Goal: Task Accomplishment & Management: Use online tool/utility

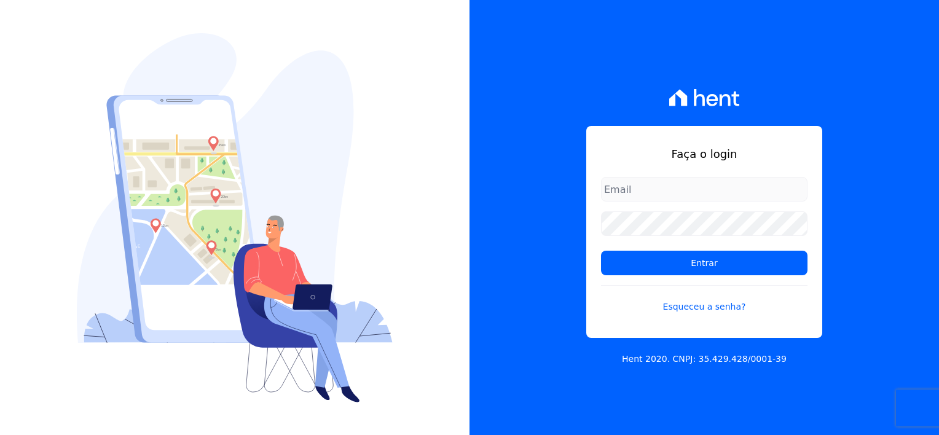
click at [648, 189] on input "email" at bounding box center [704, 189] width 206 height 25
type input "[EMAIL_ADDRESS][DOMAIN_NAME]"
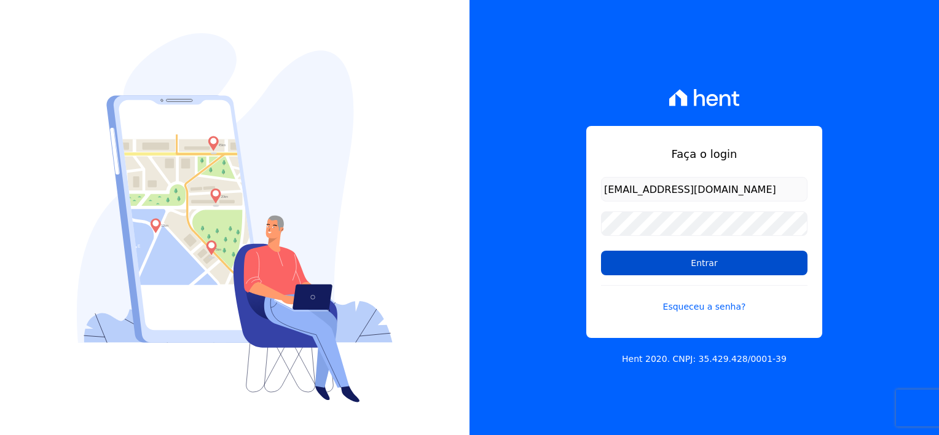
click at [707, 261] on input "Entrar" at bounding box center [704, 263] width 206 height 25
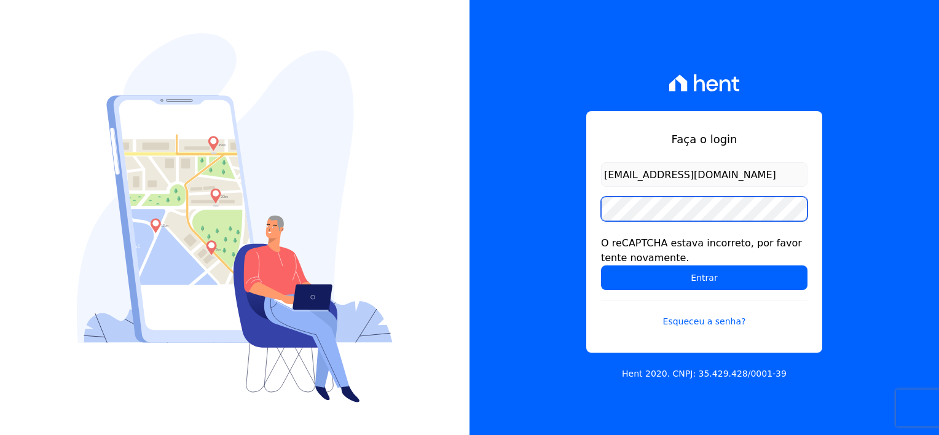
click at [601, 265] on input "Entrar" at bounding box center [704, 277] width 206 height 25
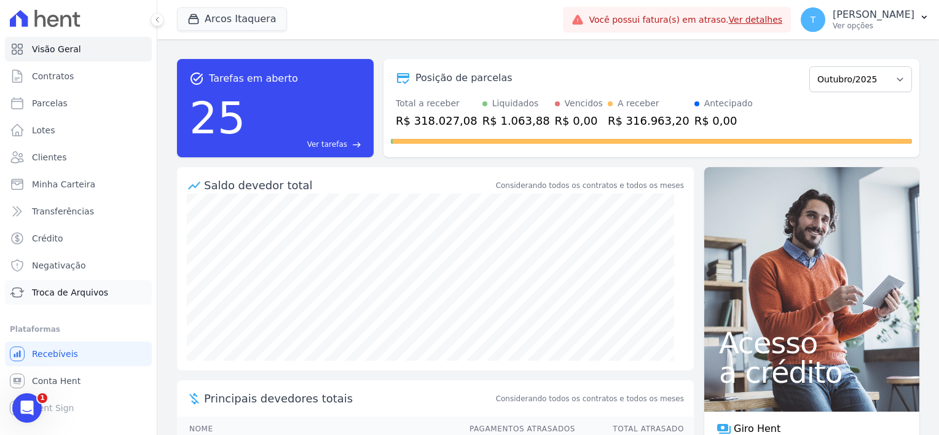
click at [64, 291] on span "Troca de Arquivos" at bounding box center [70, 292] width 76 height 12
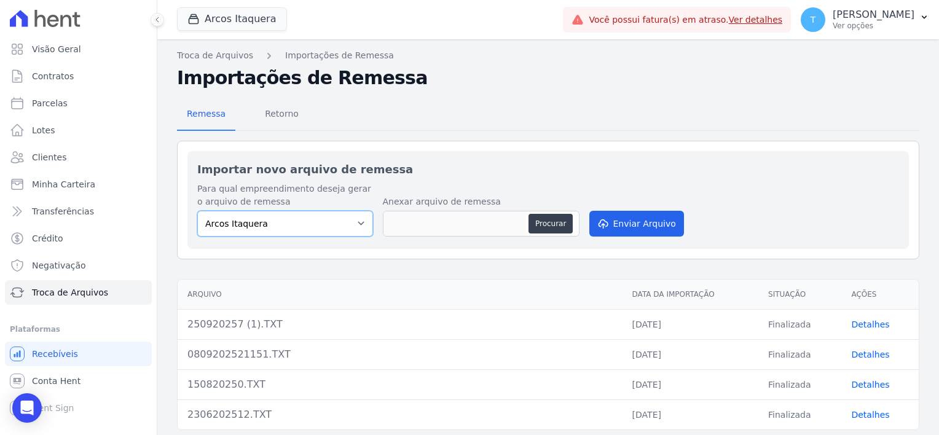
click at [286, 226] on select "Arcos Itaquera" at bounding box center [285, 224] width 176 height 26
click at [363, 224] on select "Arcos Itaquera" at bounding box center [285, 224] width 176 height 26
click at [207, 20] on button "Arcos Itaquera" at bounding box center [232, 18] width 110 height 23
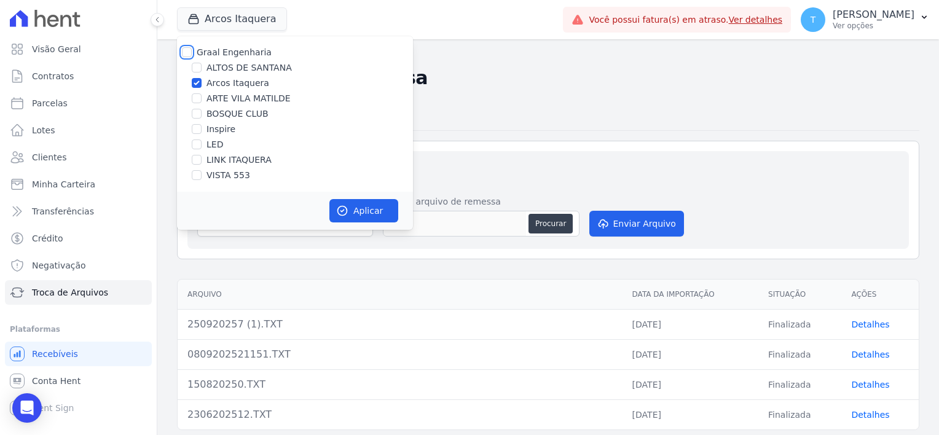
click at [186, 52] on input "Graal Engenharia" at bounding box center [187, 52] width 10 height 10
checkbox input "true"
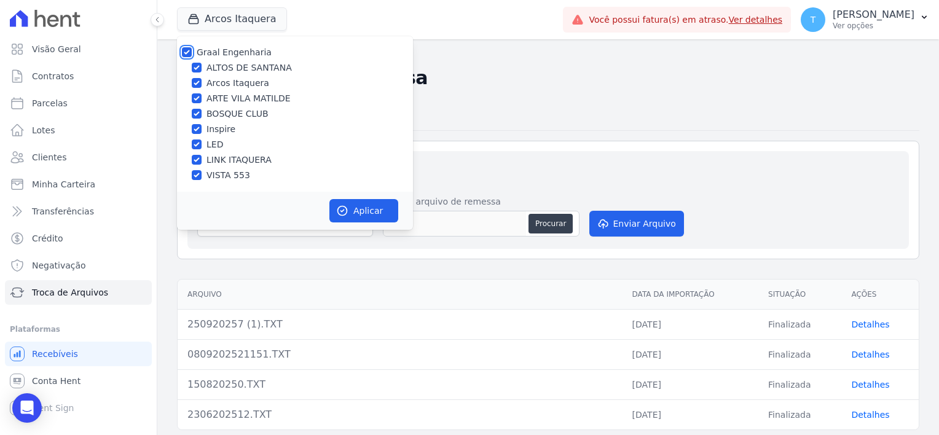
checkbox input "true"
click at [187, 46] on div at bounding box center [187, 52] width 10 height 12
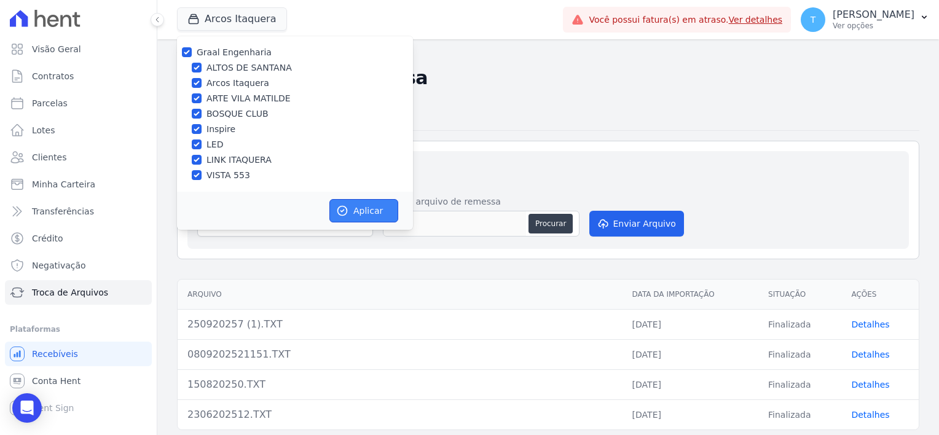
click at [344, 209] on icon "button" at bounding box center [342, 211] width 12 height 12
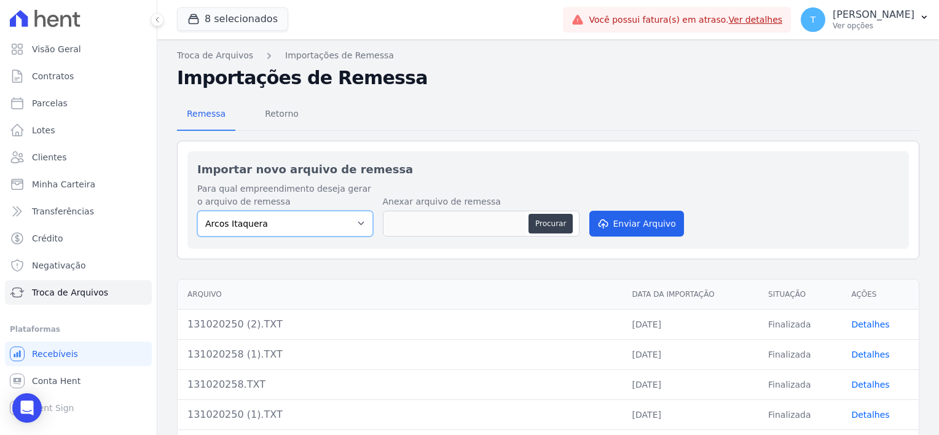
click at [356, 226] on select "Arcos Itaquera ALTOS DE SANTANA Inspire BOSQUE CLUB ARTE VILA MATILDE VISTA 553…" at bounding box center [285, 224] width 176 height 26
select select "f2036c47-f869-4cf7-aa49-d68e524f2024"
click at [197, 211] on select "Arcos Itaquera ALTOS DE SANTANA Inspire BOSQUE CLUB ARTE VILA MATILDE VISTA 553…" at bounding box center [285, 224] width 176 height 26
click at [553, 223] on button "Procurar" at bounding box center [551, 224] width 44 height 20
type input "141020250.TXT"
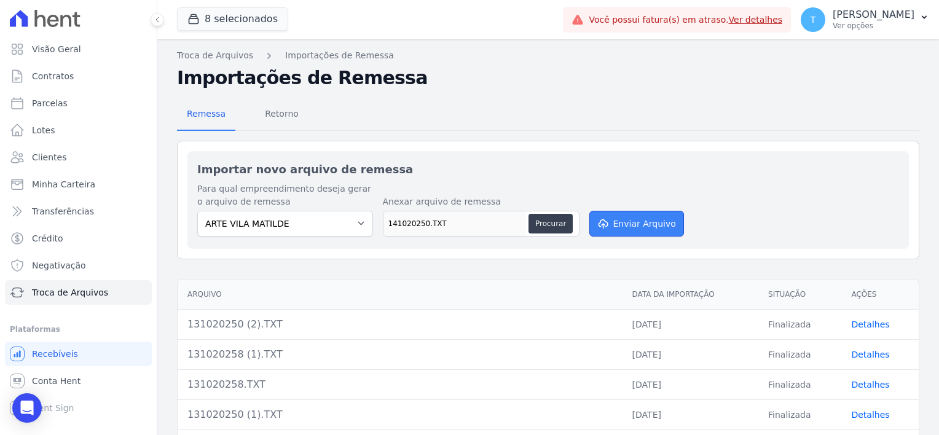
click at [637, 224] on button "Enviar Arquivo" at bounding box center [636, 224] width 95 height 26
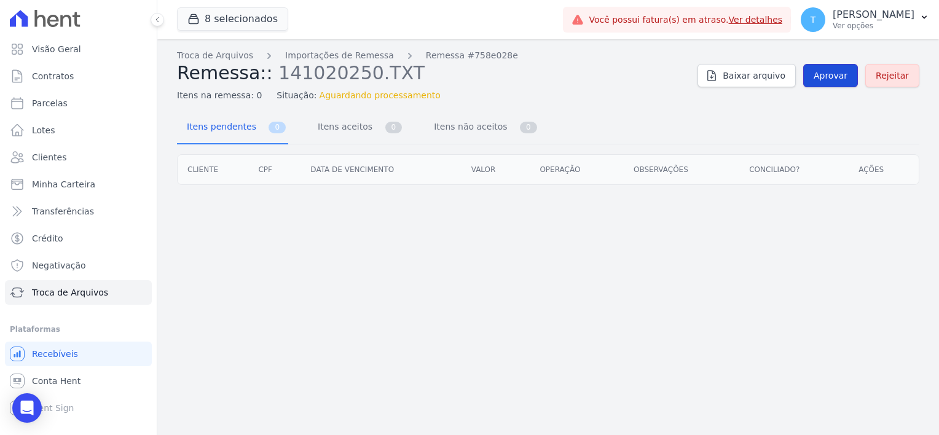
click at [836, 76] on span "Aprovar" at bounding box center [831, 75] width 34 height 12
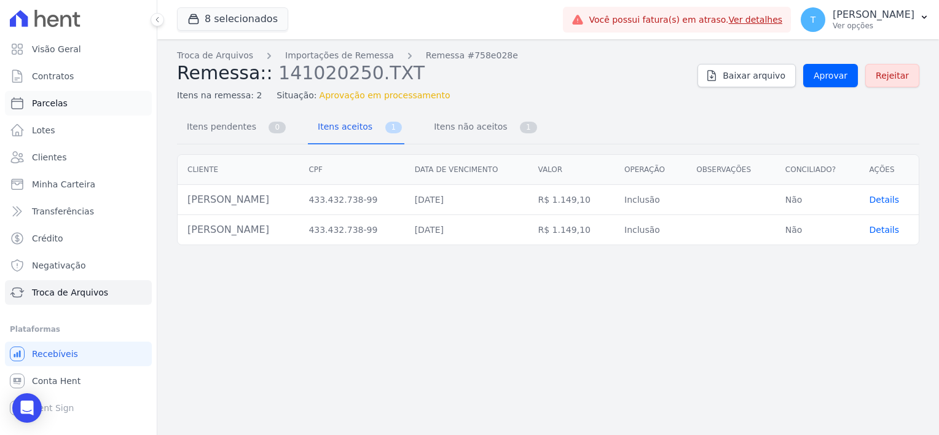
click at [51, 106] on span "Parcelas" at bounding box center [50, 103] width 36 height 12
select select
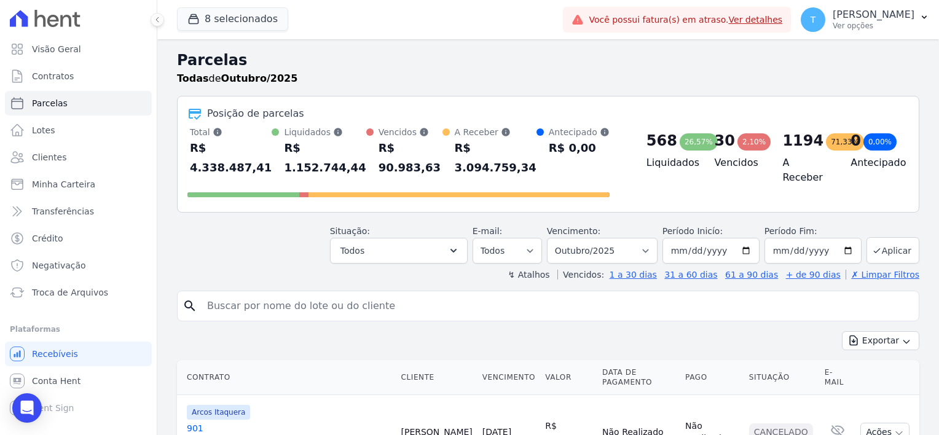
click at [229, 294] on input "search" at bounding box center [557, 306] width 714 height 25
paste input "Leandro Vieira Araujo"
type input "Leandro Vieira Araujo"
select select
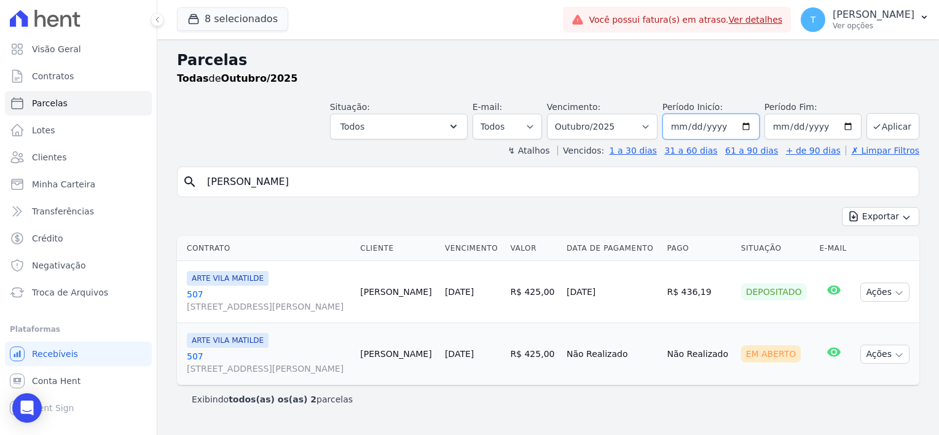
click at [754, 128] on input "2025-10-01" at bounding box center [711, 127] width 97 height 26
type input "[DATE]"
click at [852, 130] on input "[DATE]" at bounding box center [813, 127] width 97 height 26
type input "2025-07-30"
click at [886, 127] on button "Aplicar" at bounding box center [893, 126] width 53 height 26
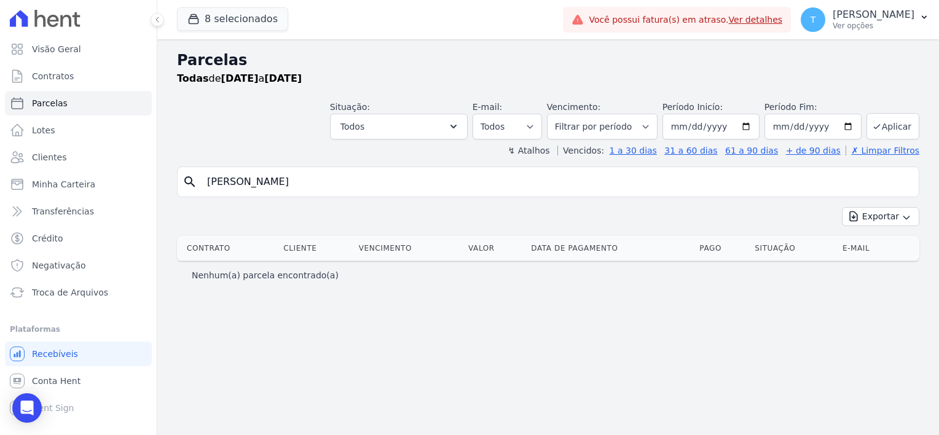
select select
click at [327, 189] on input "Leandro Vieira Araujo" at bounding box center [557, 182] width 714 height 25
select select
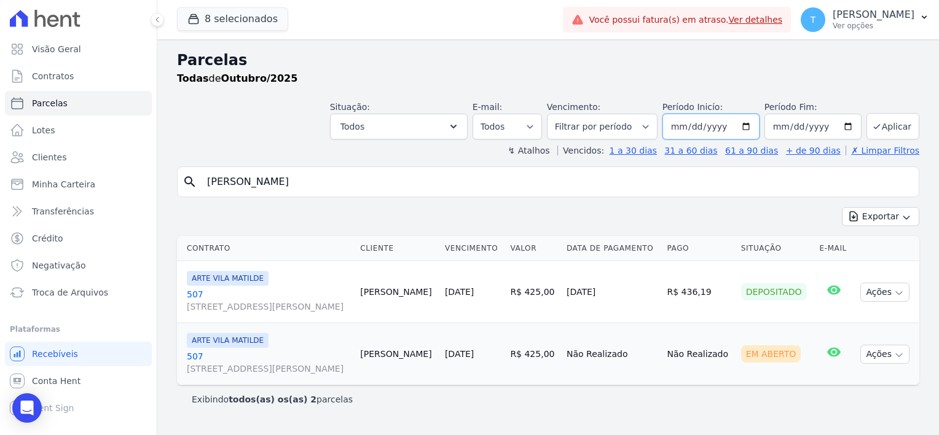
click at [752, 127] on input "[DATE]" at bounding box center [711, 127] width 97 height 26
type input "[DATE]"
click at [875, 126] on icon "submit" at bounding box center [877, 127] width 10 height 10
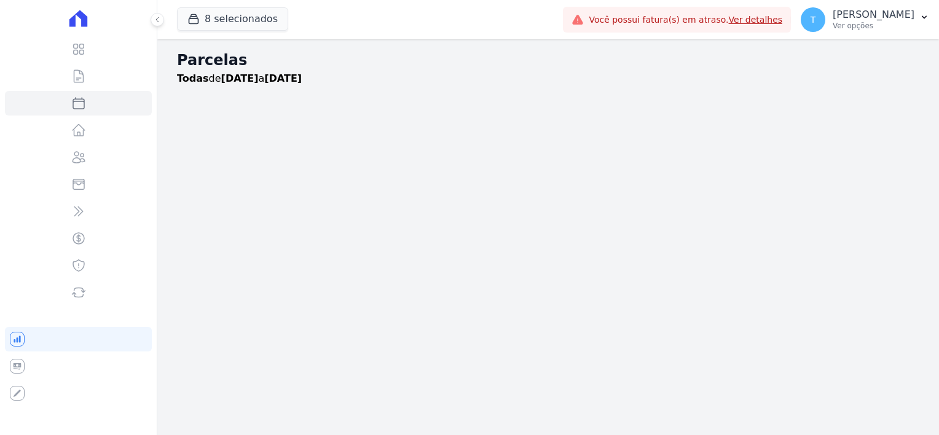
select select
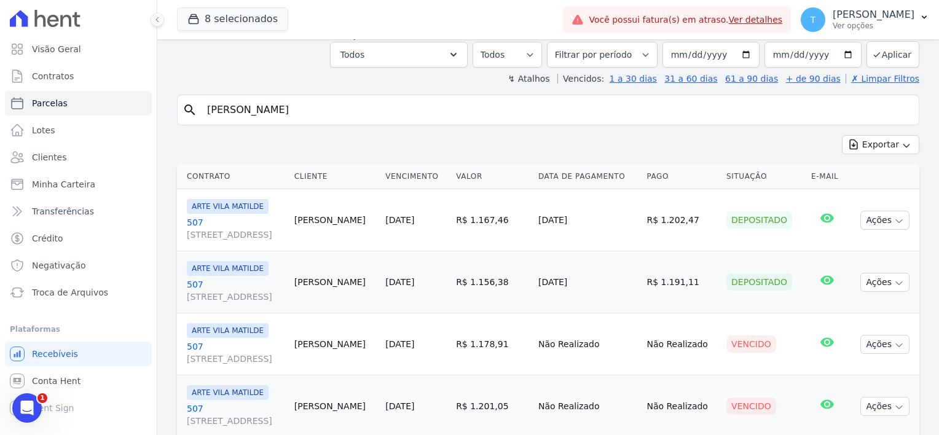
scroll to position [51, 0]
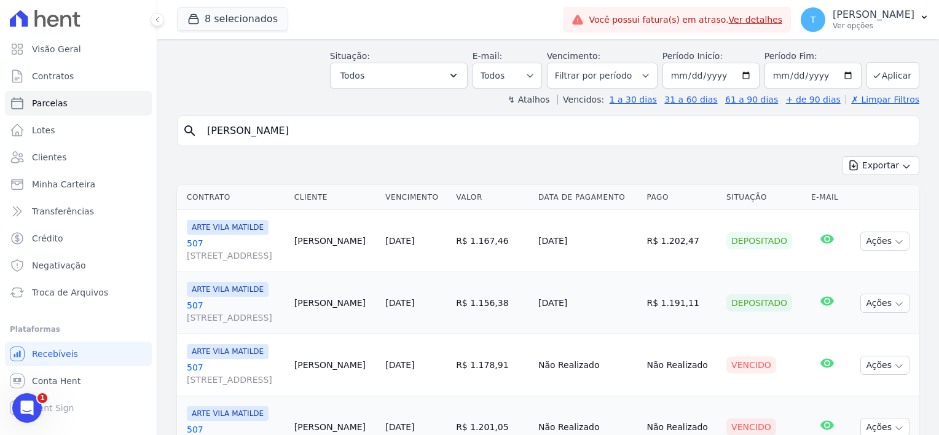
click at [243, 254] on span "[STREET_ADDRESS]" at bounding box center [236, 256] width 98 height 12
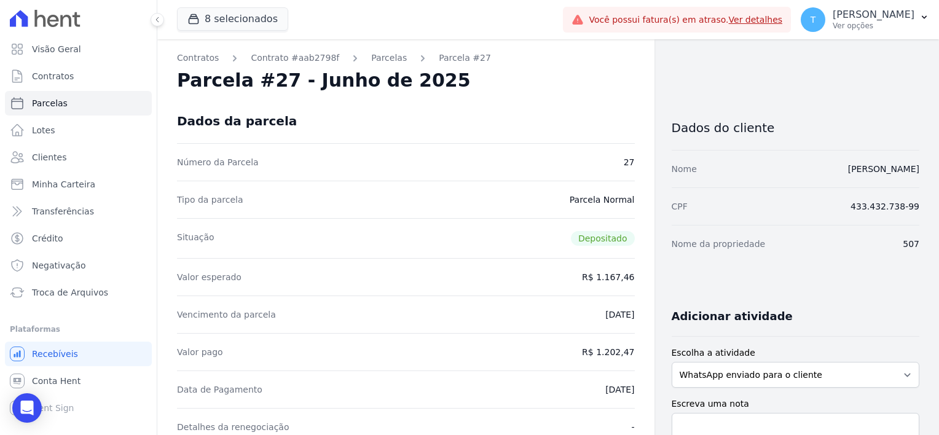
select select
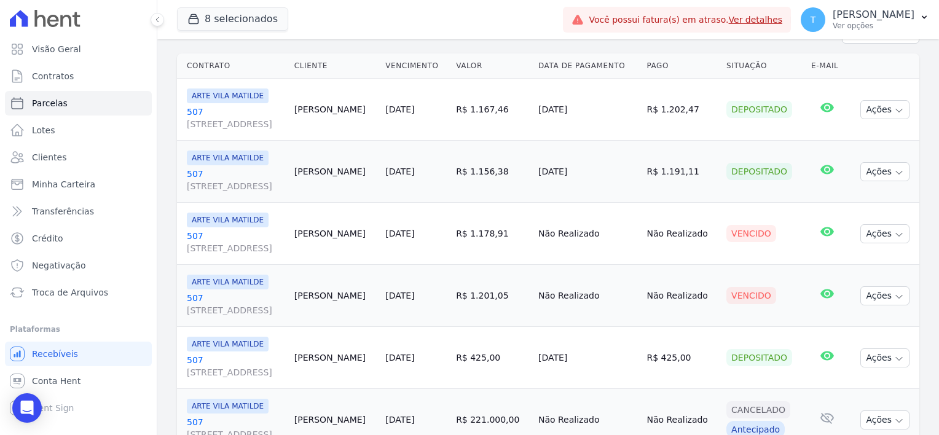
scroll to position [184, 0]
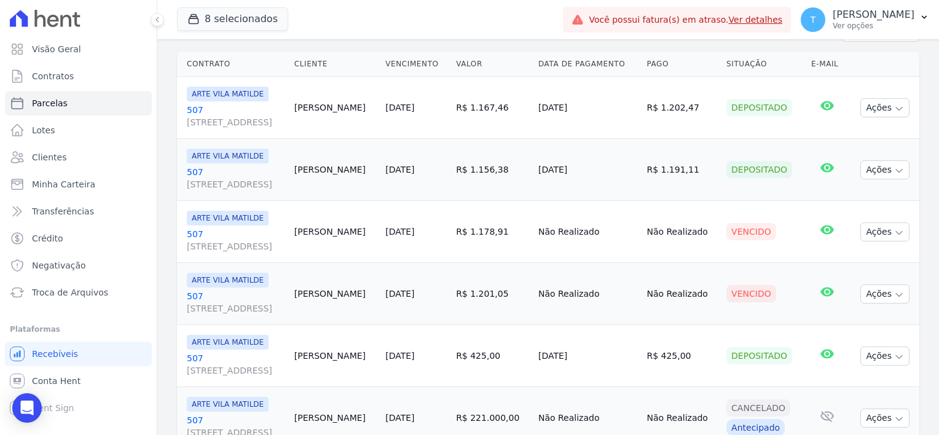
click at [248, 183] on span "[STREET_ADDRESS][PERSON_NAME]" at bounding box center [236, 184] width 98 height 12
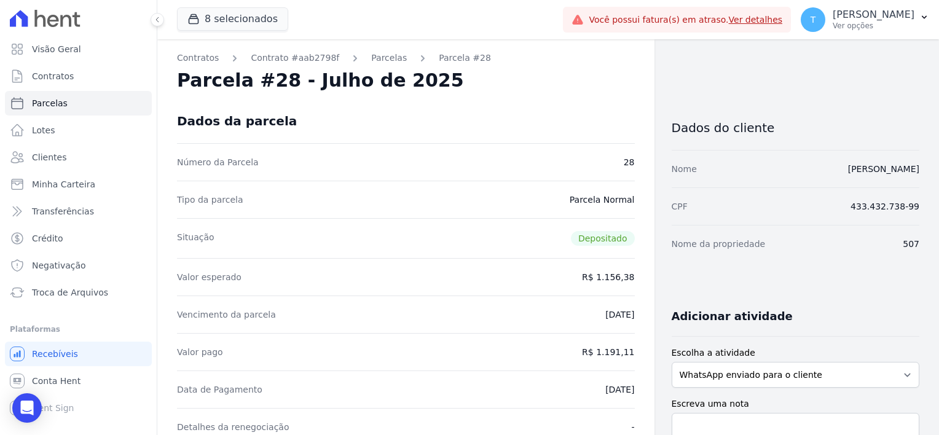
select select
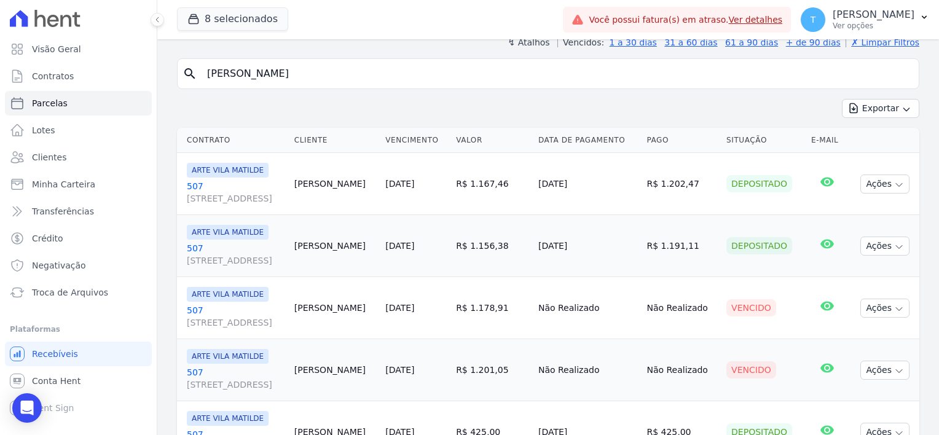
scroll to position [123, 0]
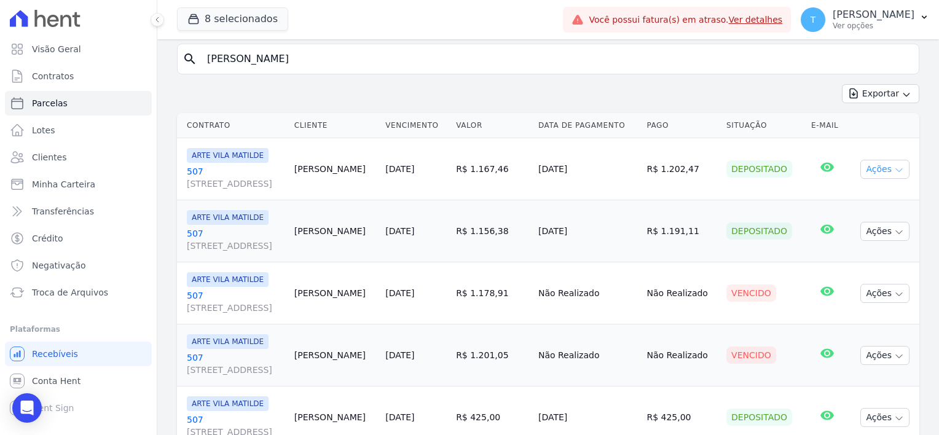
click at [894, 170] on icon "button" at bounding box center [899, 170] width 10 height 10
click at [218, 181] on span "Avenida Angélica, 2248, ANDAR 11, Consolação" at bounding box center [236, 184] width 98 height 12
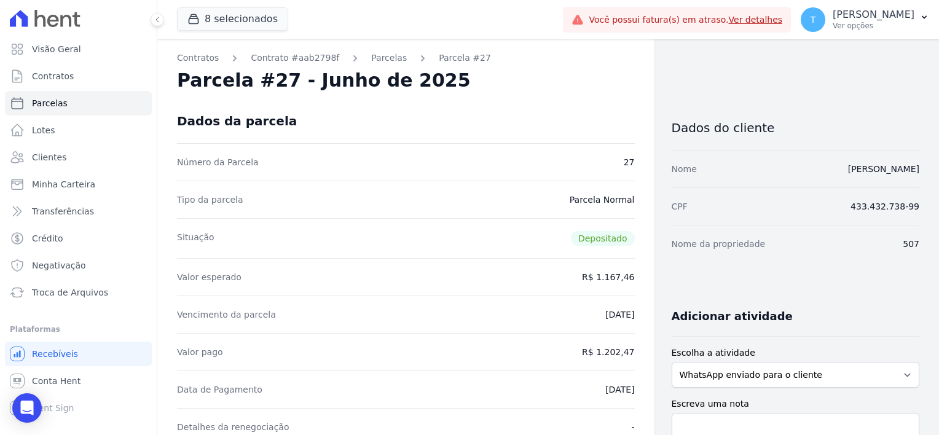
select select
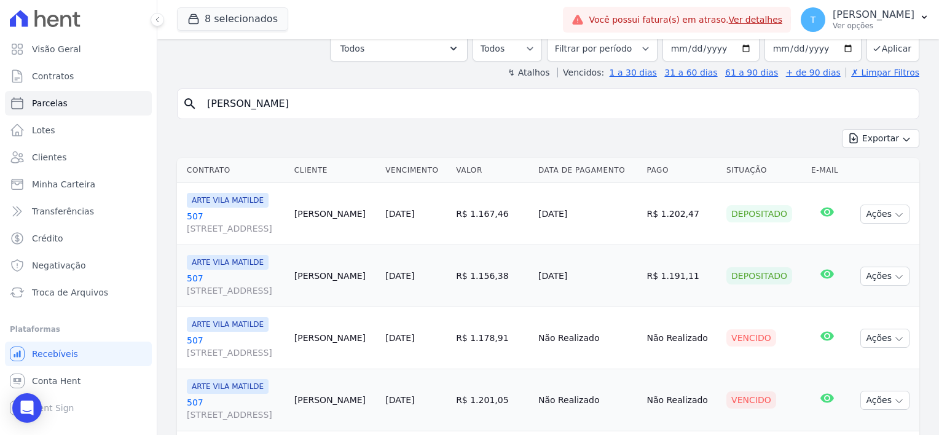
scroll to position [51, 0]
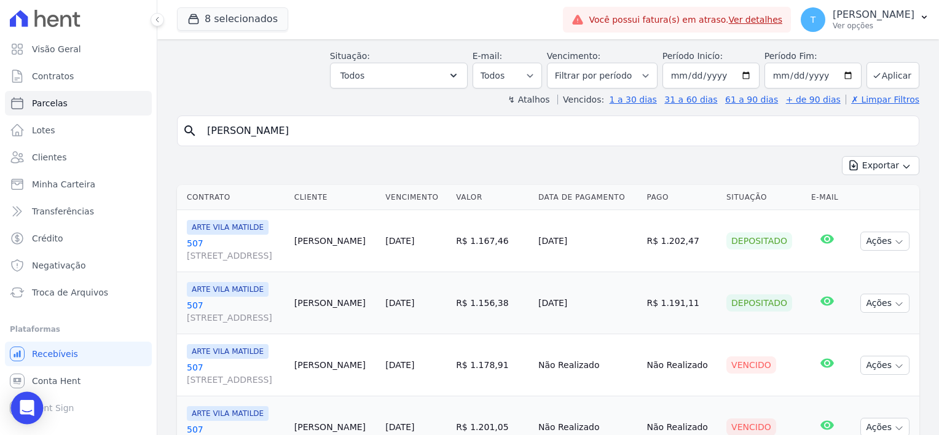
click at [26, 414] on icon "Open Intercom Messenger" at bounding box center [27, 408] width 16 height 16
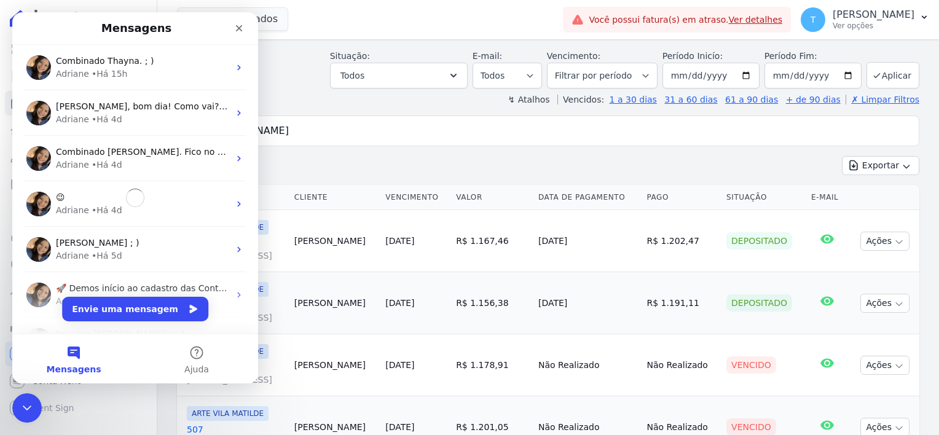
scroll to position [0, 0]
click at [128, 312] on button "Envie uma mensagem" at bounding box center [136, 309] width 146 height 25
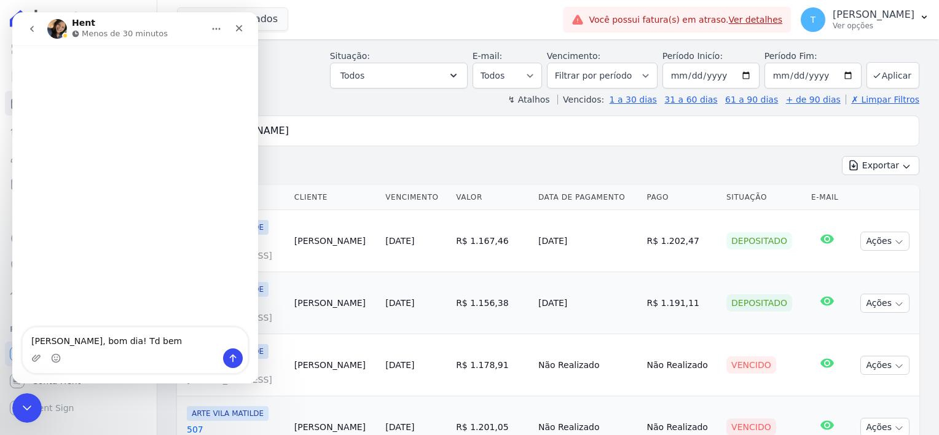
type textarea "Adriana, bom dia! Td bem?"
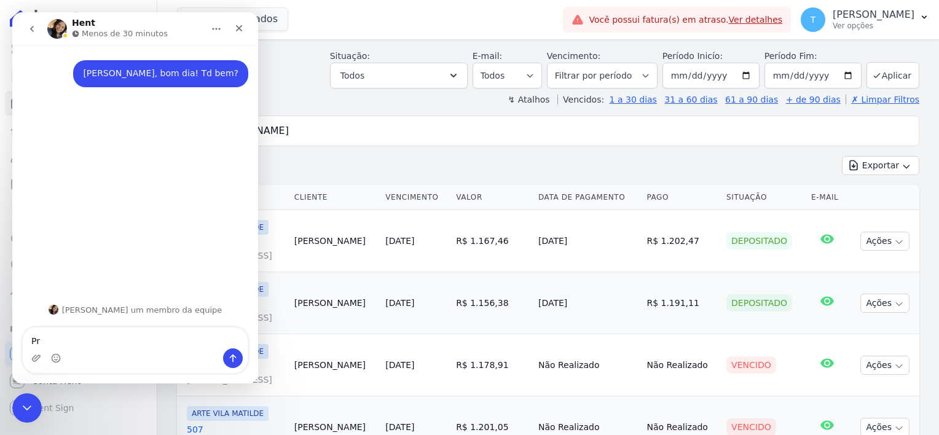
type textarea "P"
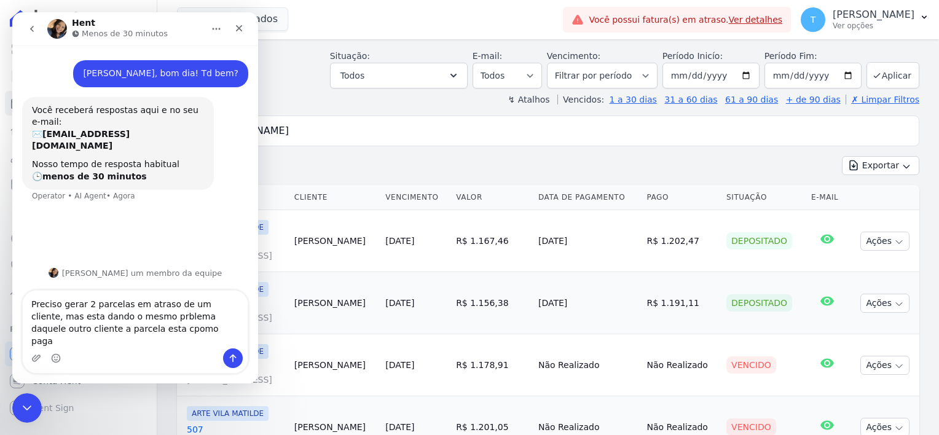
click at [86, 340] on textarea "Preciso gerar 2 parcelas em atraso de um cliente, mas esta dando o mesmo prblem…" at bounding box center [135, 320] width 225 height 58
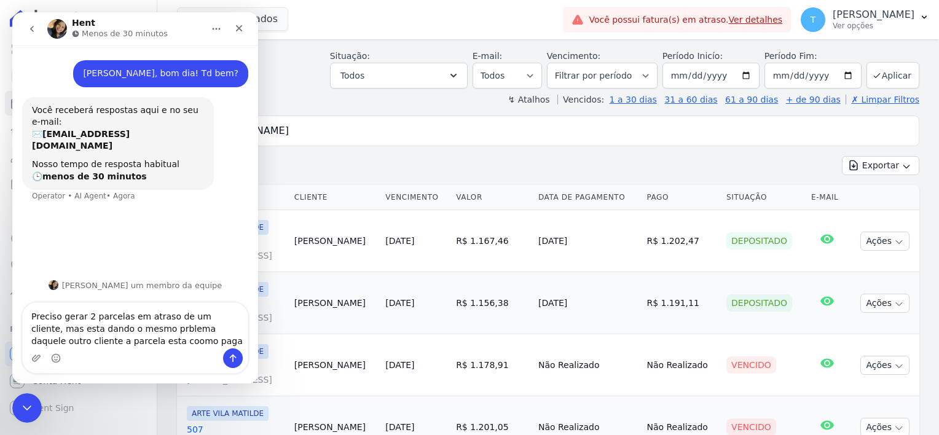
click at [121, 331] on textarea "Preciso gerar 2 parcelas em atraso de um cliente, mas esta dando o mesmo prblem…" at bounding box center [135, 325] width 225 height 45
click at [88, 344] on textarea "Preciso gerar 2 parcelas em atraso de um cliente, mas esta dando o mesmo proble…" at bounding box center [135, 325] width 225 height 45
click at [157, 340] on textarea "Preciso gerar 2 parcelas em atraso de um cliente, mas esta dando o mesmo proble…" at bounding box center [135, 325] width 225 height 45
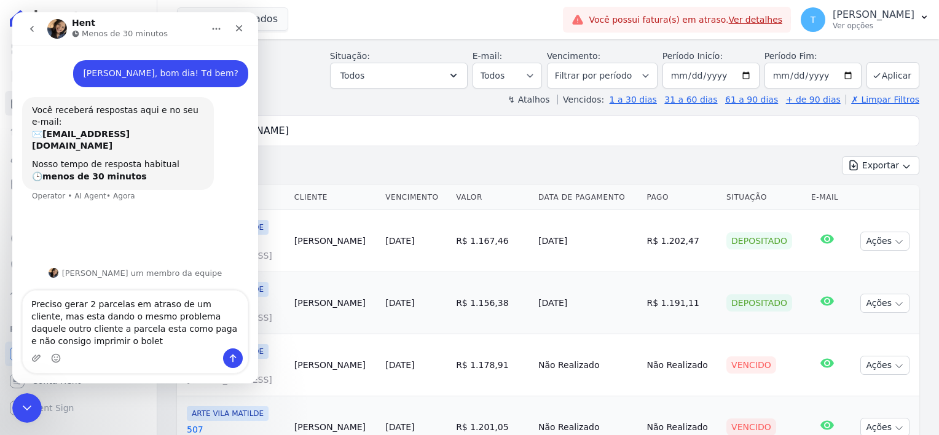
type textarea "Preciso gerar 2 parcelas em atraso de um cliente, mas esta dando o mesmo proble…"
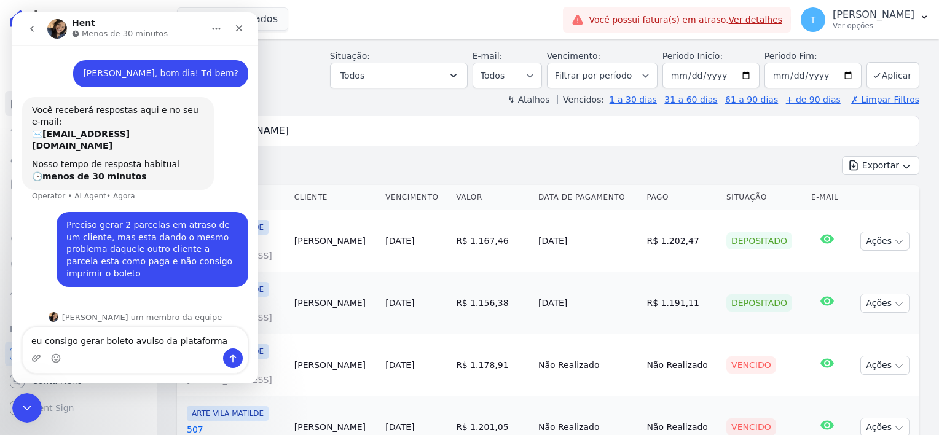
type textarea "eu consigo gerar boleto avulso da plataforma?"
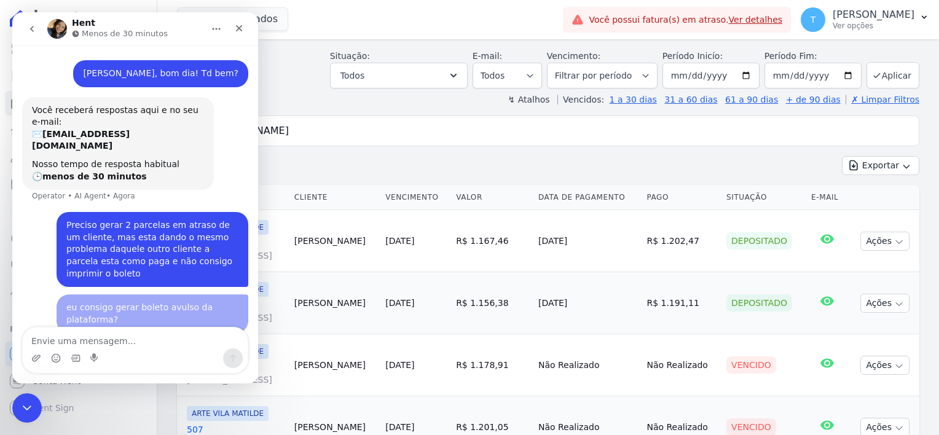
scroll to position [23, 0]
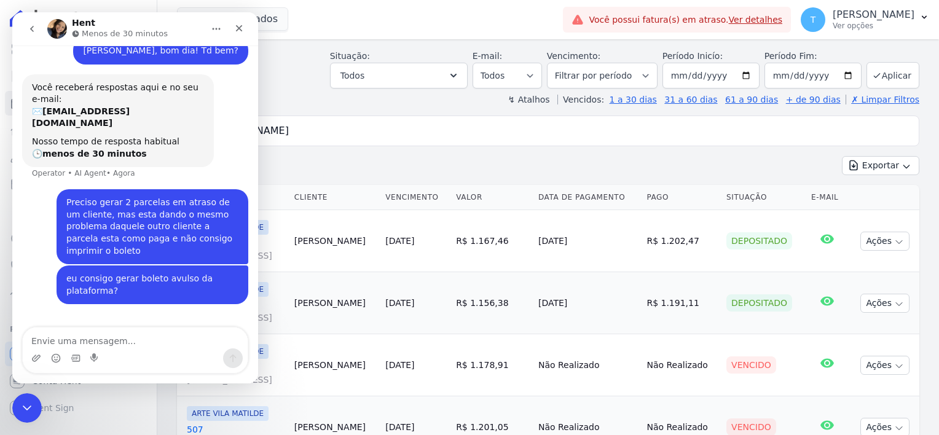
type textarea "S"
click at [24, 403] on icon "Encerramento do Messenger da Intercom" at bounding box center [25, 406] width 15 height 15
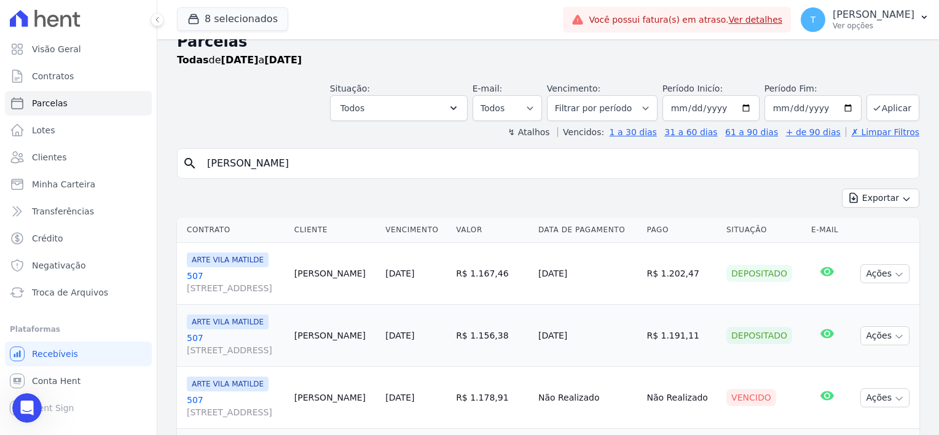
scroll to position [0, 0]
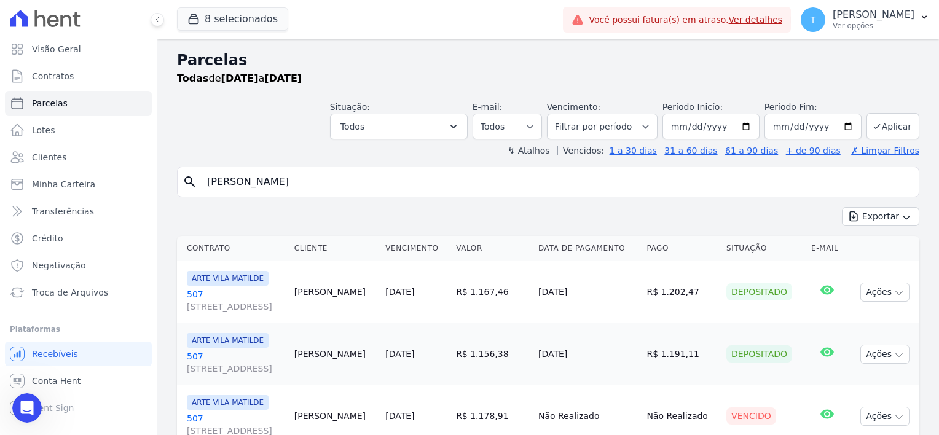
click at [284, 304] on span "Avenida Angélica, 2248, ANDAR 11, Consolação" at bounding box center [236, 307] width 98 height 12
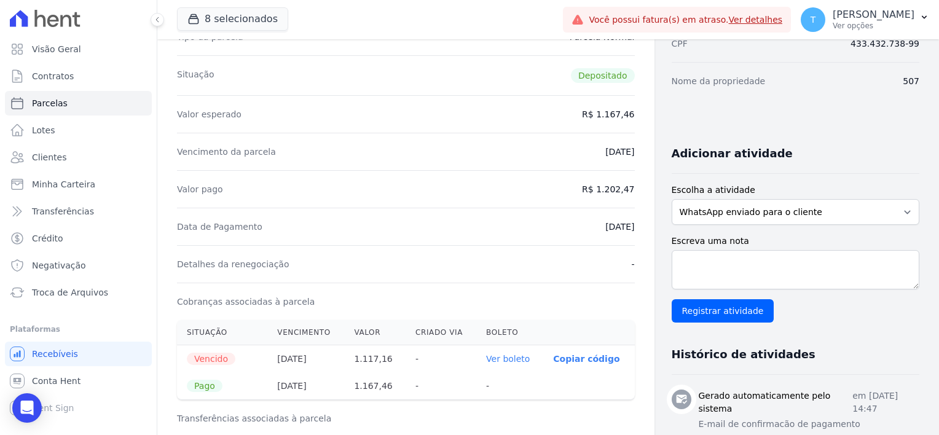
scroll to position [184, 0]
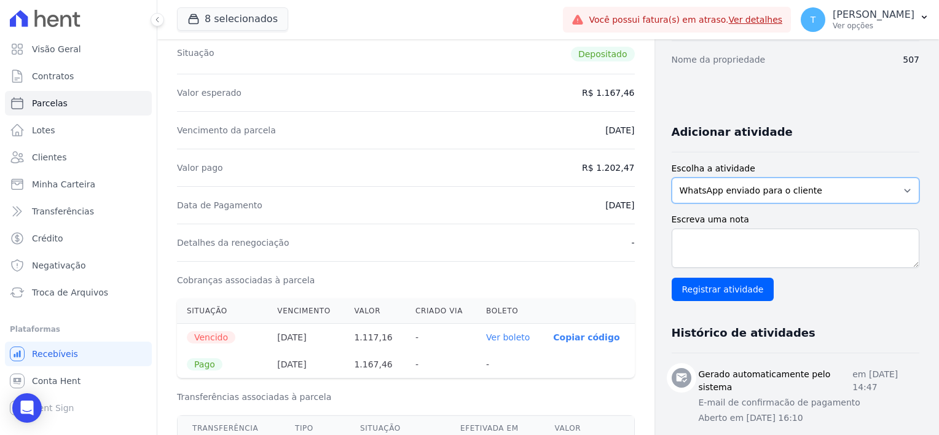
click at [783, 187] on select "WhatsApp enviado para o cliente Adicionar um comentário Ligação feita para o cl…" at bounding box center [796, 191] width 248 height 26
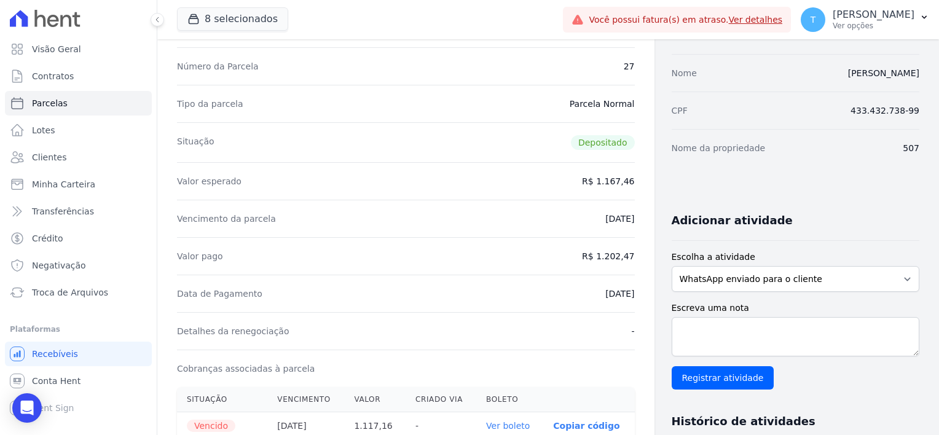
scroll to position [0, 0]
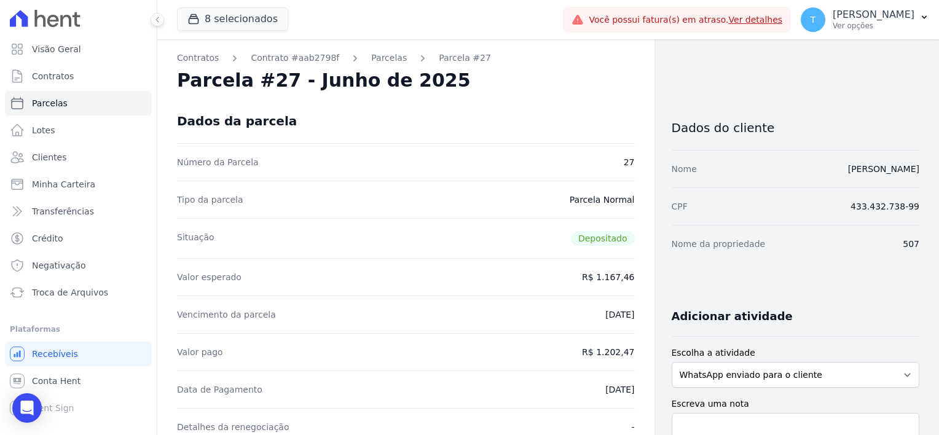
select select
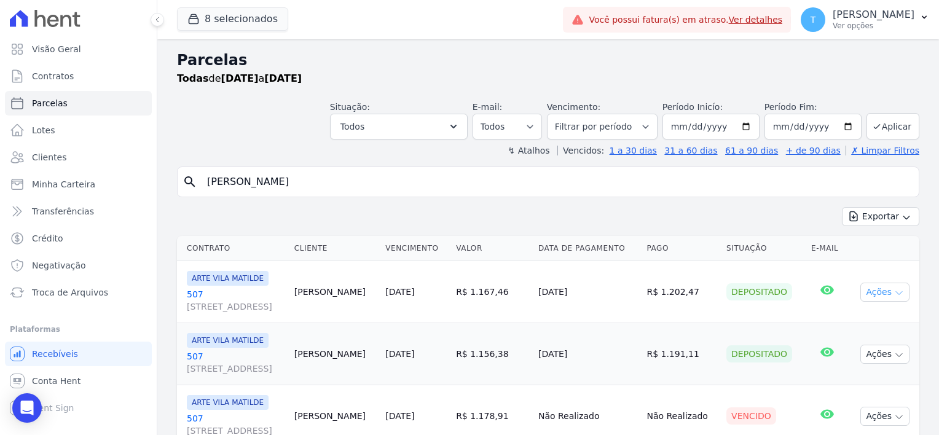
click at [894, 295] on icon "button" at bounding box center [899, 293] width 10 height 10
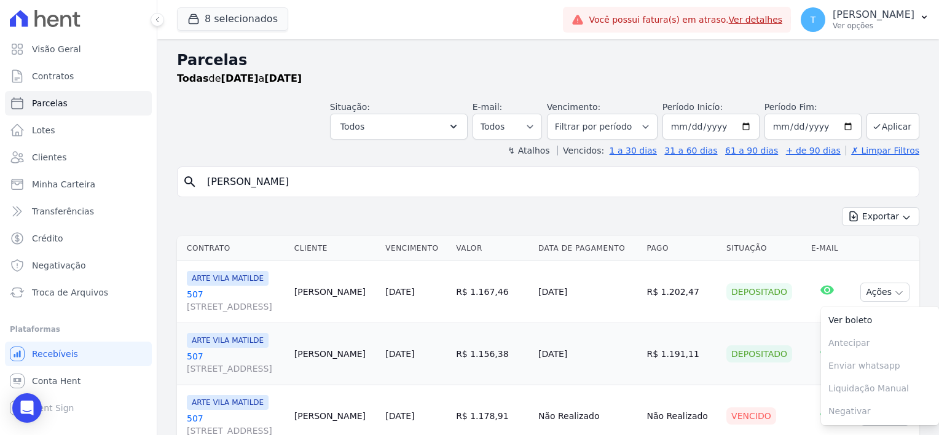
click at [871, 246] on th at bounding box center [883, 248] width 71 height 25
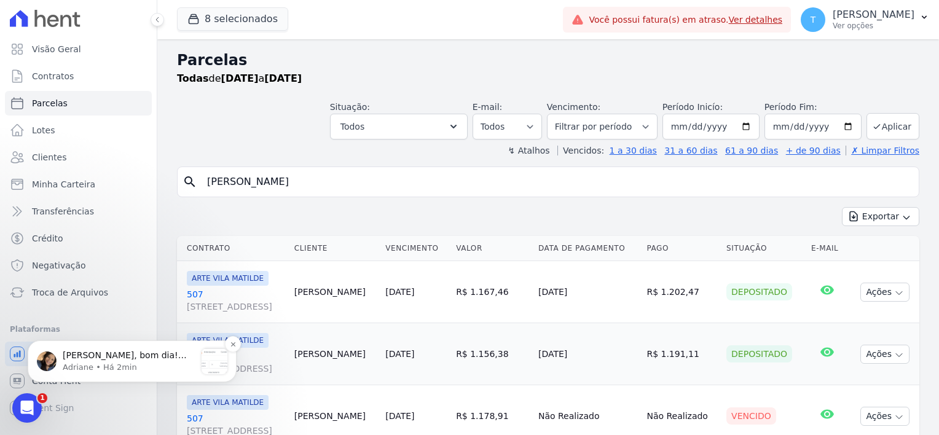
click at [66, 368] on p "Adriane • Há 2min" at bounding box center [129, 367] width 133 height 11
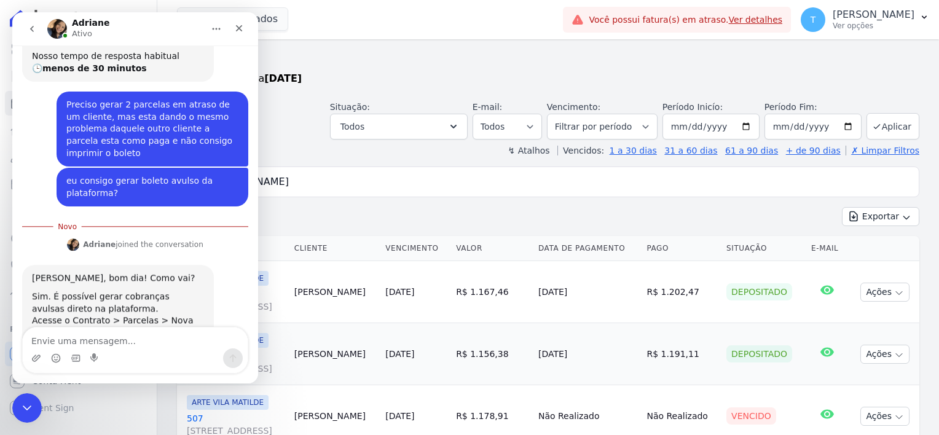
scroll to position [160, 0]
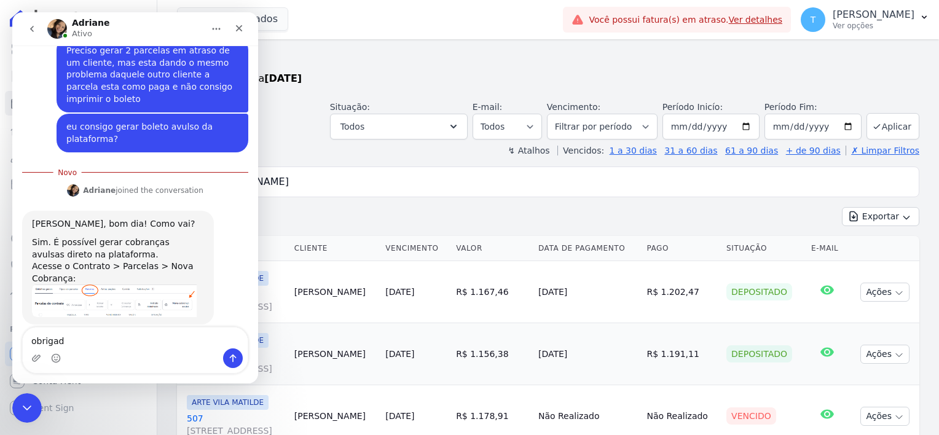
type textarea "obrigada"
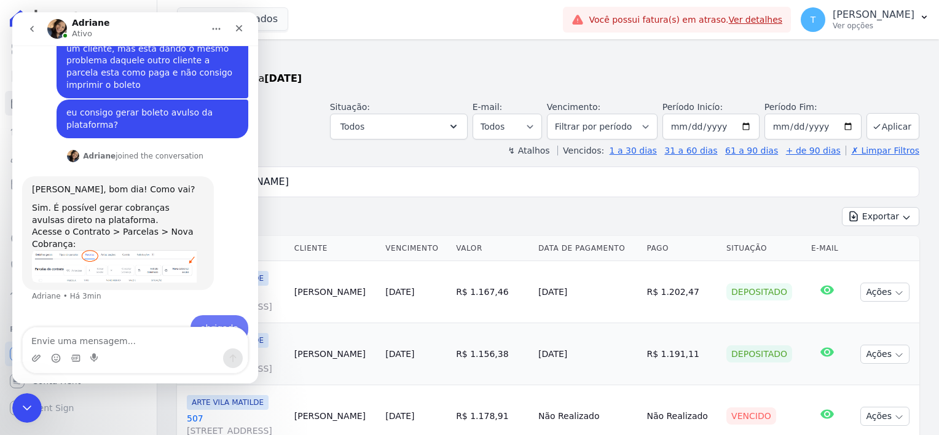
scroll to position [177, 0]
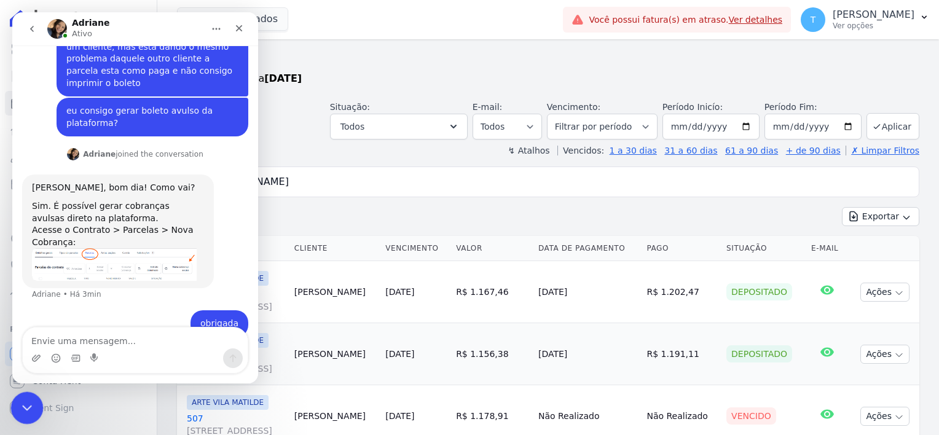
click at [26, 408] on icon "Encerramento do Messenger da Intercom" at bounding box center [25, 406] width 15 height 15
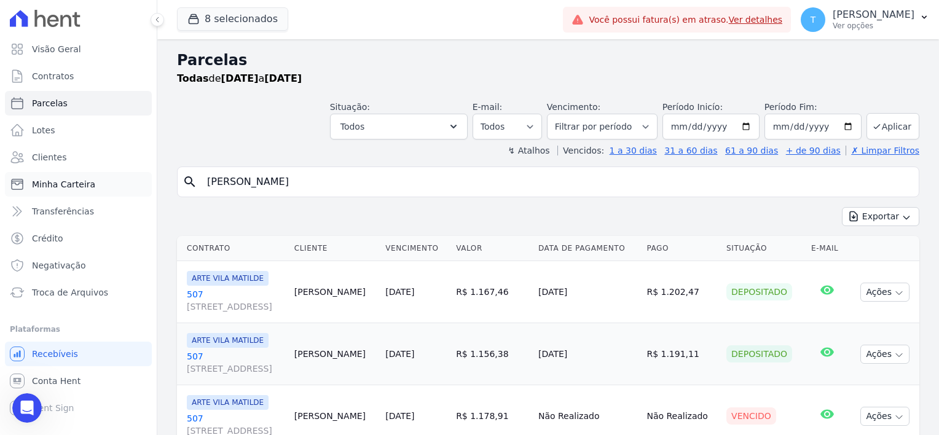
click at [77, 189] on span "Minha Carteira" at bounding box center [63, 184] width 63 height 12
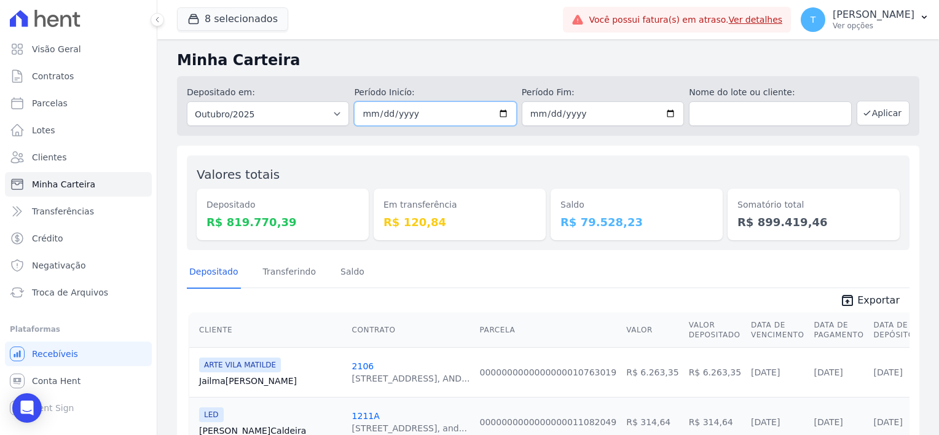
click at [499, 112] on input "[DATE]" at bounding box center [435, 113] width 162 height 25
type input "2025-06-01"
click at [713, 111] on input "text" at bounding box center [770, 113] width 162 height 25
paste input "2510075379"
type input "2510075379"
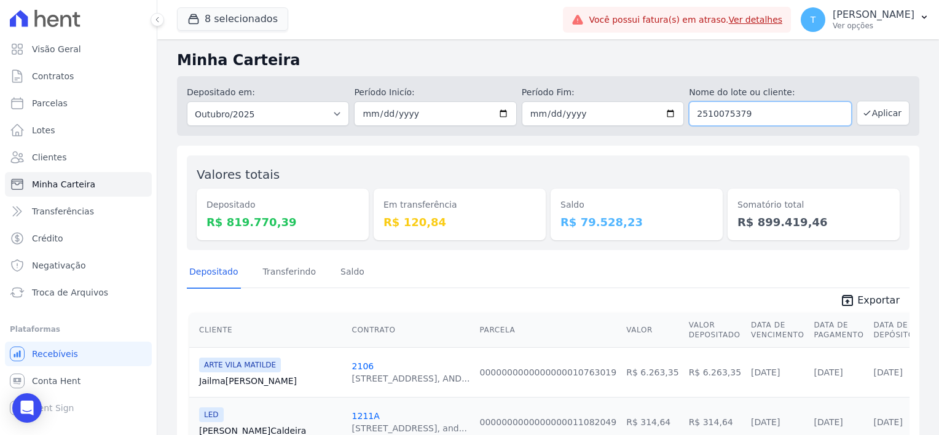
drag, startPoint x: 752, startPoint y: 117, endPoint x: 614, endPoint y: 128, distance: 138.1
click at [614, 128] on div "Depositado em: Todos os meses Julho/2017 Agosto/2017 Setembro/2017 Outubro/2017…" at bounding box center [548, 106] width 742 height 60
click at [737, 122] on input "text" at bounding box center [770, 113] width 162 height 25
paste input "Aguida Furtunata de Araujo"
type input "Aguida Furtunata de Araujo"
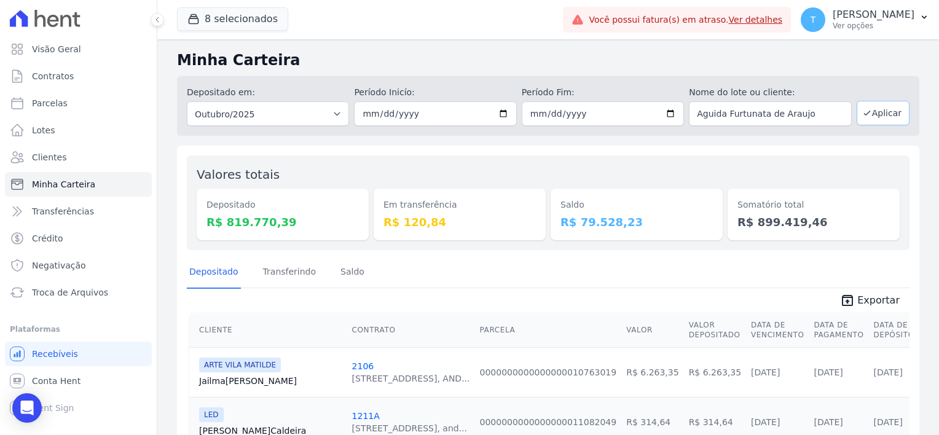
click at [877, 106] on button "Aplicar" at bounding box center [883, 113] width 53 height 25
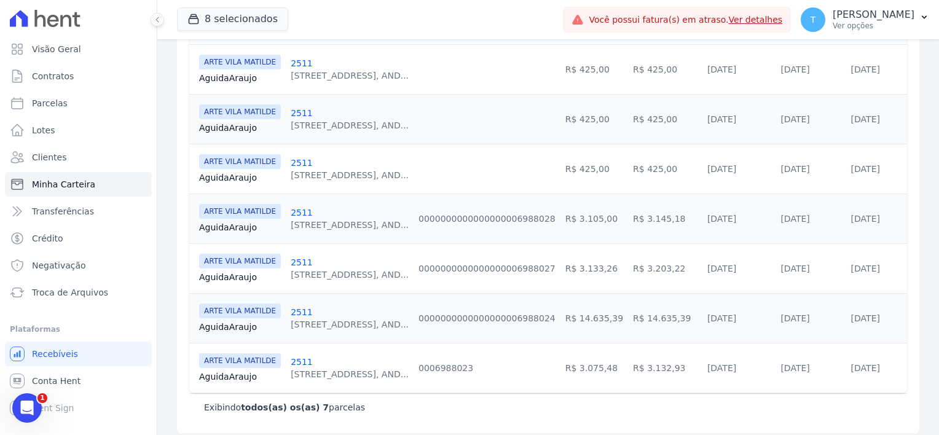
scroll to position [309, 0]
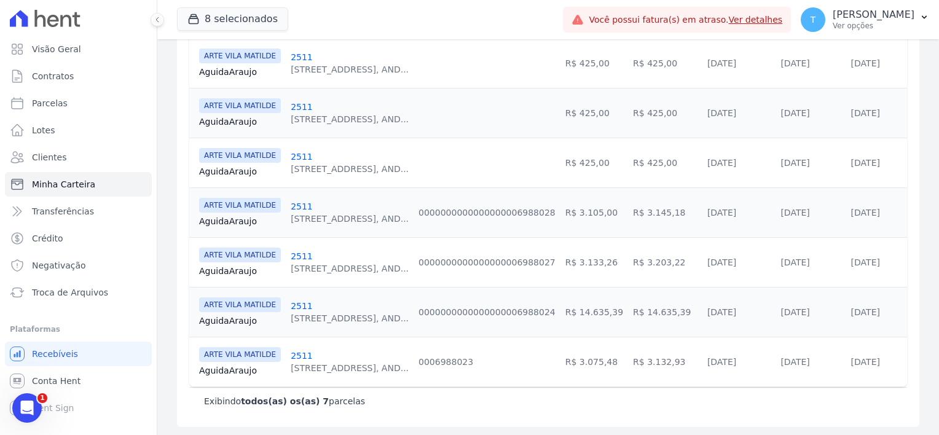
click at [226, 270] on link "Aguida Araujo" at bounding box center [240, 271] width 82 height 12
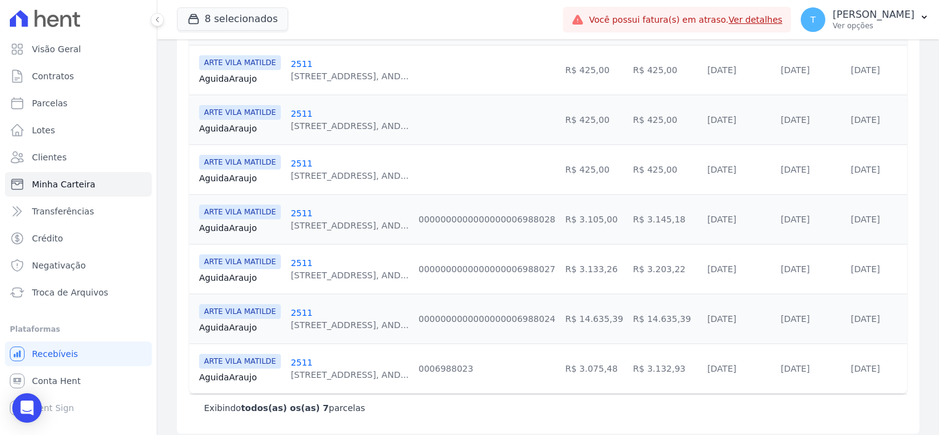
scroll to position [309, 0]
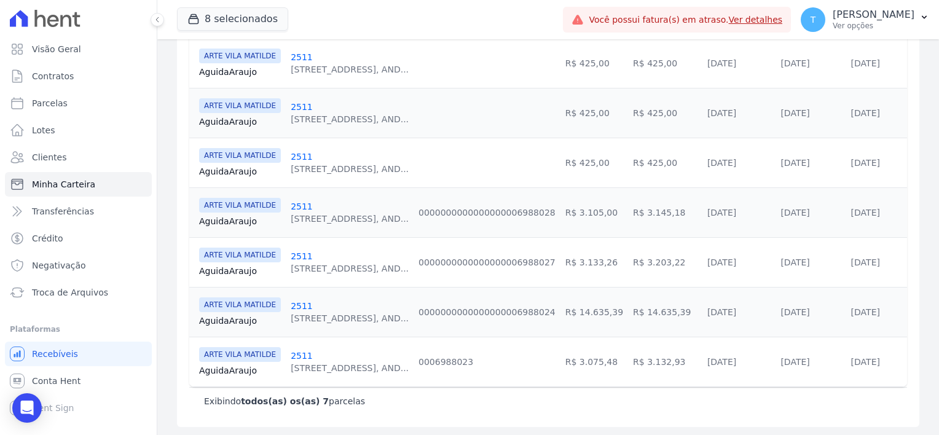
click at [235, 215] on link "Aguida Araujo" at bounding box center [240, 221] width 82 height 12
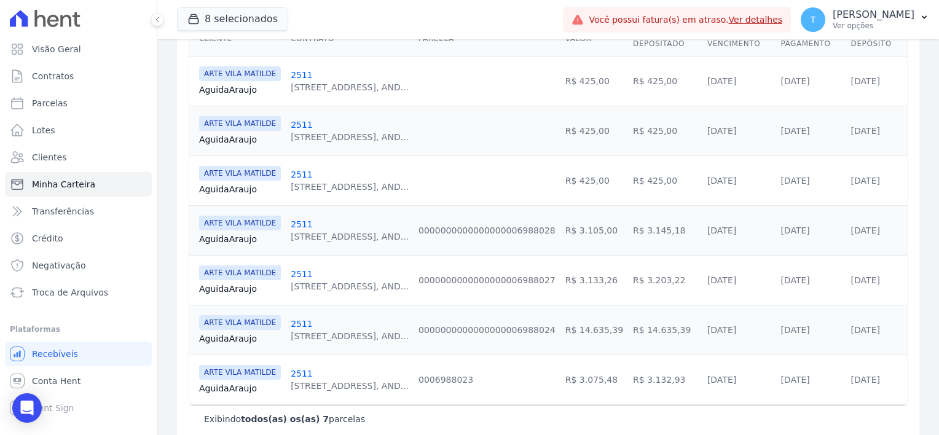
scroll to position [307, 0]
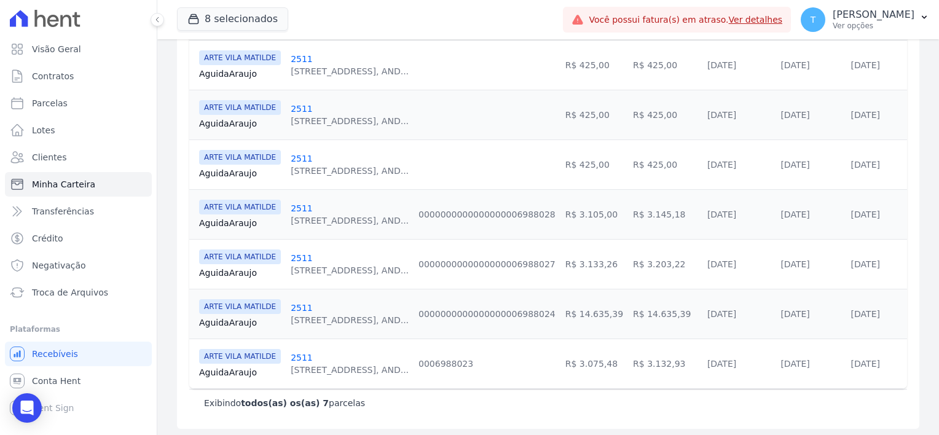
click at [216, 320] on link "Aguida Araujo" at bounding box center [240, 323] width 82 height 12
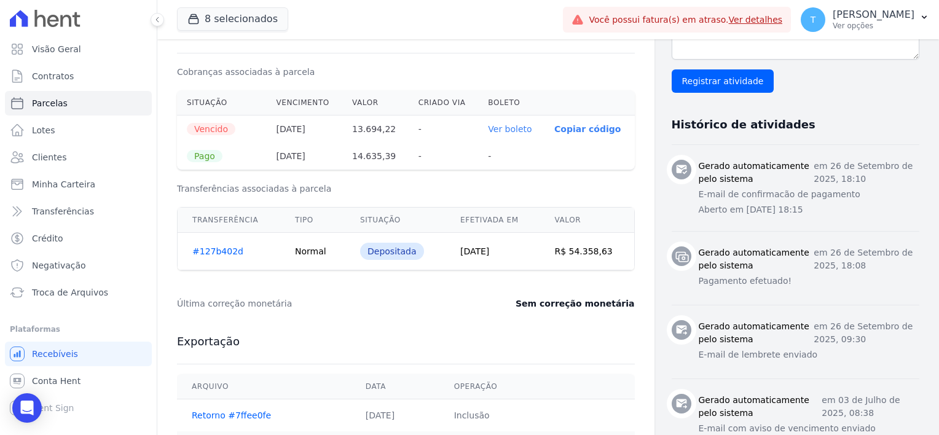
scroll to position [147, 0]
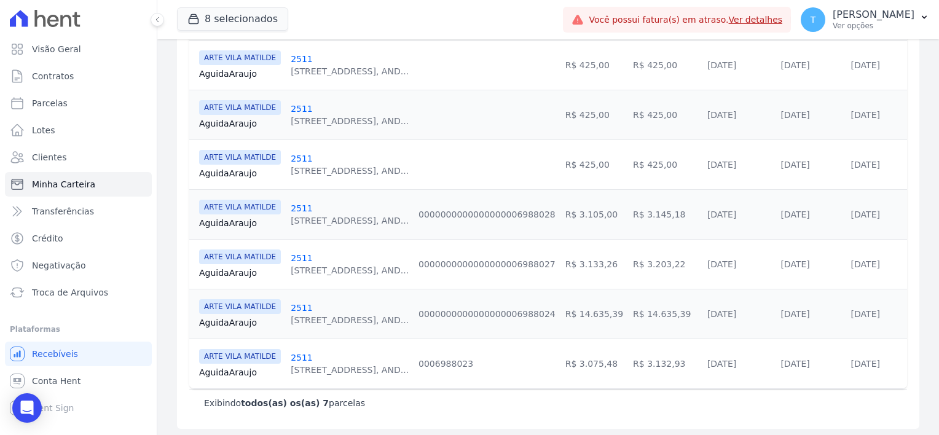
scroll to position [309, 0]
click at [243, 367] on link "Aguida Araujo" at bounding box center [240, 370] width 82 height 12
click at [241, 221] on link "Aguida Araujo" at bounding box center [240, 221] width 82 height 12
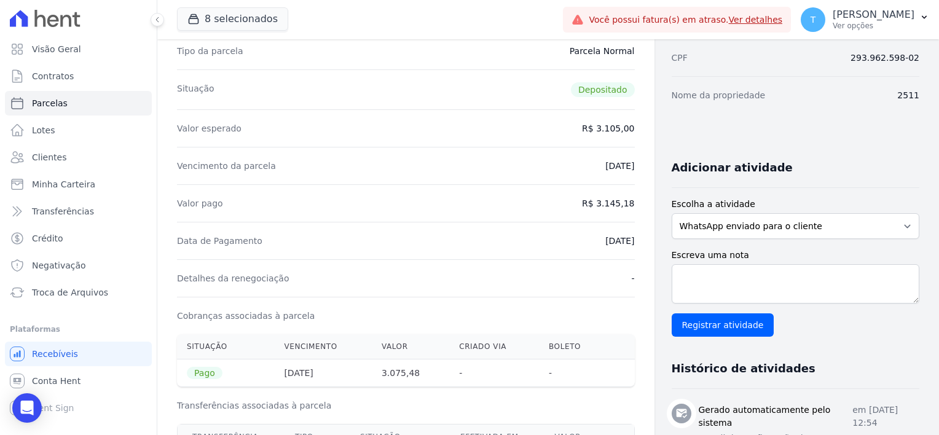
scroll to position [118, 0]
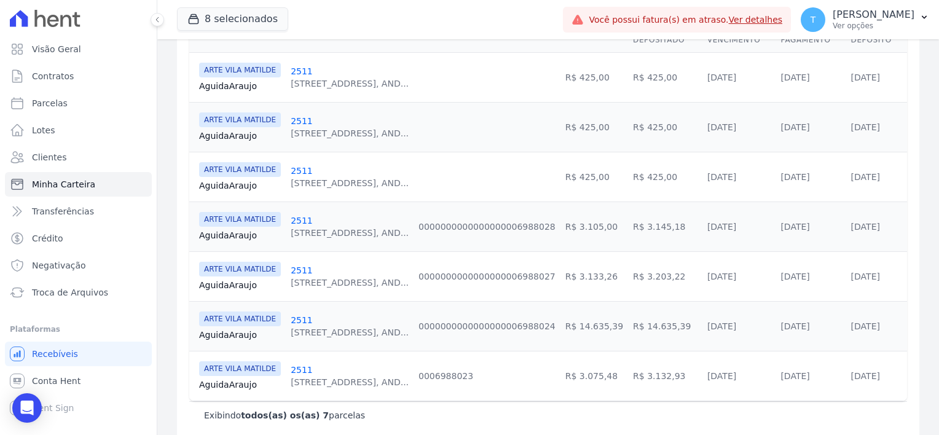
scroll to position [309, 0]
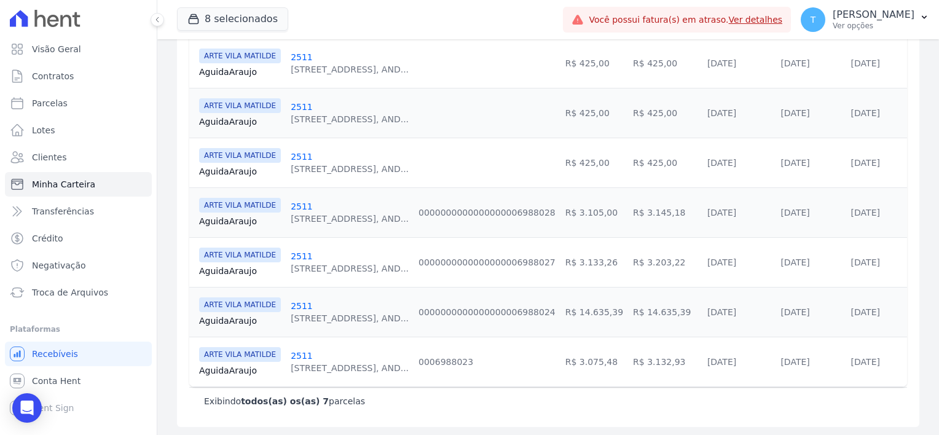
click at [221, 270] on link "Aguida Araujo" at bounding box center [240, 271] width 82 height 12
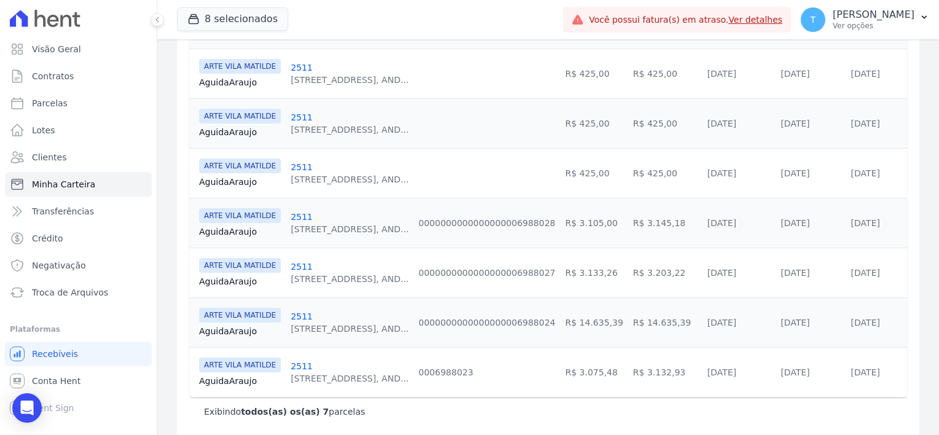
scroll to position [307, 0]
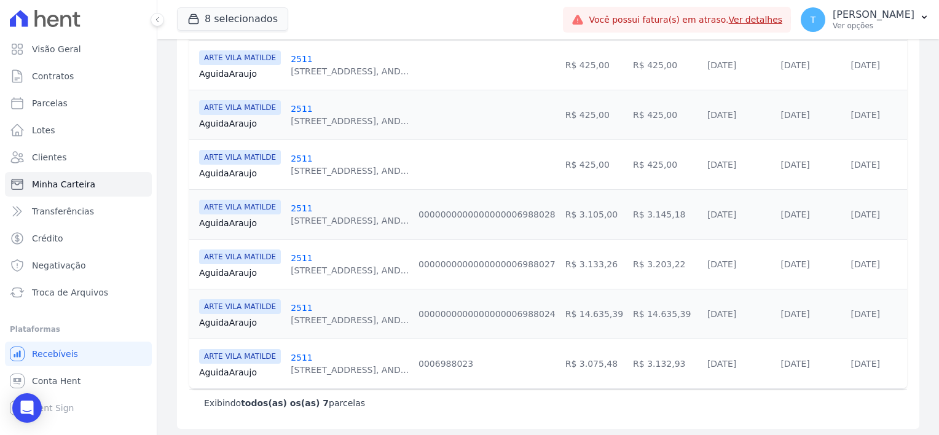
click at [236, 369] on link "Aguida Araujo" at bounding box center [240, 372] width 82 height 12
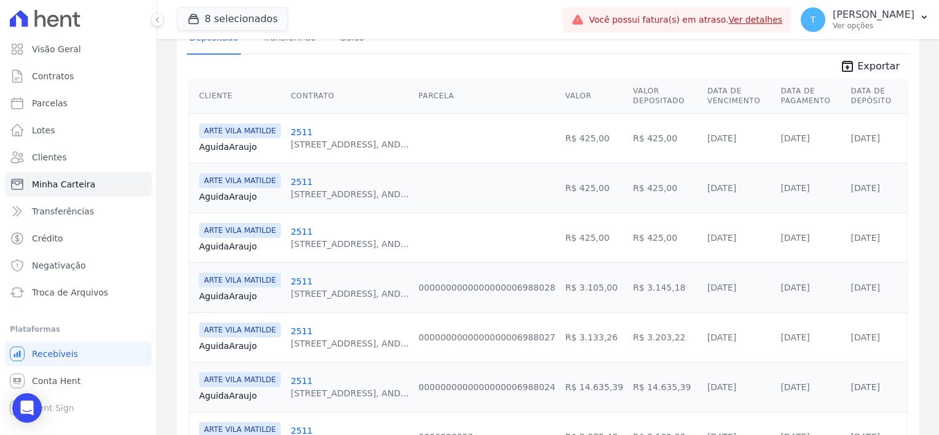
scroll to position [246, 0]
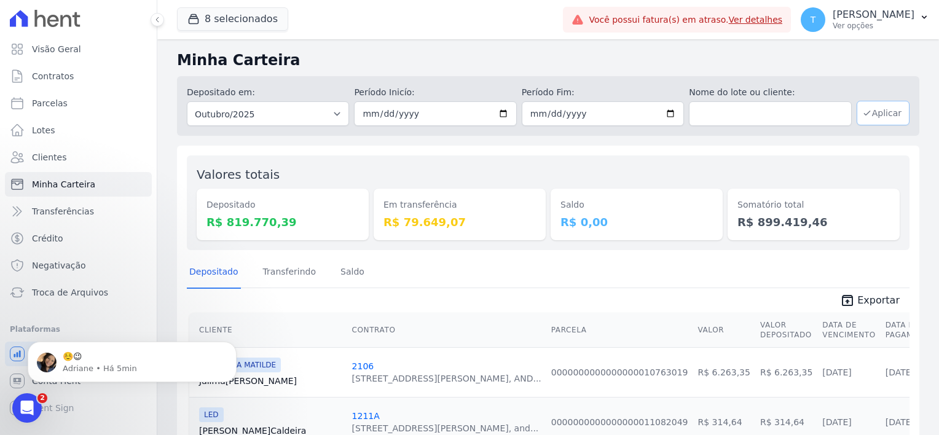
click at [886, 118] on button "Aplicar" at bounding box center [883, 113] width 53 height 25
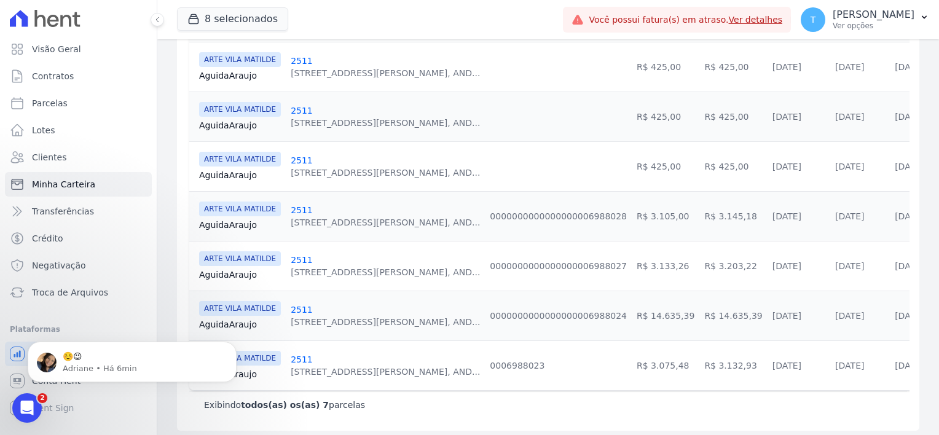
scroll to position [309, 0]
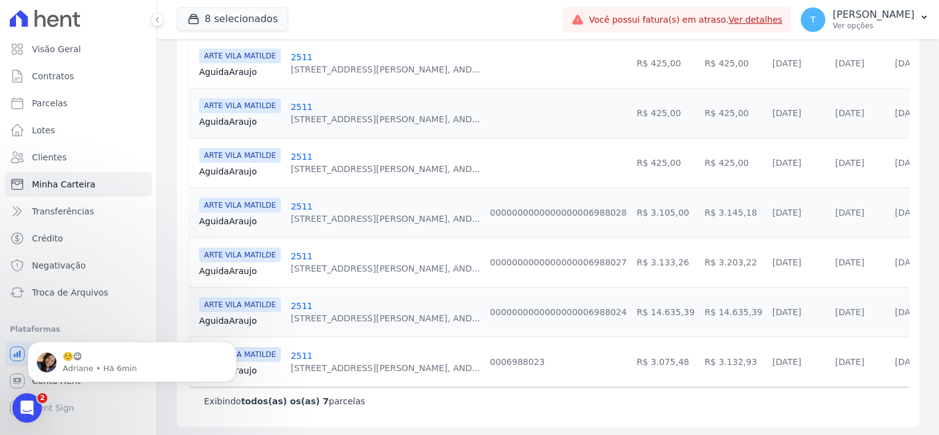
click at [234, 219] on link "Aguida Araujo" at bounding box center [240, 221] width 82 height 12
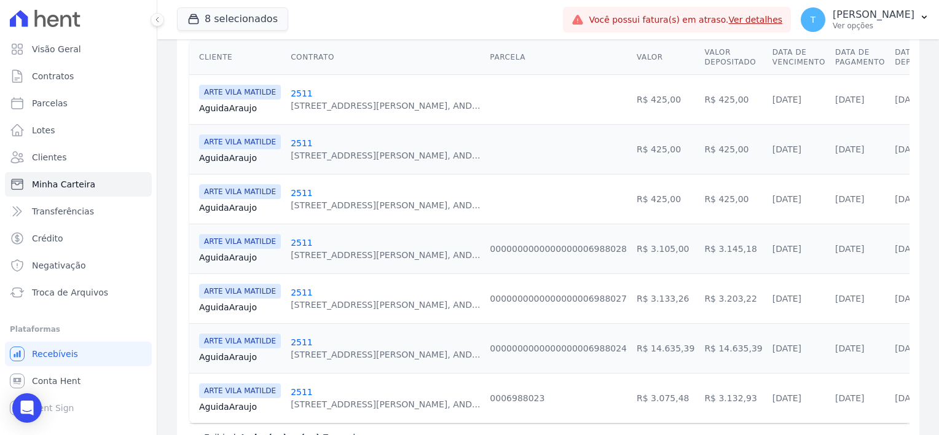
scroll to position [307, 0]
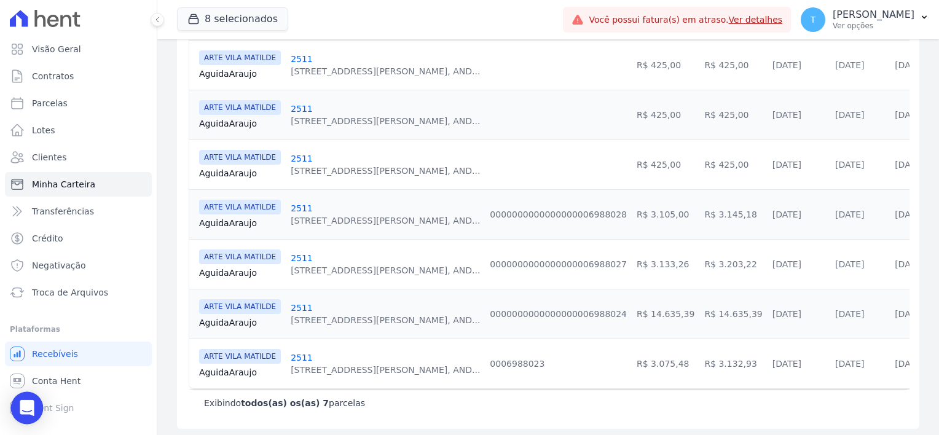
click at [30, 408] on icon "Open Intercom Messenger" at bounding box center [27, 408] width 14 height 16
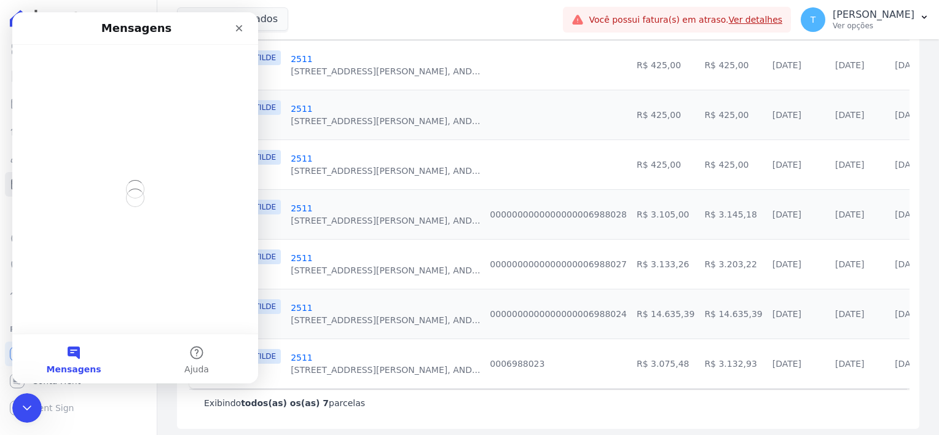
scroll to position [0, 0]
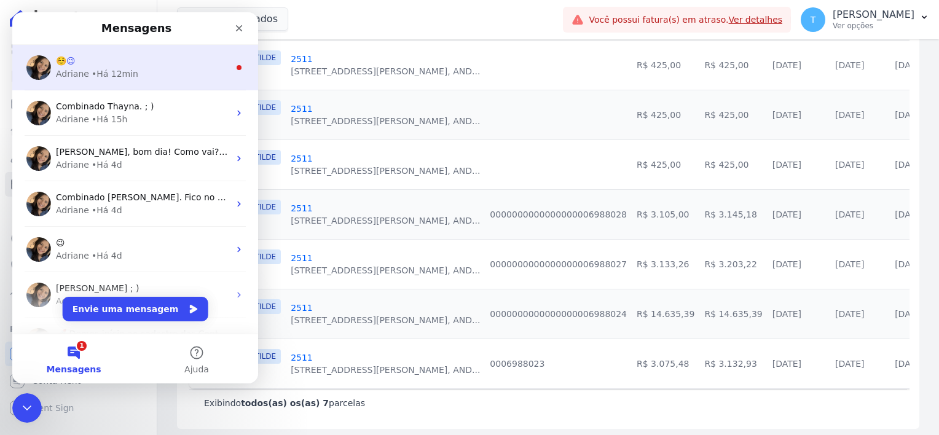
click at [146, 71] on div "Adriane • Há 12min" at bounding box center [142, 74] width 173 height 13
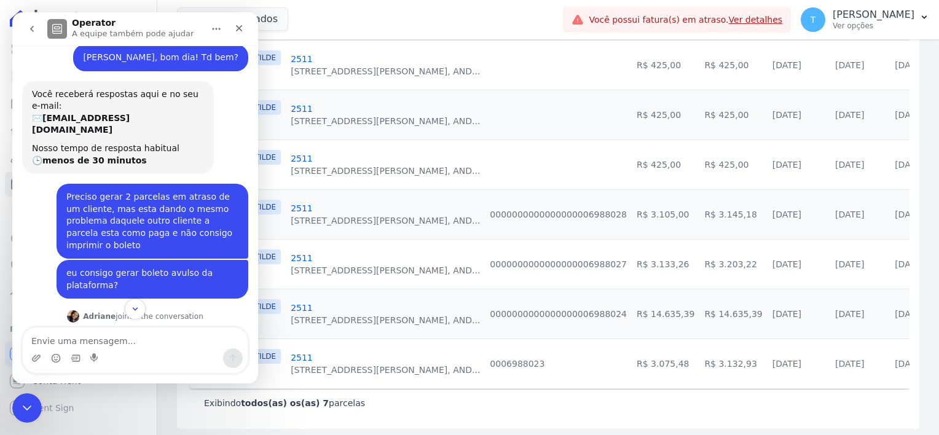
scroll to position [213, 0]
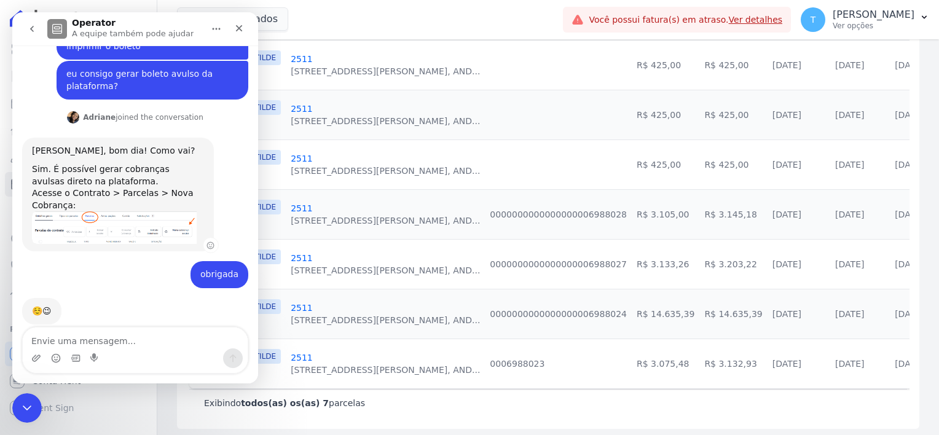
click at [143, 163] on div "Sim. É possível gerar cobranças avulsas direto na plataforma." at bounding box center [118, 175] width 172 height 24
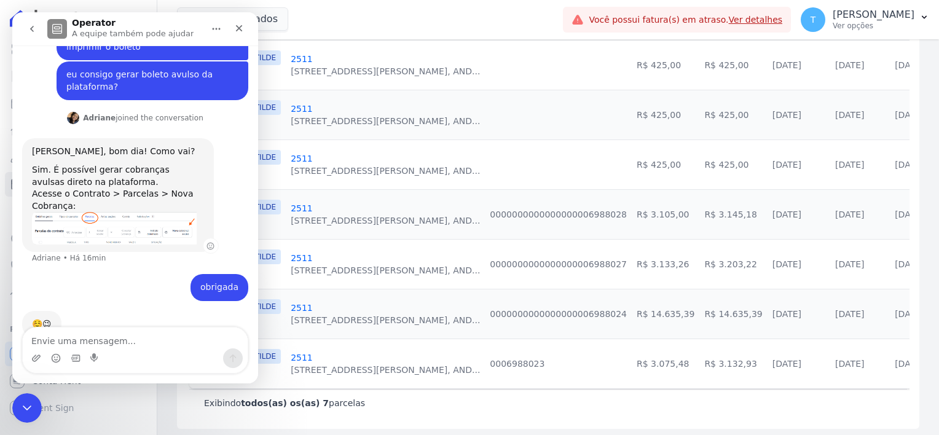
scroll to position [226, 0]
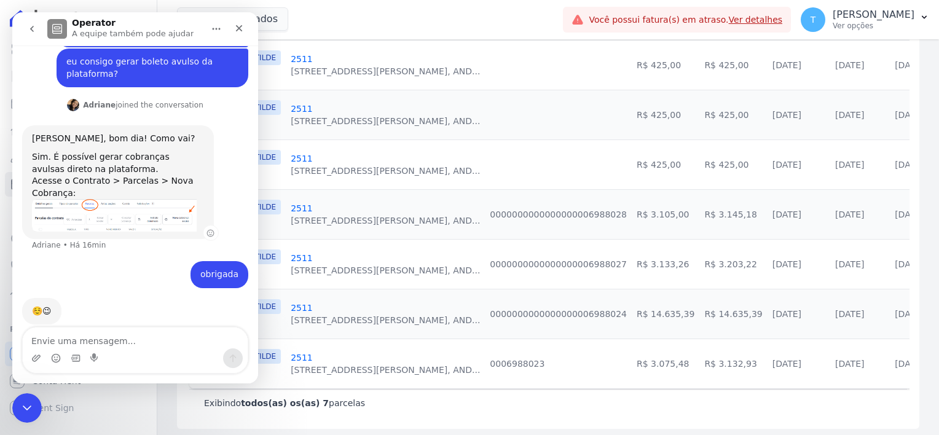
click at [136, 199] on img "Adriane diz…" at bounding box center [114, 215] width 165 height 33
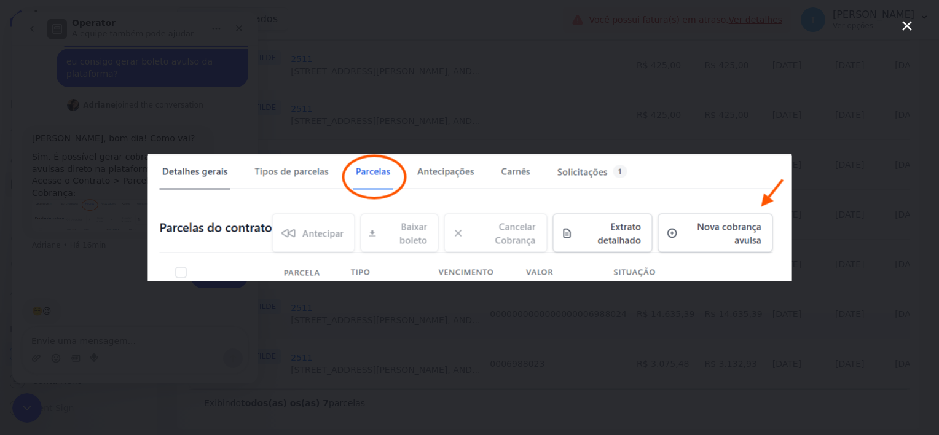
click at [904, 26] on icon "Fechar" at bounding box center [907, 25] width 15 height 15
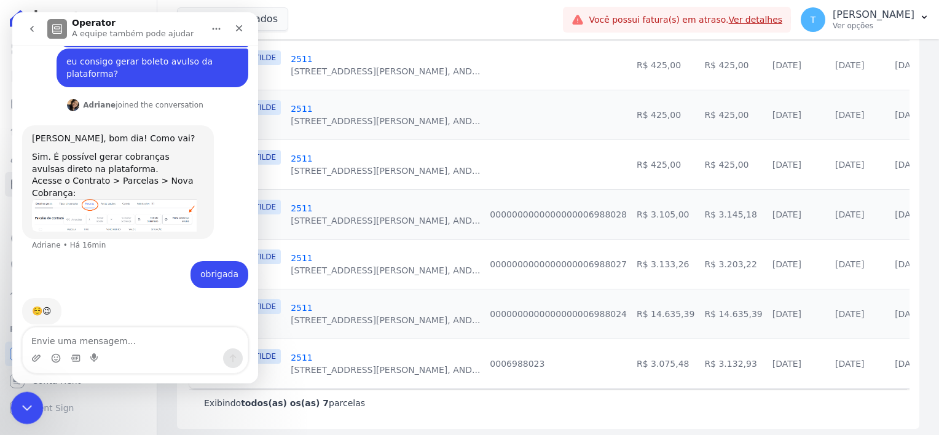
click at [26, 405] on icon "Encerramento do Messenger da Intercom" at bounding box center [25, 406] width 15 height 15
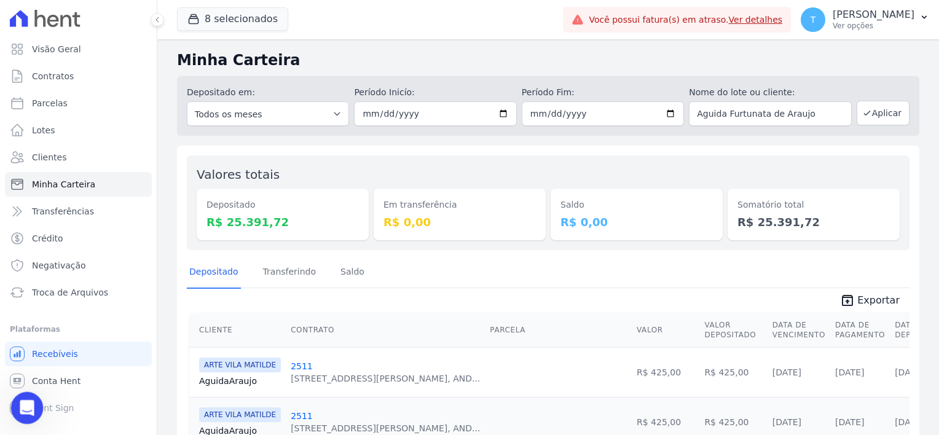
click at [24, 400] on icon "Abertura do Messenger da Intercom" at bounding box center [25, 406] width 20 height 20
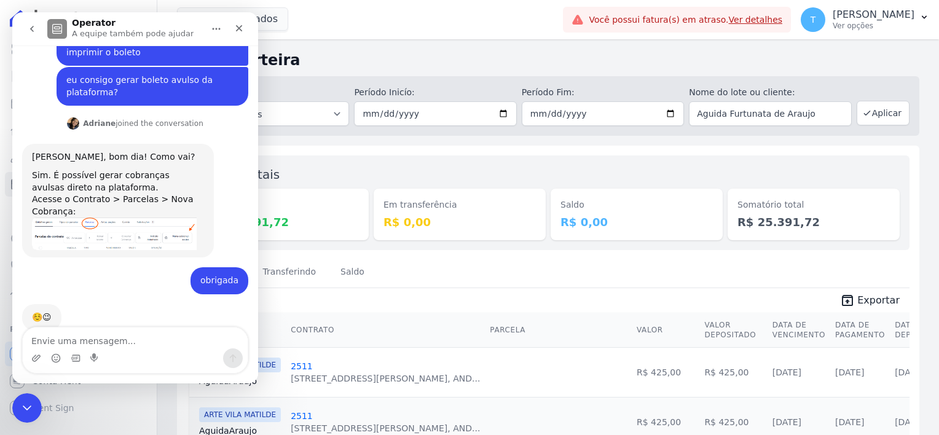
scroll to position [214, 0]
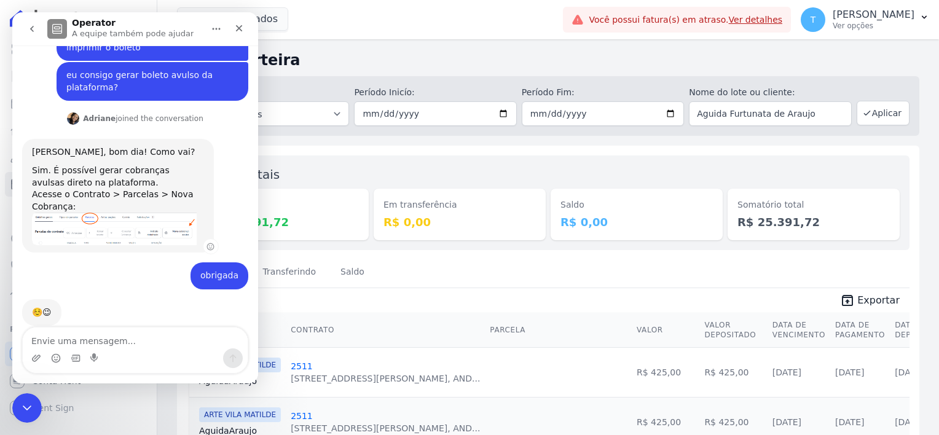
click at [102, 165] on div "Sim. É possível gerar cobranças avulsas direto na plataforma." at bounding box center [118, 177] width 172 height 24
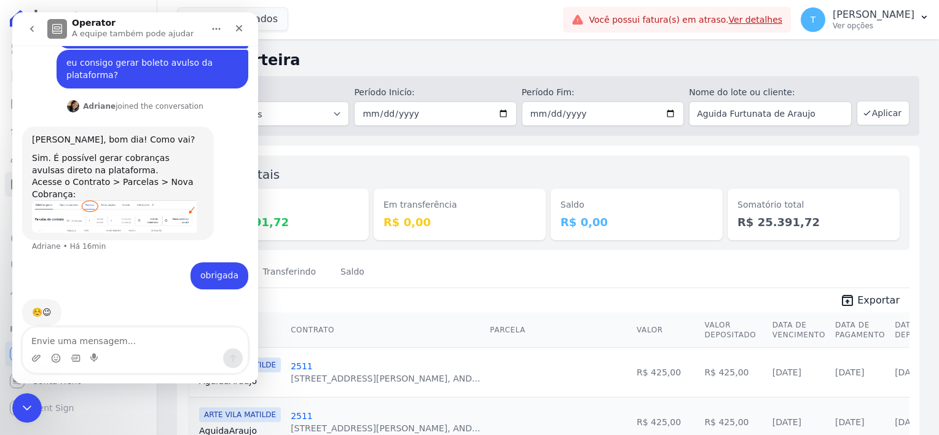
click at [25, 31] on button "go back" at bounding box center [31, 28] width 23 height 23
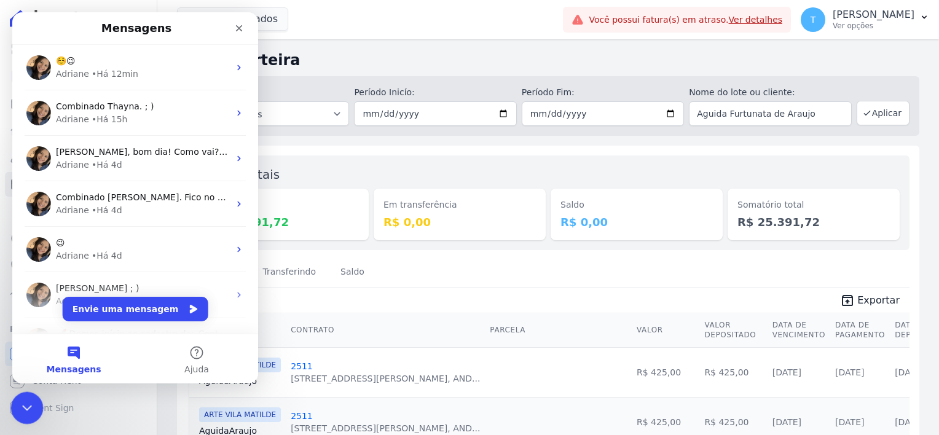
click at [21, 401] on icon "Encerramento do Messenger da Intercom" at bounding box center [25, 406] width 15 height 15
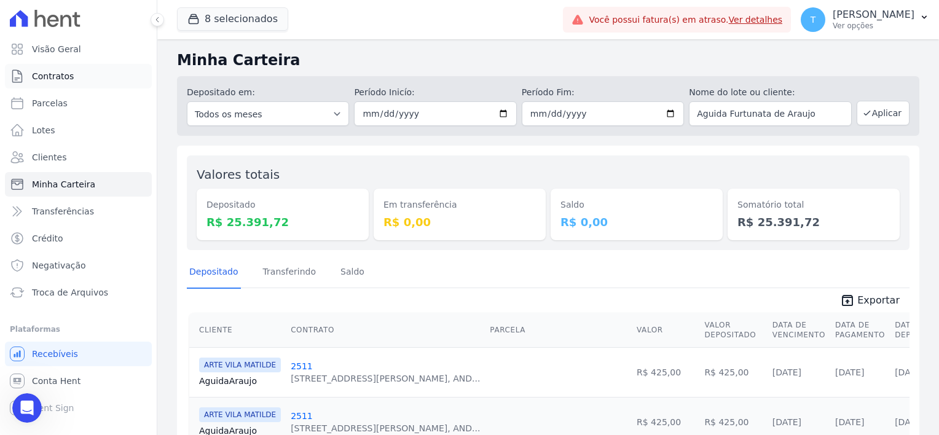
click at [44, 73] on span "Contratos" at bounding box center [53, 76] width 42 height 12
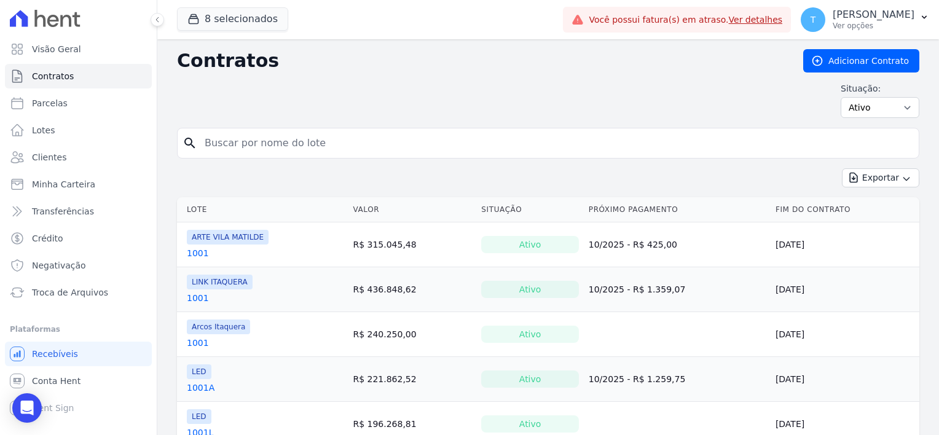
click at [289, 149] on input "search" at bounding box center [555, 143] width 717 height 25
paste input "Leandro Vieira Araujo"
type input "Leandro Vieira Araujo"
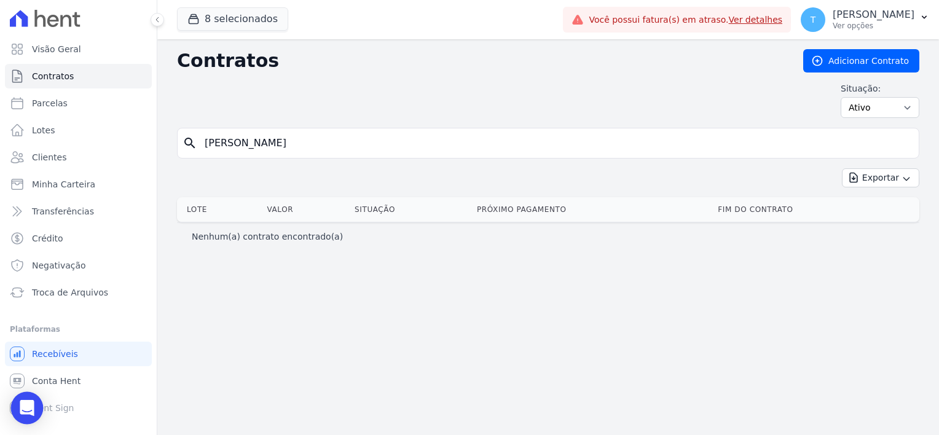
click at [29, 398] on div "Open Intercom Messenger" at bounding box center [27, 408] width 33 height 33
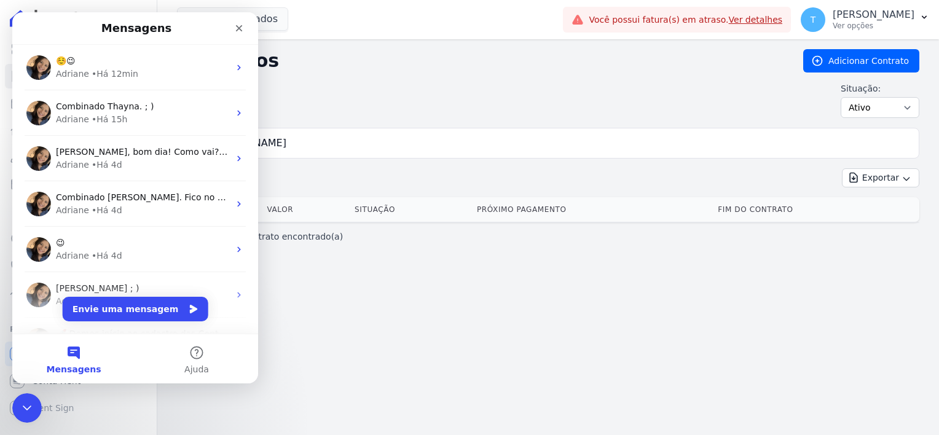
click at [92, 71] on div "• Há 12min" at bounding box center [115, 74] width 47 height 13
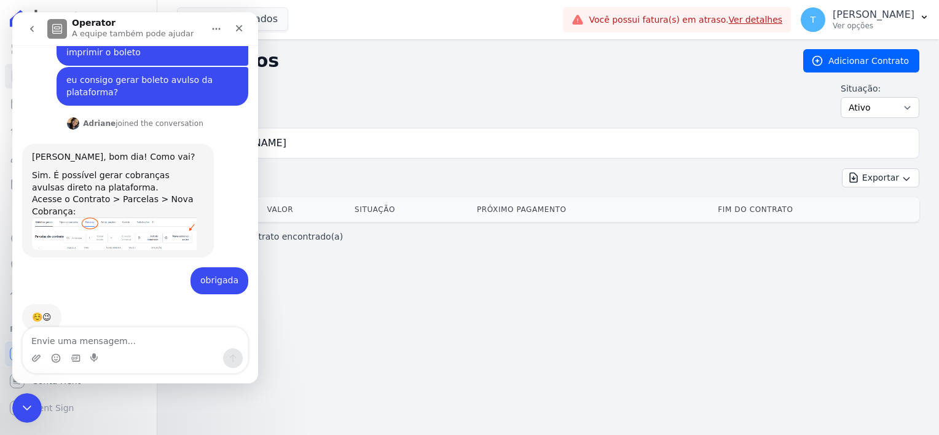
scroll to position [214, 0]
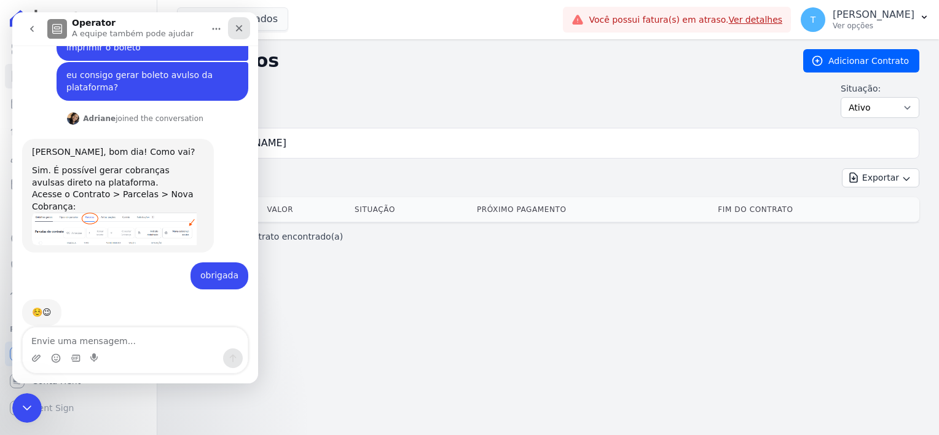
click at [239, 30] on icon "Fechar" at bounding box center [239, 28] width 10 height 10
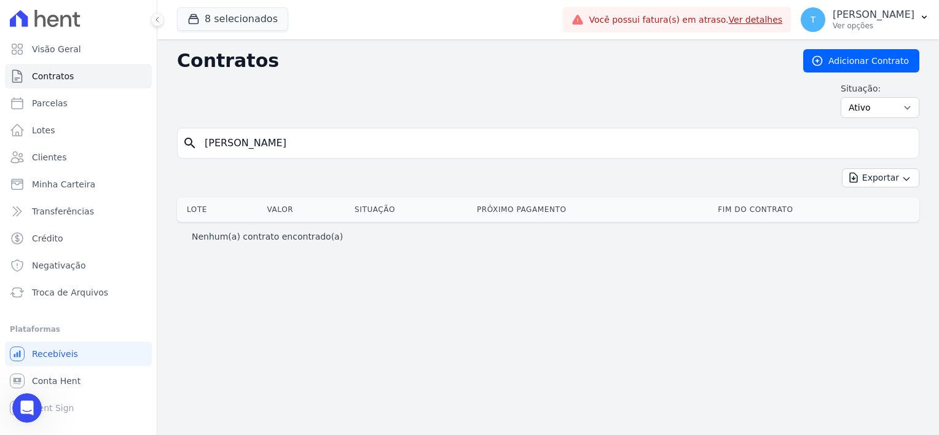
scroll to position [213, 0]
click at [99, 105] on link "Parcelas" at bounding box center [78, 103] width 147 height 25
select select
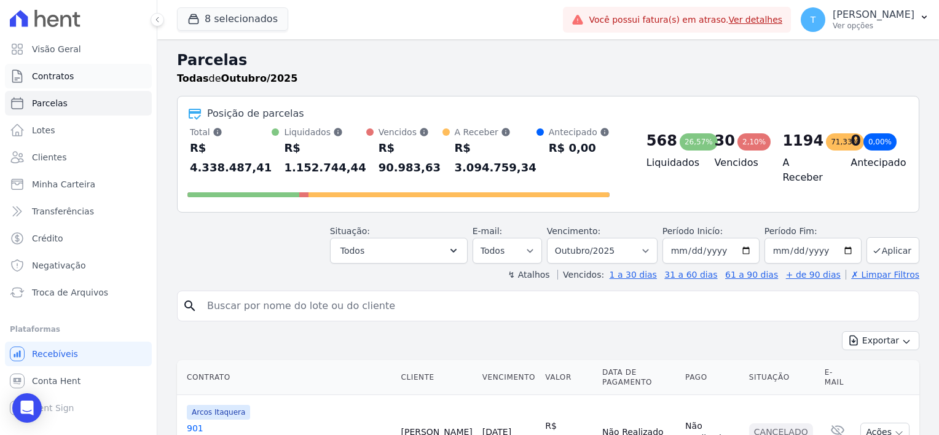
click at [61, 74] on span "Contratos" at bounding box center [53, 76] width 42 height 12
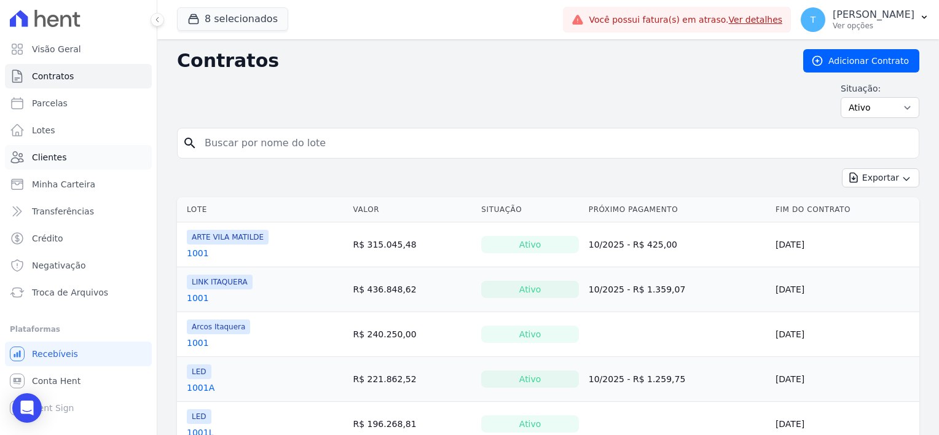
click at [52, 154] on span "Clientes" at bounding box center [49, 157] width 34 height 12
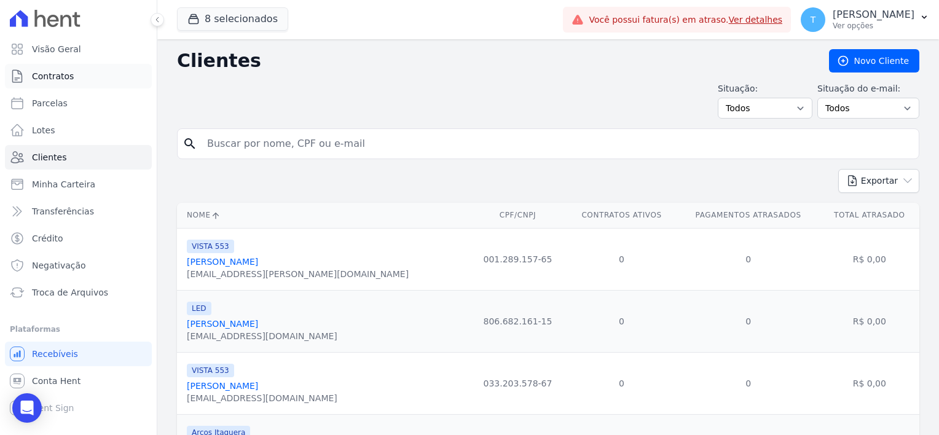
click at [55, 75] on span "Contratos" at bounding box center [53, 76] width 42 height 12
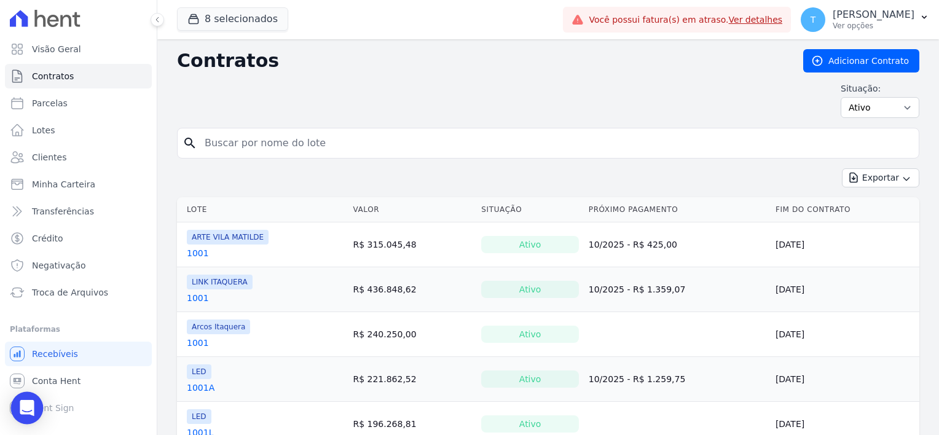
click at [34, 412] on div "Open Intercom Messenger" at bounding box center [27, 408] width 33 height 33
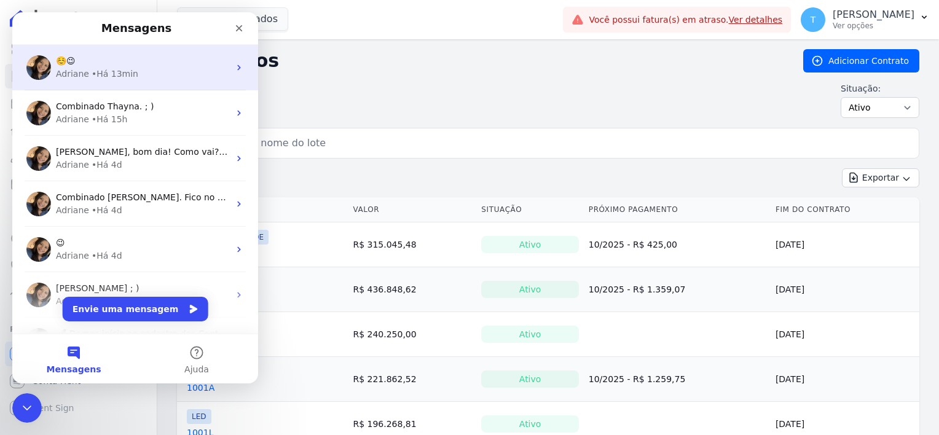
click at [123, 77] on div "• Há 13min" at bounding box center [115, 74] width 47 height 13
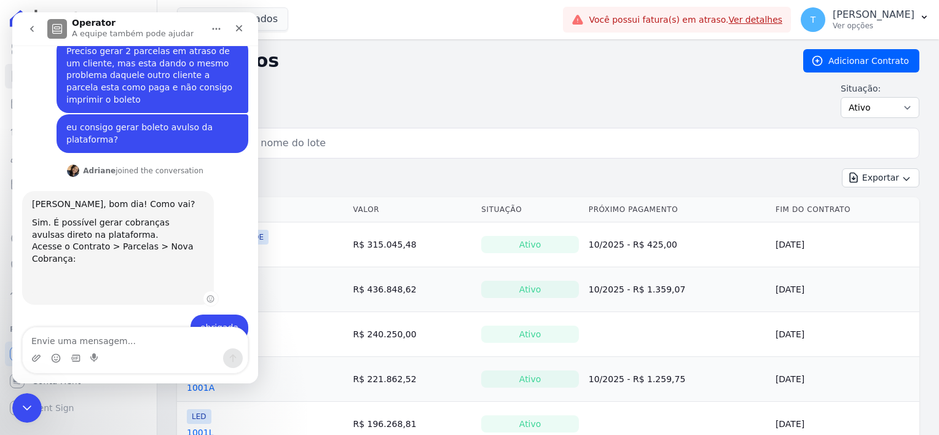
scroll to position [214, 0]
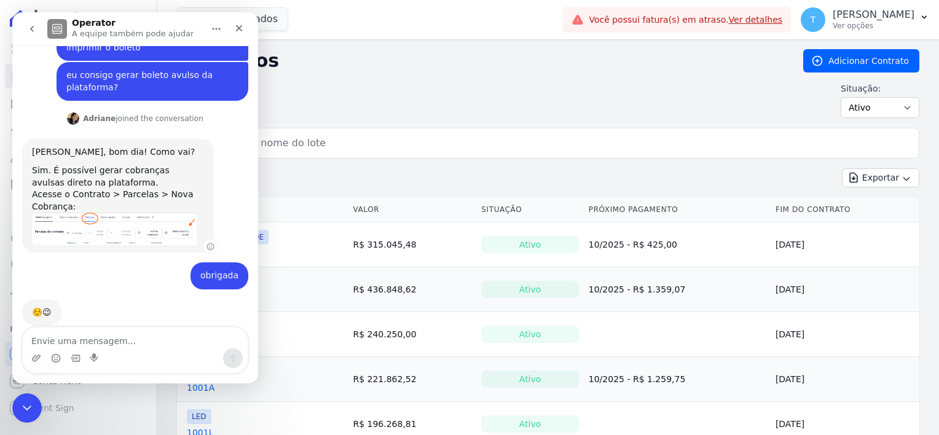
click at [132, 223] on div "Olá Thayna, bom dia! Como vai? Sim. É possível gerar cobranças avulsas direto n…" at bounding box center [118, 196] width 192 height 114
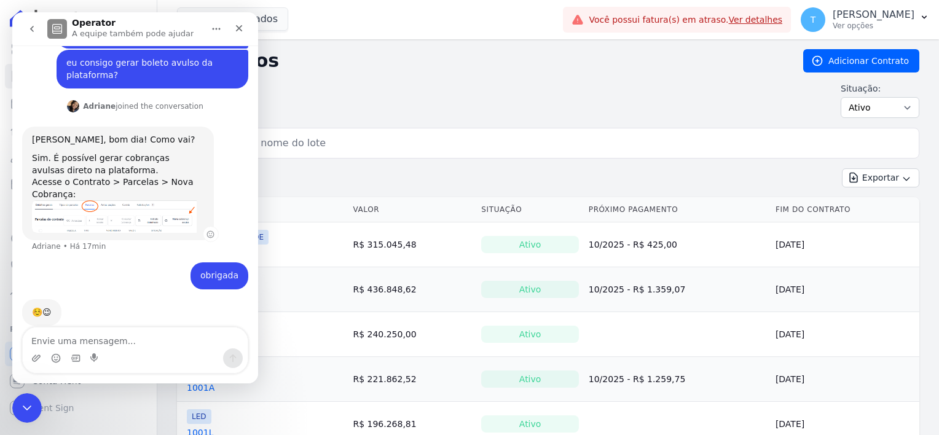
click at [128, 214] on div "Olá Thayna, bom dia! Como vai? Sim. É possível gerar cobranças avulsas direto n…" at bounding box center [118, 184] width 192 height 114
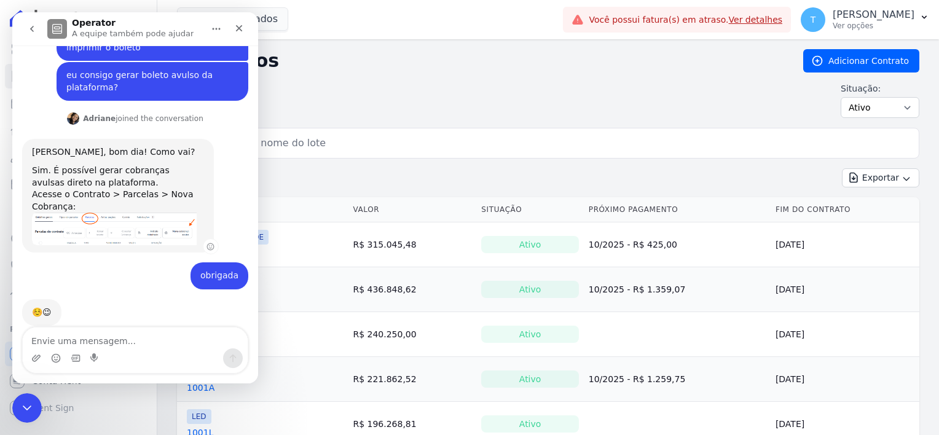
click at [128, 213] on img "Adriane diz…" at bounding box center [114, 229] width 165 height 33
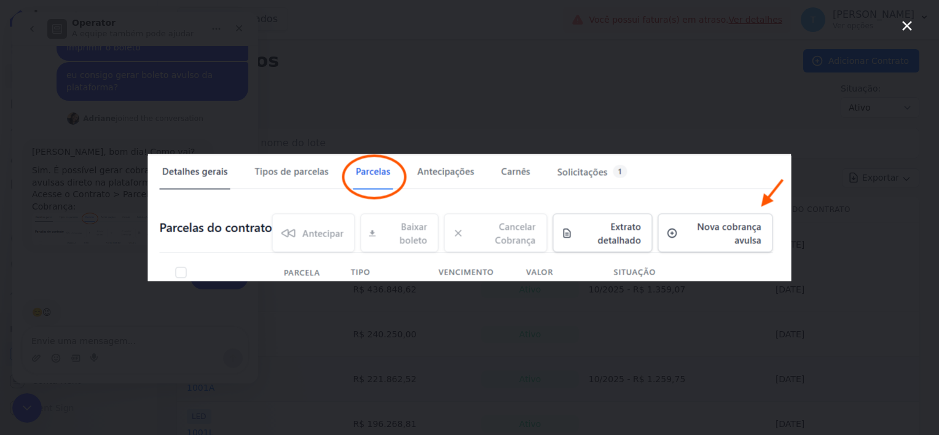
click at [903, 25] on icon "Fechar" at bounding box center [907, 25] width 15 height 15
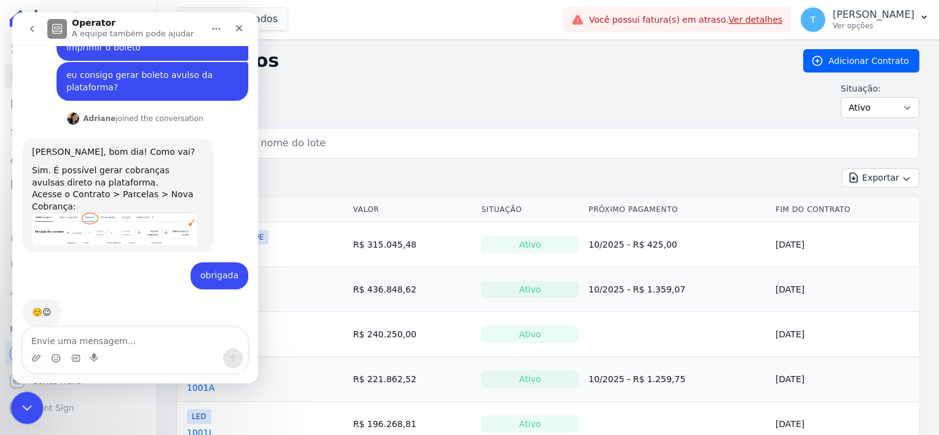
click at [20, 400] on icon "Encerramento do Messenger da Intercom" at bounding box center [25, 406] width 15 height 15
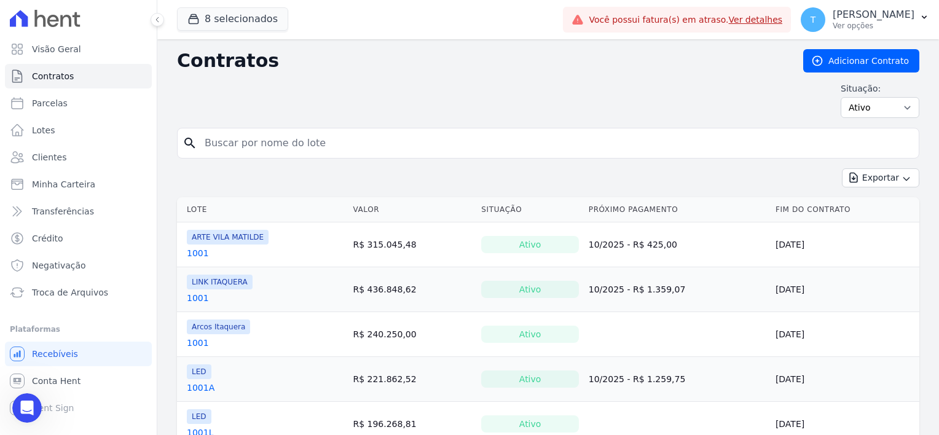
scroll to position [213, 0]
click at [37, 400] on div "Abertura do Messenger da Intercom" at bounding box center [25, 406] width 41 height 41
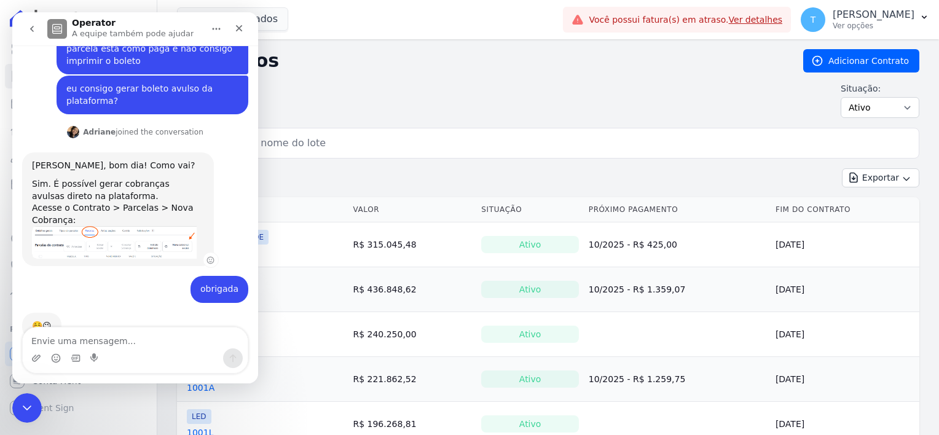
scroll to position [214, 0]
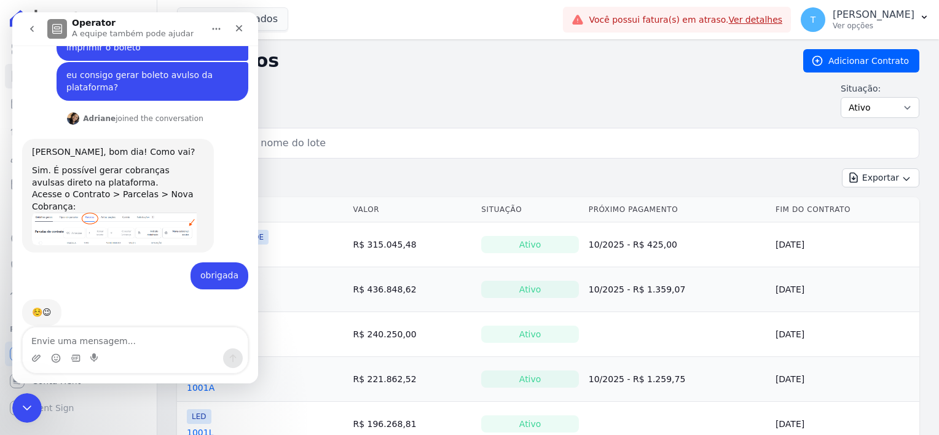
click at [70, 334] on textarea "Envie uma mensagem..." at bounding box center [135, 338] width 225 height 21
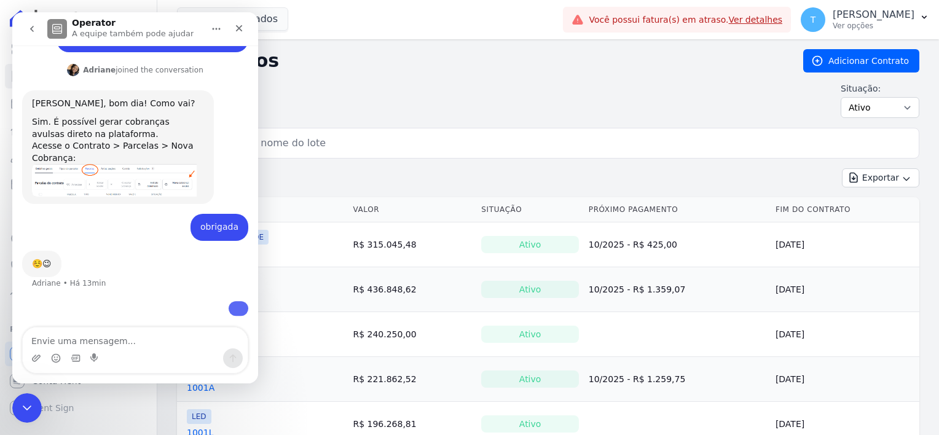
scroll to position [403, 0]
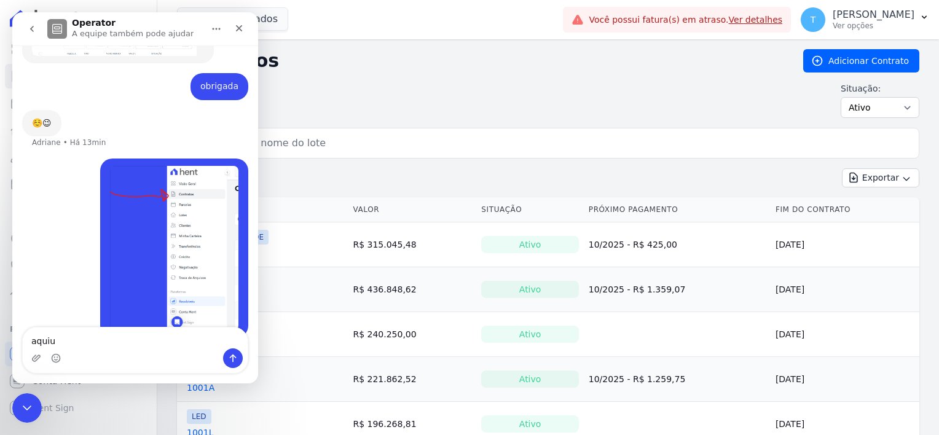
type textarea "aquiu?"
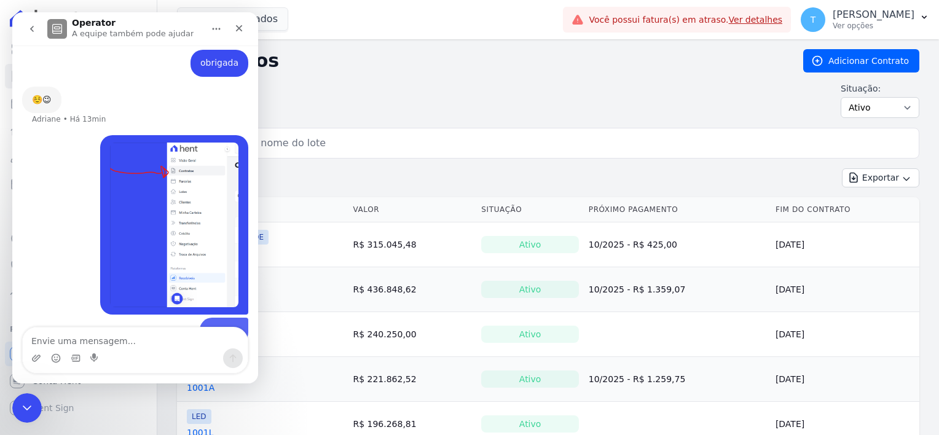
scroll to position [431, 0]
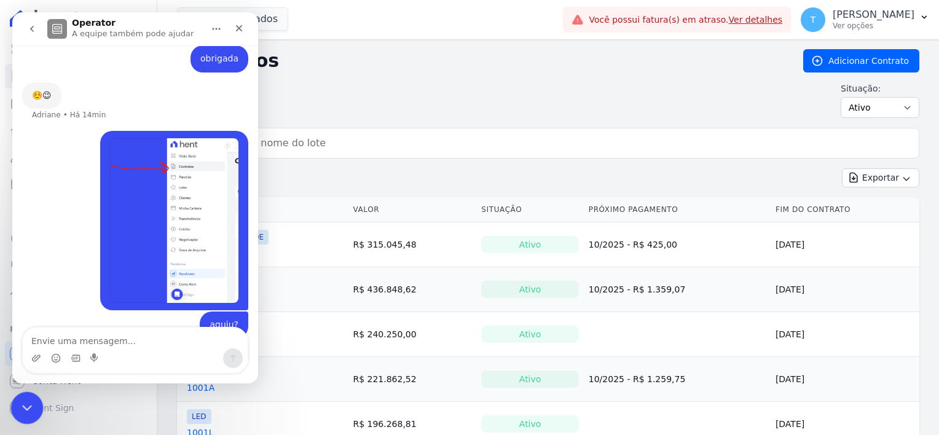
click at [23, 406] on icon "Encerramento do Messenger da Intercom" at bounding box center [25, 406] width 15 height 15
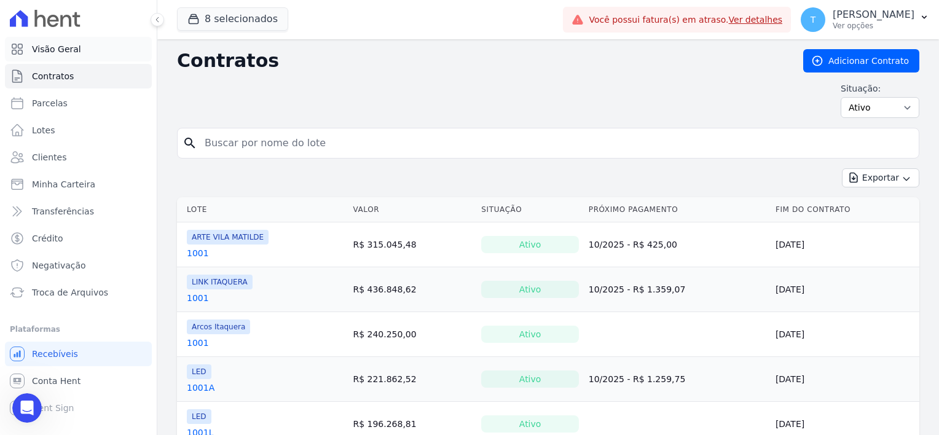
click at [73, 44] on span "Visão Geral" at bounding box center [56, 49] width 49 height 12
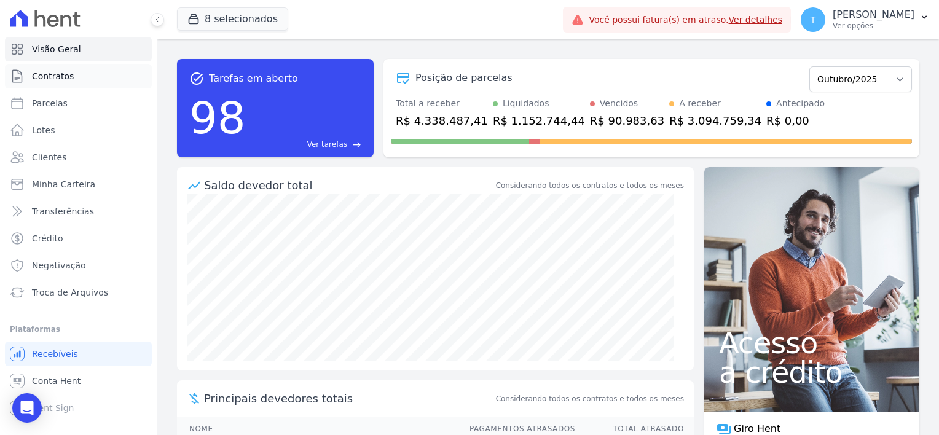
click at [67, 76] on span "Contratos" at bounding box center [53, 76] width 42 height 12
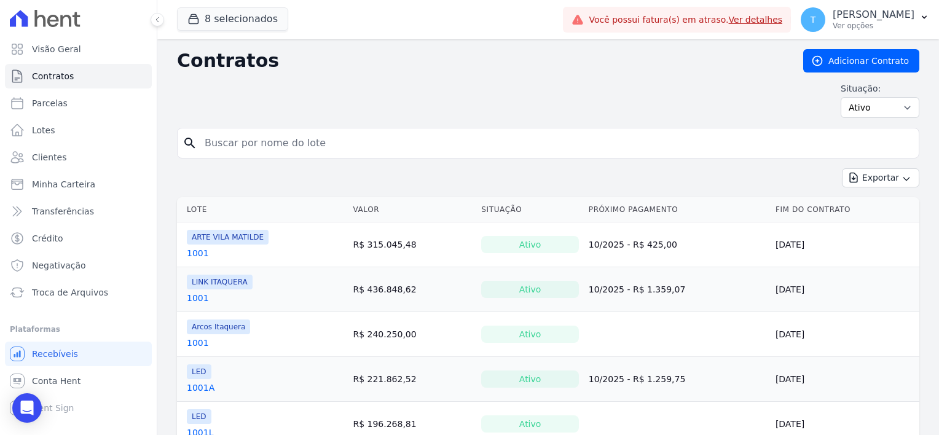
click at [328, 146] on input "search" at bounding box center [555, 143] width 717 height 25
click at [331, 152] on input "search" at bounding box center [555, 143] width 717 height 25
click at [248, 140] on input "search" at bounding box center [555, 143] width 717 height 25
paste input "Leandro Vieira Araujo"
type input "Leandro Vieira Araujo"
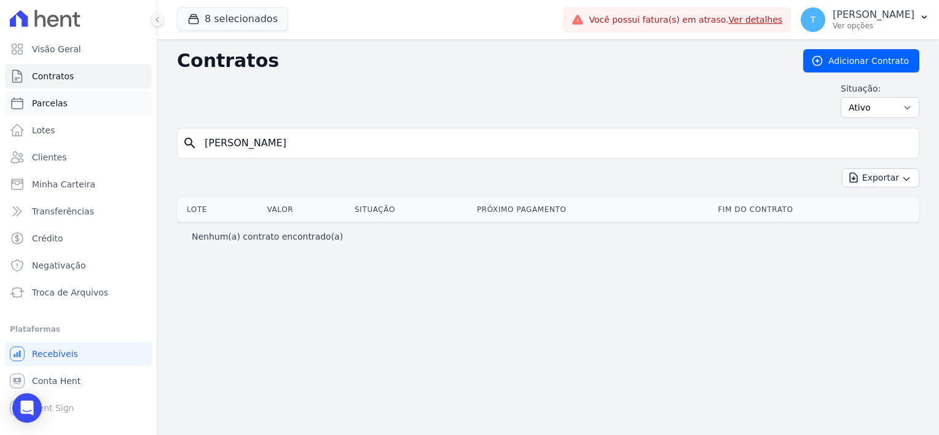
click at [52, 106] on span "Parcelas" at bounding box center [50, 103] width 36 height 12
select select
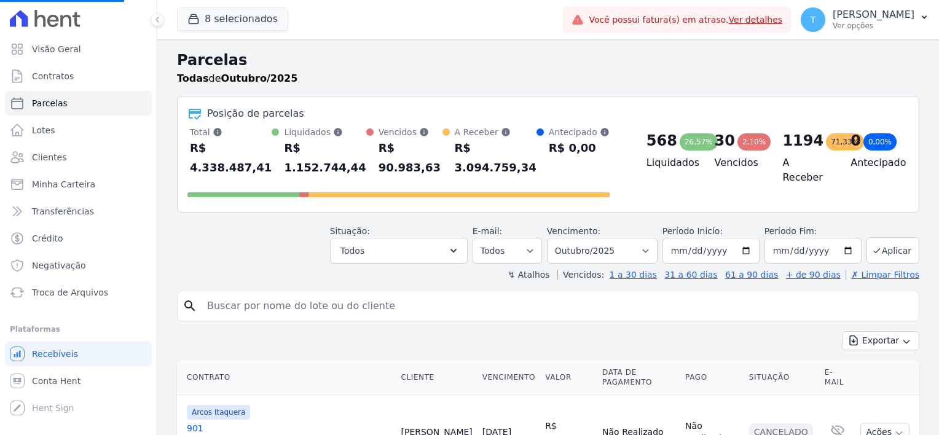
scroll to position [60, 0]
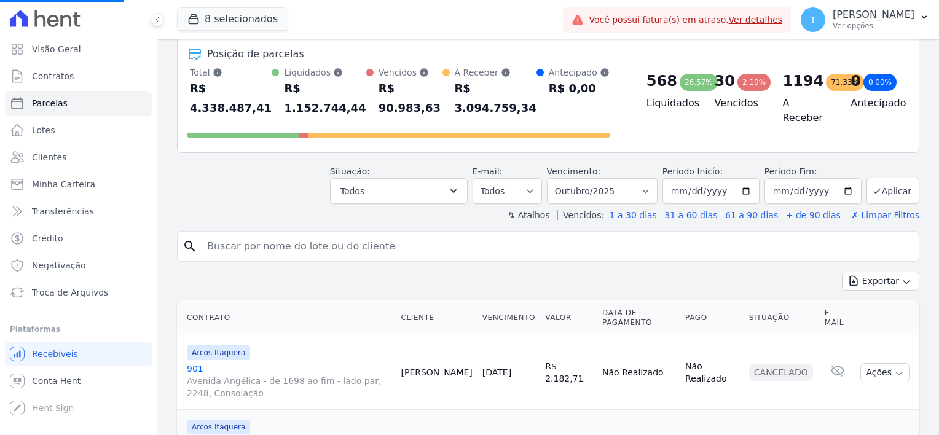
select select
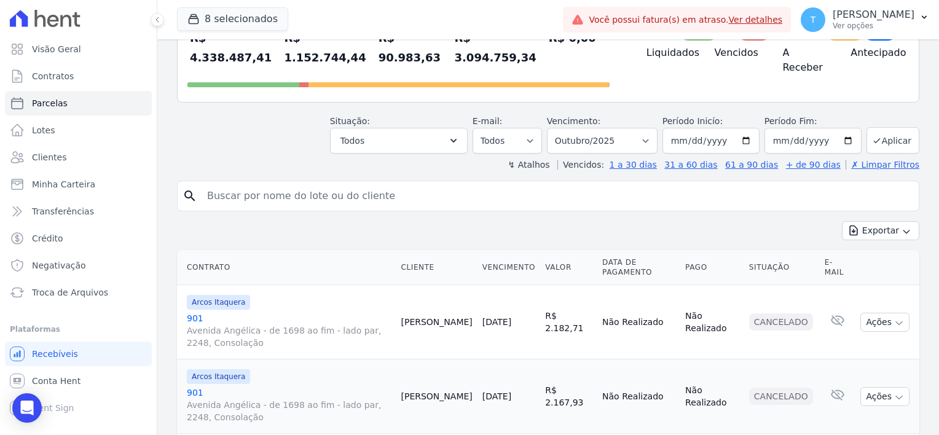
scroll to position [123, 0]
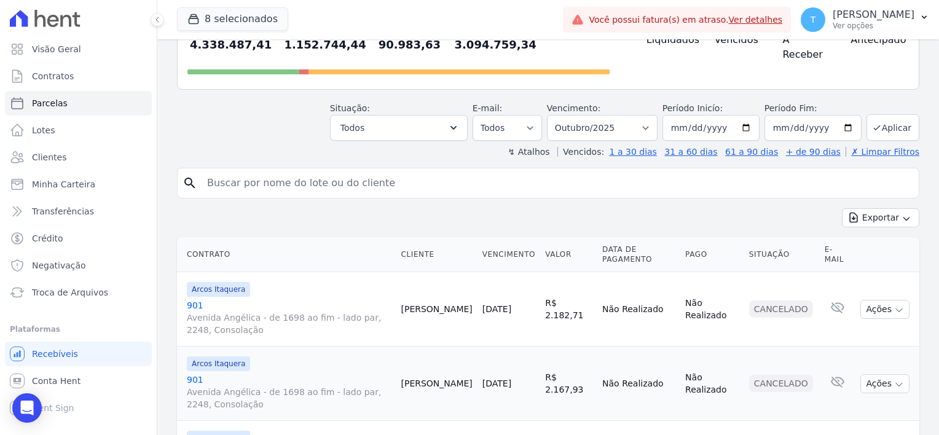
click at [275, 171] on input "search" at bounding box center [557, 183] width 714 height 25
paste input "Leandro Vieira Araujo"
type input "Leandro Vieira Araujo"
select select
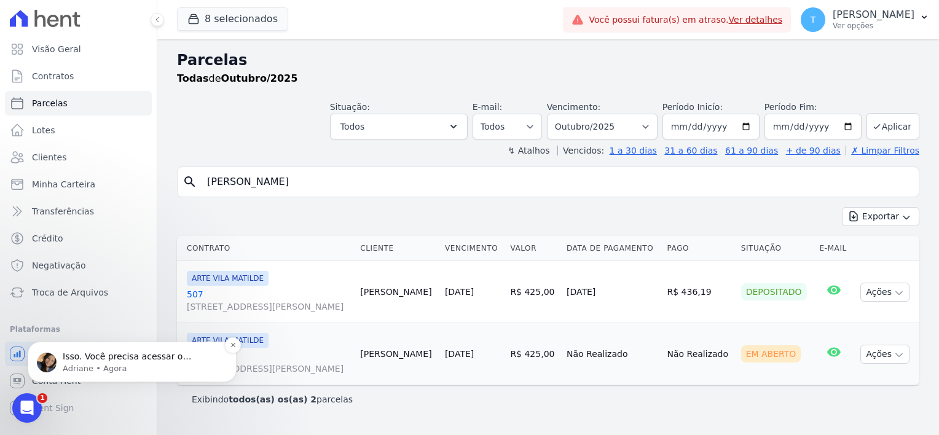
click at [76, 364] on p "Adriane • Agora" at bounding box center [142, 368] width 159 height 11
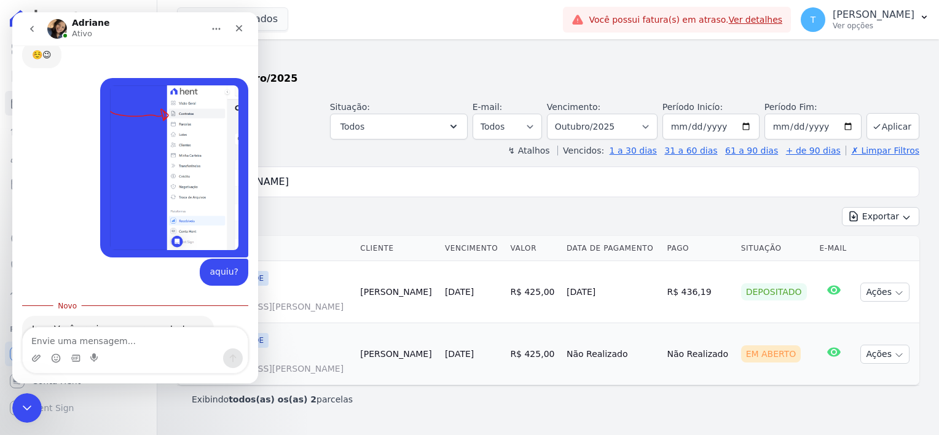
scroll to position [500, 0]
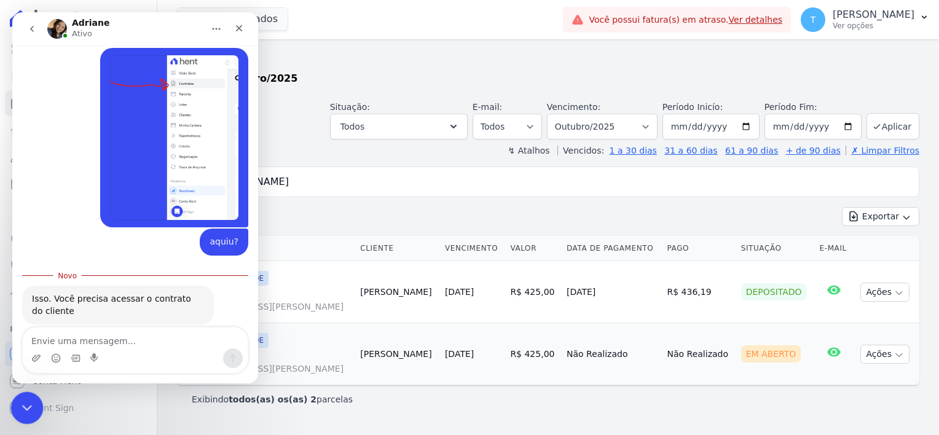
click at [23, 401] on icon "Encerramento do Messenger da Intercom" at bounding box center [25, 406] width 15 height 15
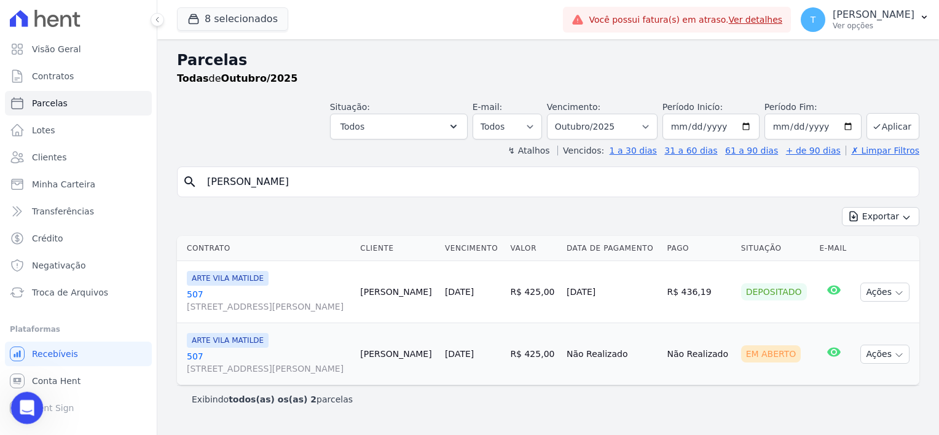
scroll to position [479, 0]
click at [56, 74] on span "Contratos" at bounding box center [53, 76] width 42 height 12
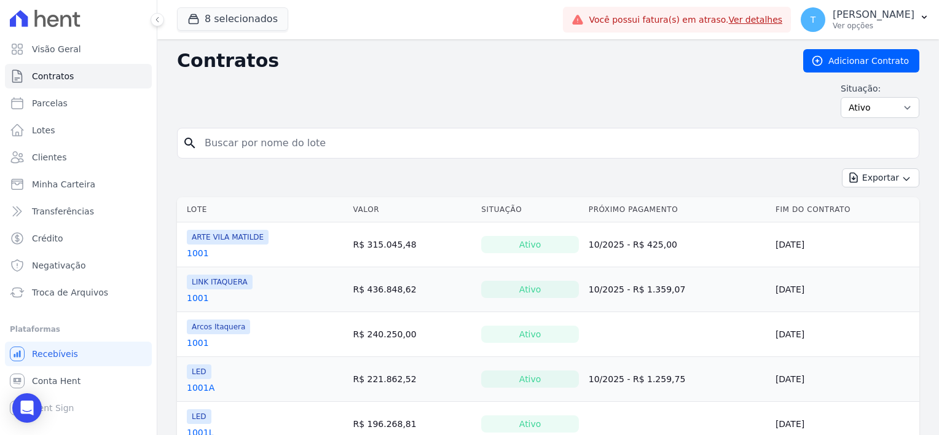
click at [344, 147] on input "search" at bounding box center [555, 143] width 717 height 25
paste input "Leandro Vieira Araujo"
type input "Leandro Vieira Araujo"
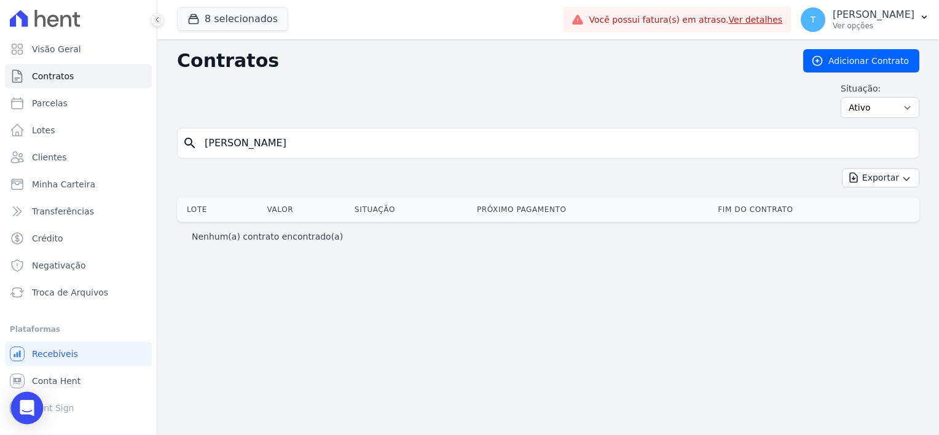
click at [26, 406] on icon "Open Intercom Messenger" at bounding box center [27, 408] width 14 height 16
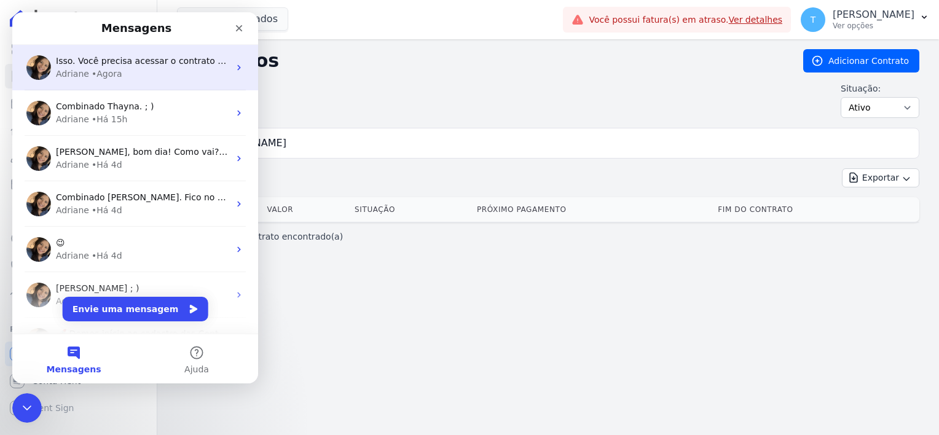
click at [125, 68] on div "Adriane • Agora" at bounding box center [142, 74] width 173 height 13
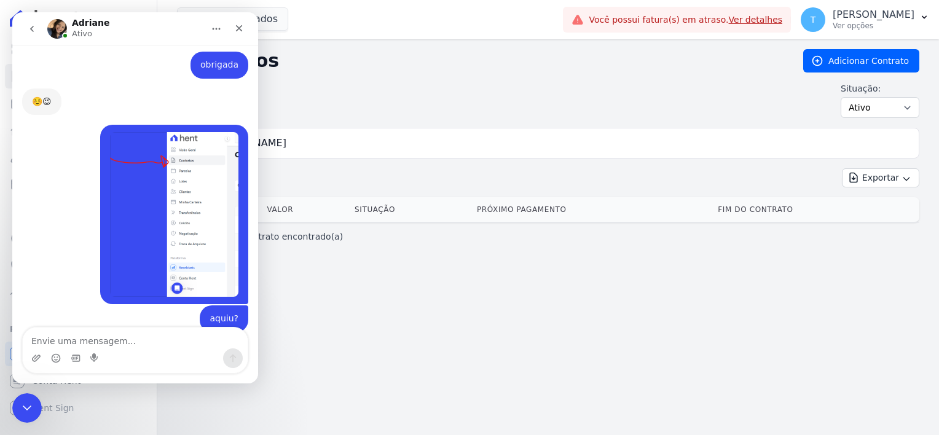
scroll to position [479, 0]
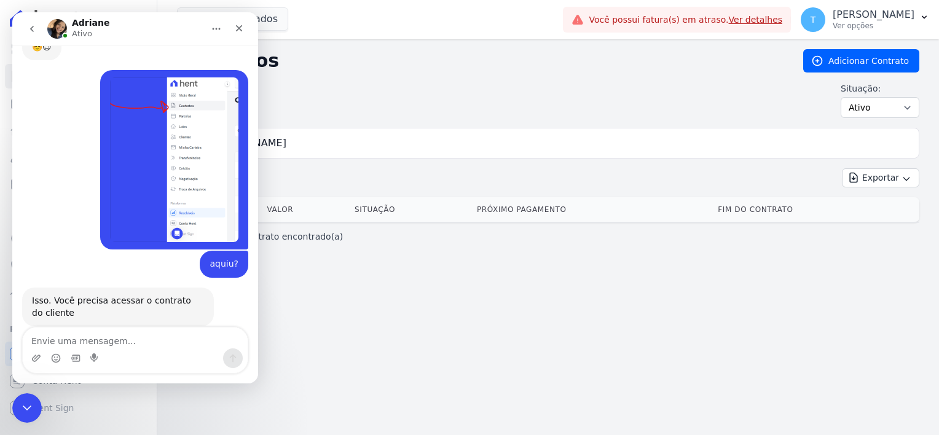
click at [124, 340] on textarea "Envie uma mensagem..." at bounding box center [135, 338] width 225 height 21
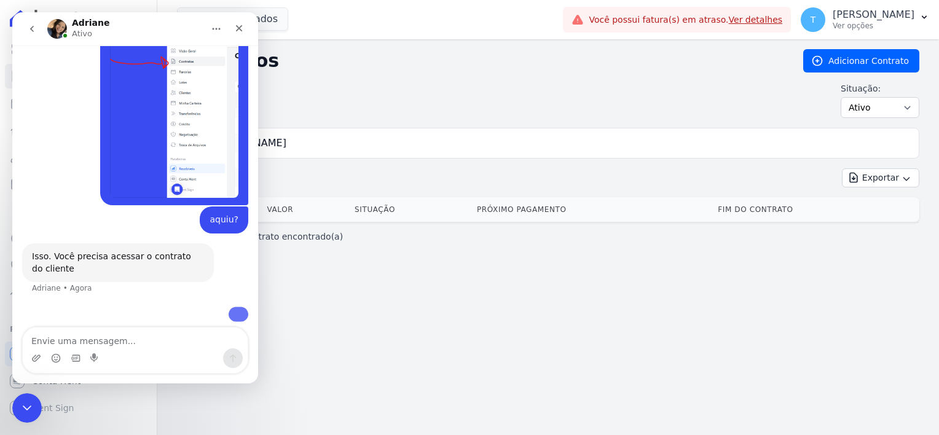
scroll to position [551, 0]
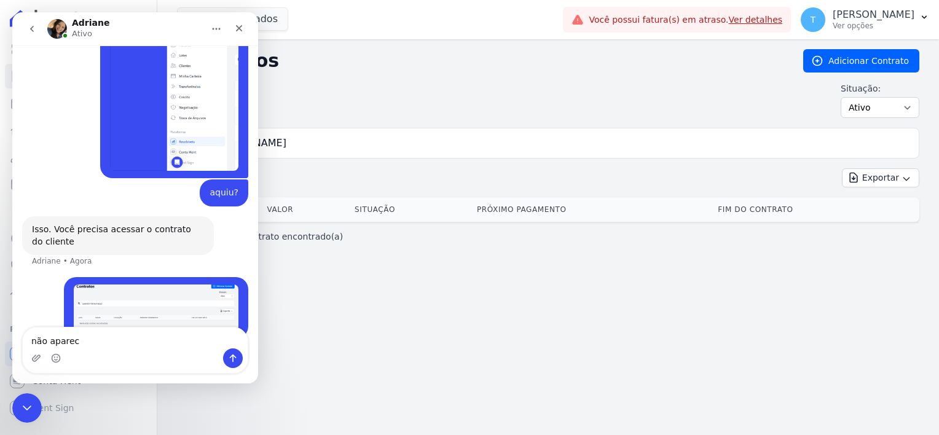
type textarea "não aparece"
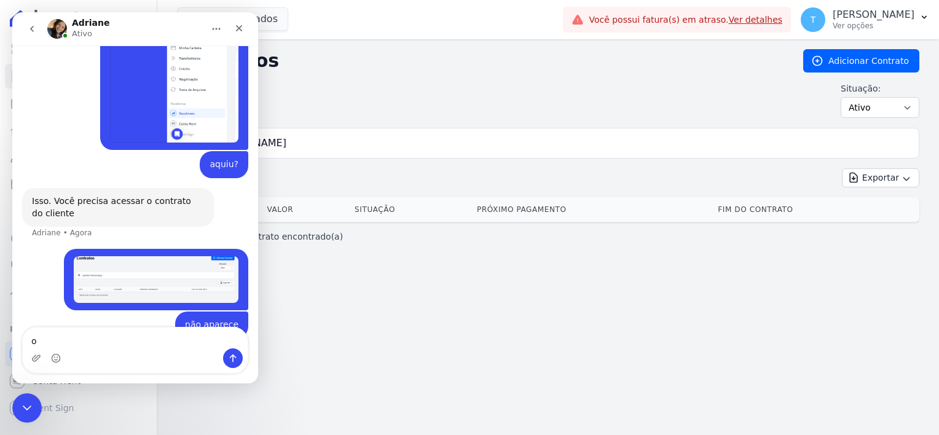
type textarea "o"
type textarea "o que eu preciso fazer?"
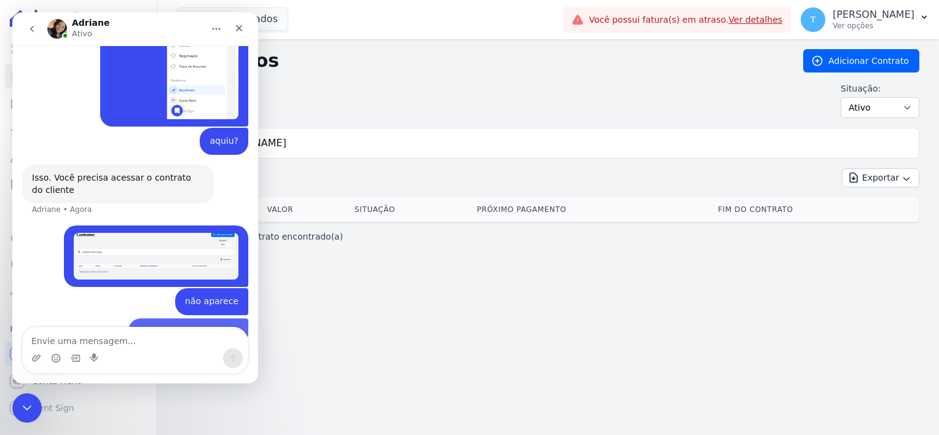
scroll to position [607, 0]
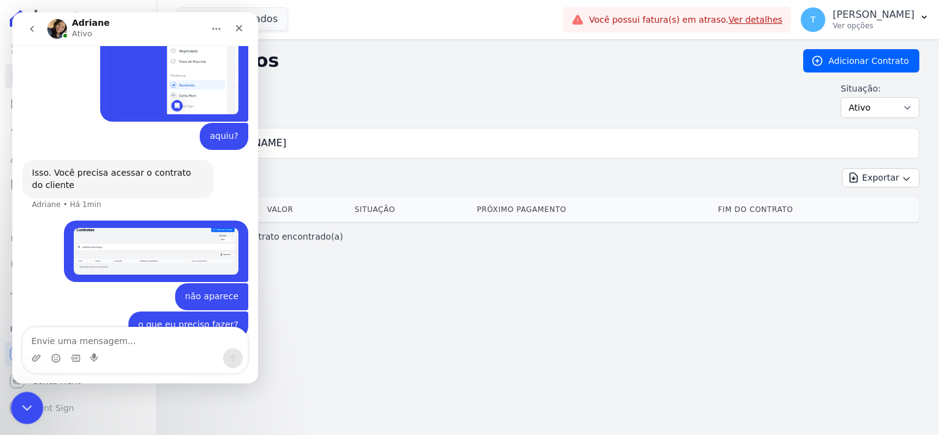
click at [25, 403] on icon "Encerramento do Messenger da Intercom" at bounding box center [25, 406] width 15 height 15
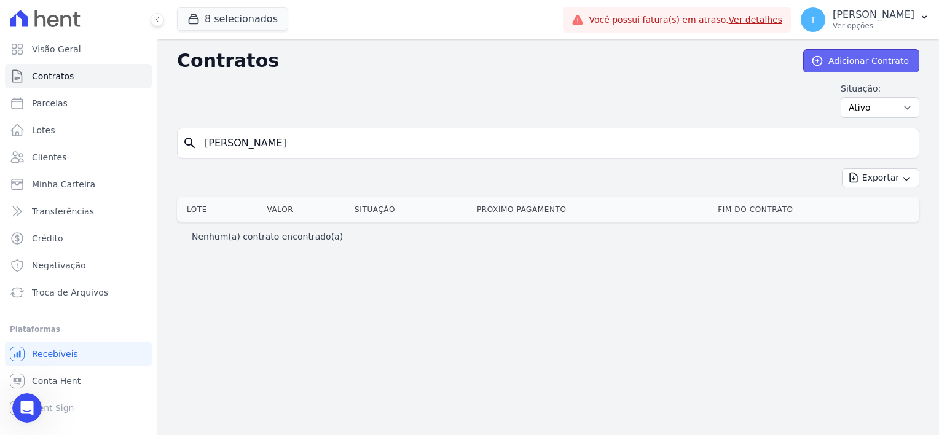
click at [862, 56] on link "Adicionar Contrato" at bounding box center [861, 60] width 116 height 23
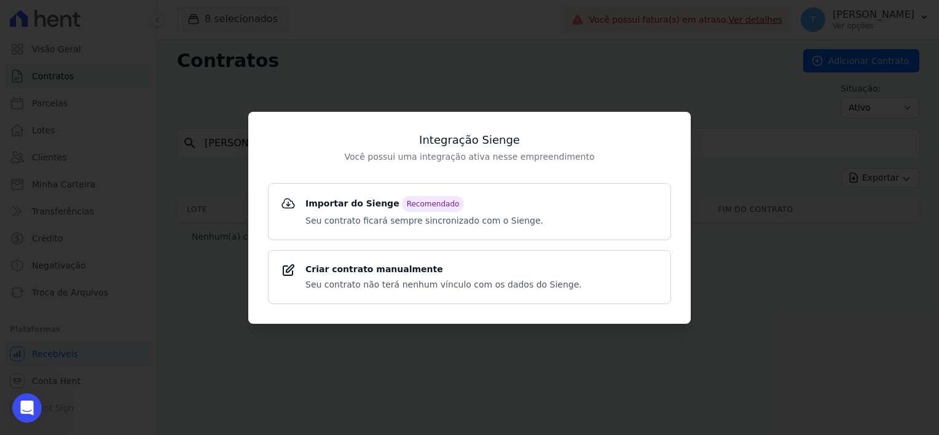
click at [583, 61] on div "Integração Sienge Você possui uma integração ativa nesse empreendimento Importa…" at bounding box center [469, 217] width 939 height 435
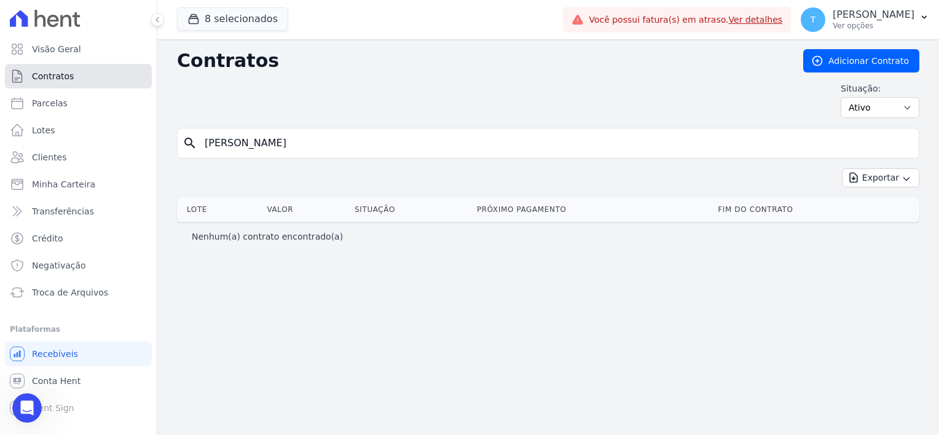
click at [76, 74] on link "Contratos" at bounding box center [78, 76] width 147 height 25
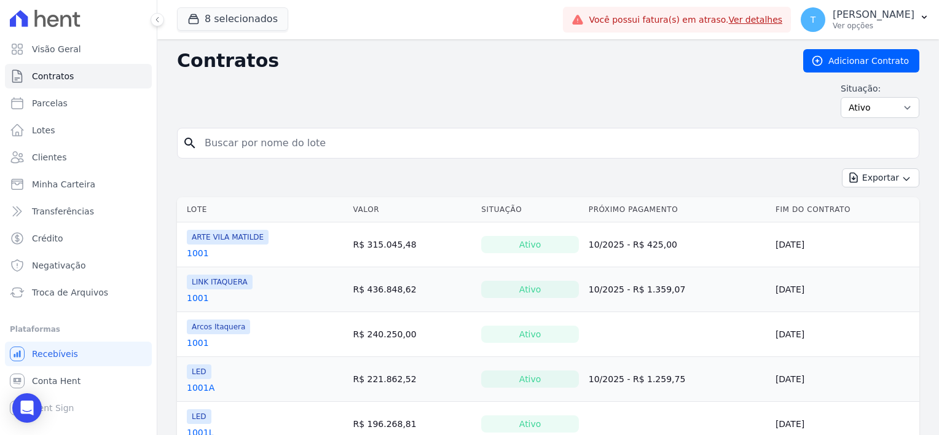
click at [241, 146] on input "search" at bounding box center [555, 143] width 717 height 25
type input "507"
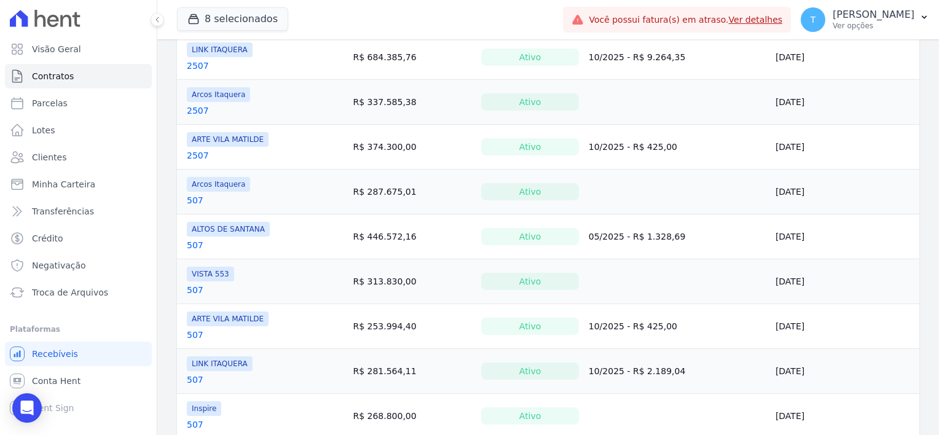
scroll to position [369, 0]
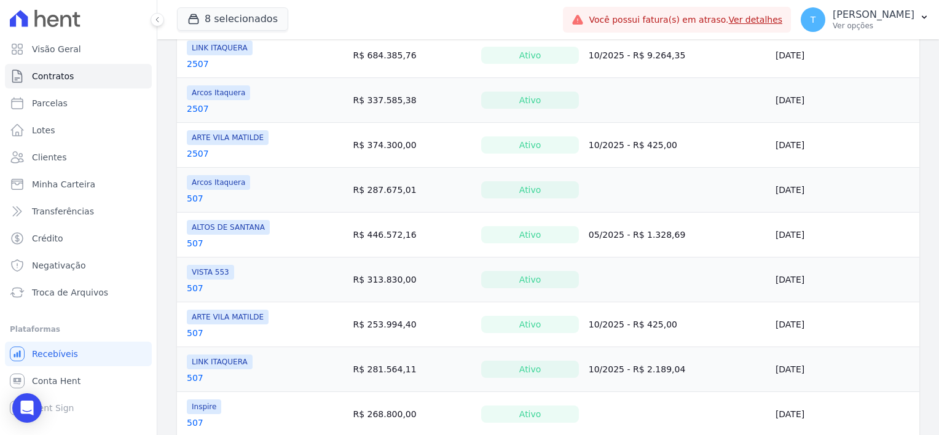
click at [192, 331] on link "507" at bounding box center [195, 333] width 17 height 12
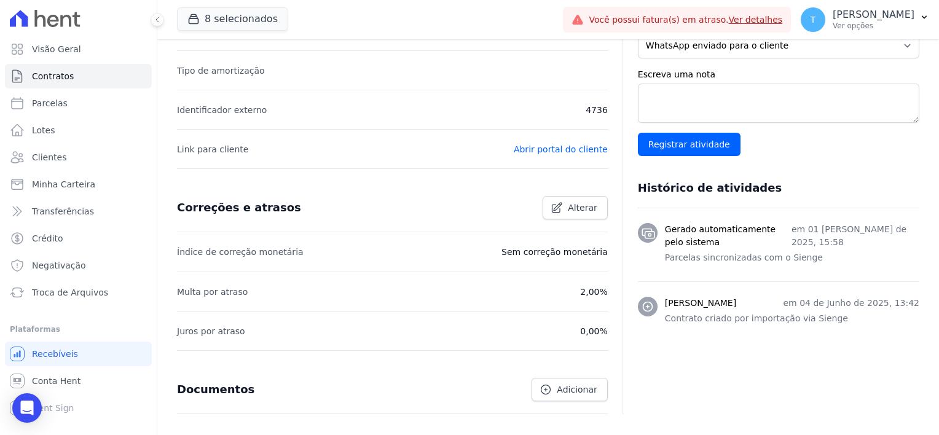
scroll to position [369, 0]
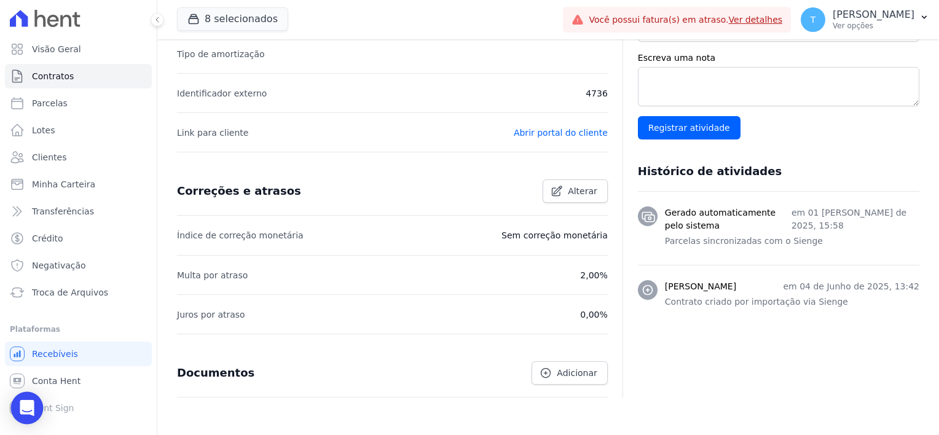
click at [23, 407] on icon "Open Intercom Messenger" at bounding box center [27, 408] width 14 height 16
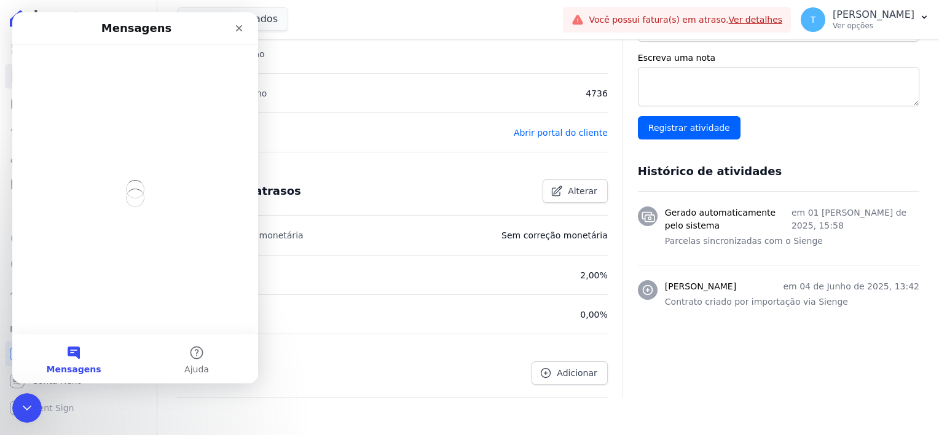
scroll to position [0, 0]
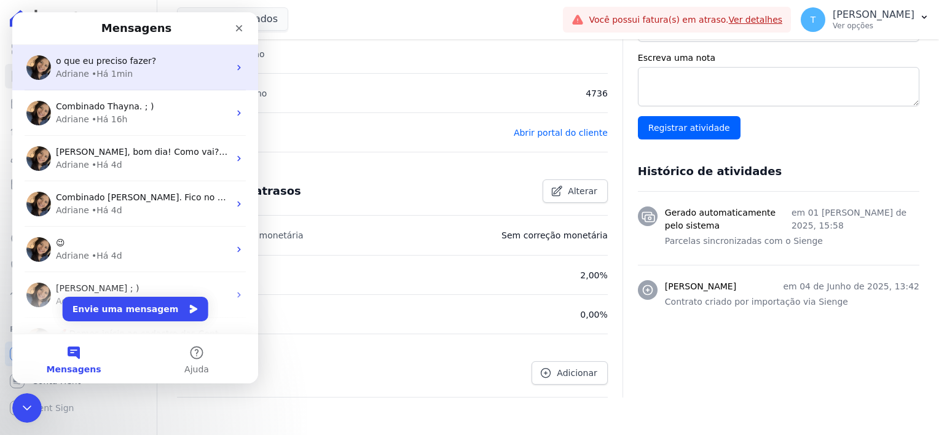
click at [92, 74] on div "• Há 1min" at bounding box center [112, 74] width 41 height 13
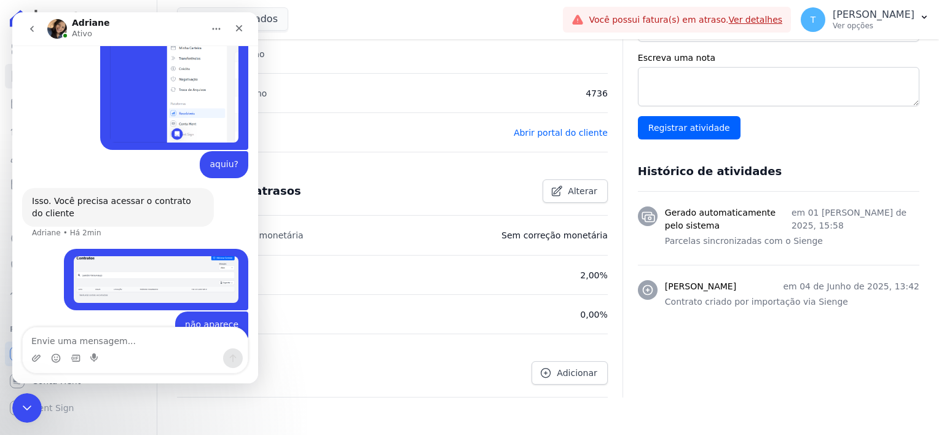
scroll to position [607, 0]
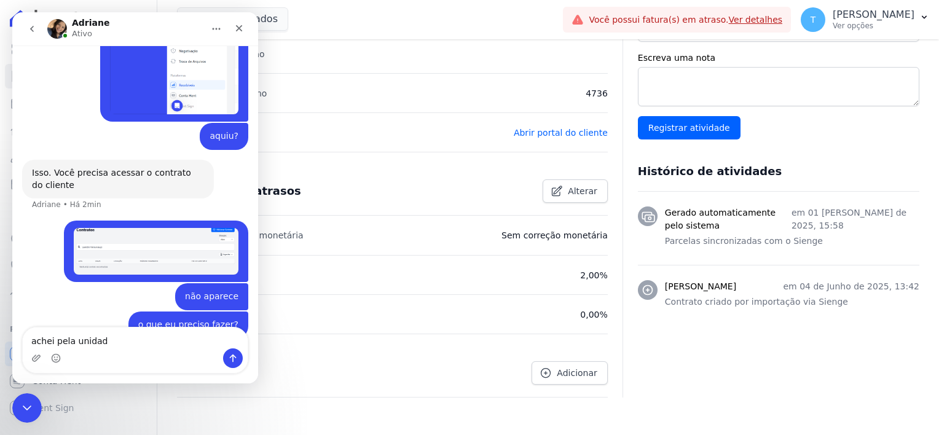
type textarea "achei pela unidade"
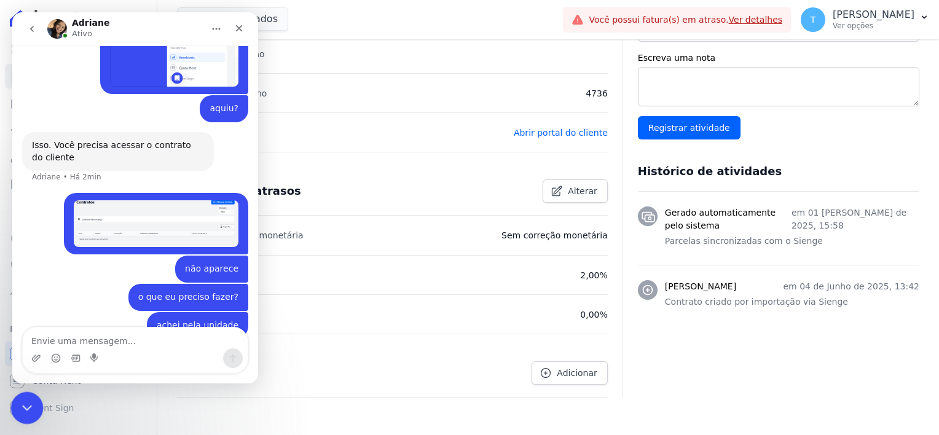
click at [25, 400] on icon "Encerramento do Messenger da Intercom" at bounding box center [25, 406] width 15 height 15
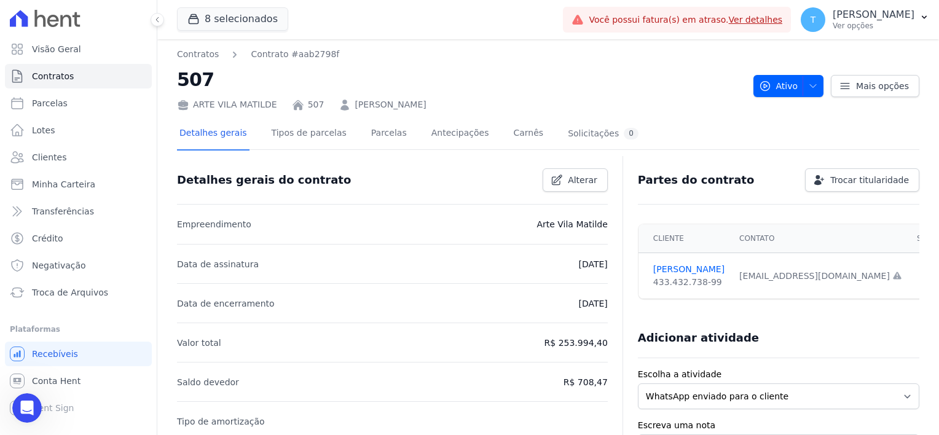
scroll to position [0, 0]
click at [372, 137] on link "Parcelas" at bounding box center [389, 135] width 41 height 33
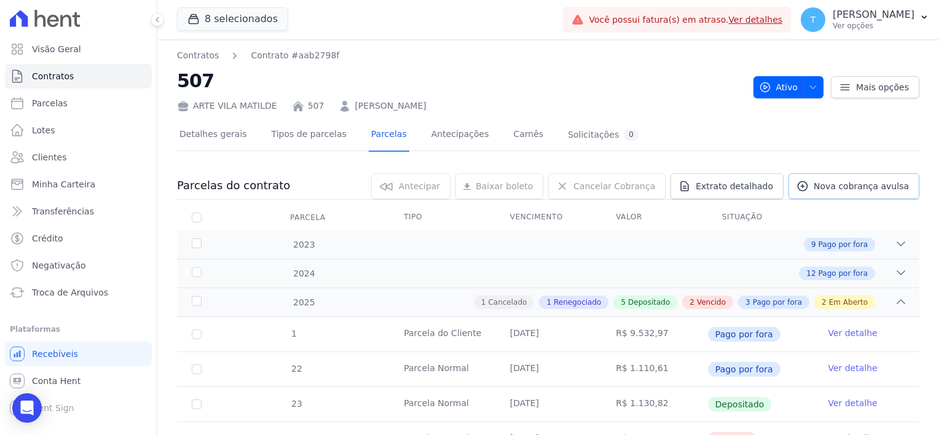
click at [845, 182] on span "Nova cobrança avulsa" at bounding box center [861, 186] width 95 height 12
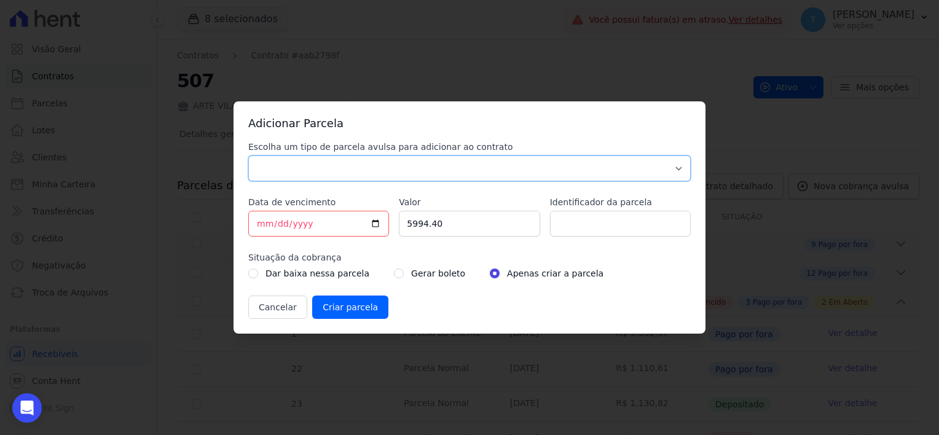
click at [399, 170] on select "Parcela Normal Sinal Caução Intercalada Chaves Pré Chaves Pós Chaves Taxas Quit…" at bounding box center [469, 168] width 442 height 26
click at [397, 167] on select "Parcela Normal Sinal Caução Intercalada Chaves Pré Chaves Pós Chaves Taxas Quit…" at bounding box center [469, 168] width 442 height 26
select select "standard"
click at [248, 155] on select "Parcela Normal Sinal Caução Intercalada Chaves Pré Chaves Pós Chaves Taxas Quit…" at bounding box center [469, 168] width 442 height 26
click at [377, 223] on input "[DATE]" at bounding box center [318, 224] width 141 height 26
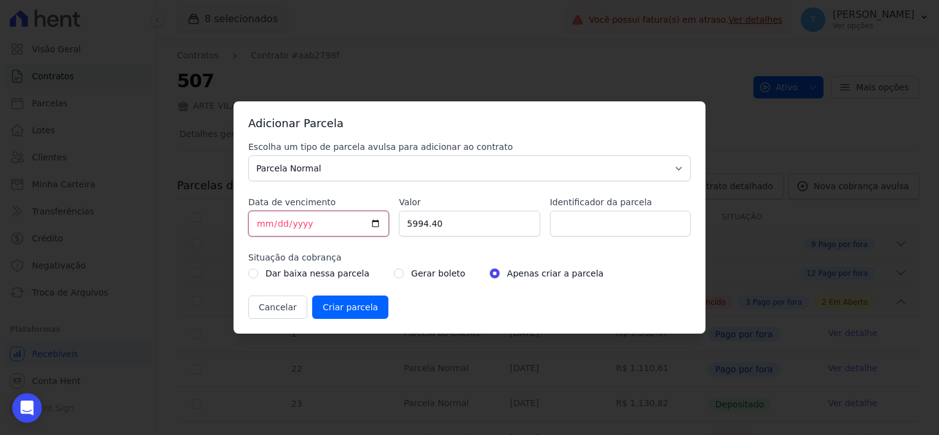
type input "2025-10-15"
click at [452, 221] on input "5994.40" at bounding box center [469, 224] width 141 height 26
drag, startPoint x: 468, startPoint y: 224, endPoint x: 404, endPoint y: 228, distance: 64.7
click at [404, 228] on input "5994.40" at bounding box center [469, 224] width 141 height 26
type input "1149.10"
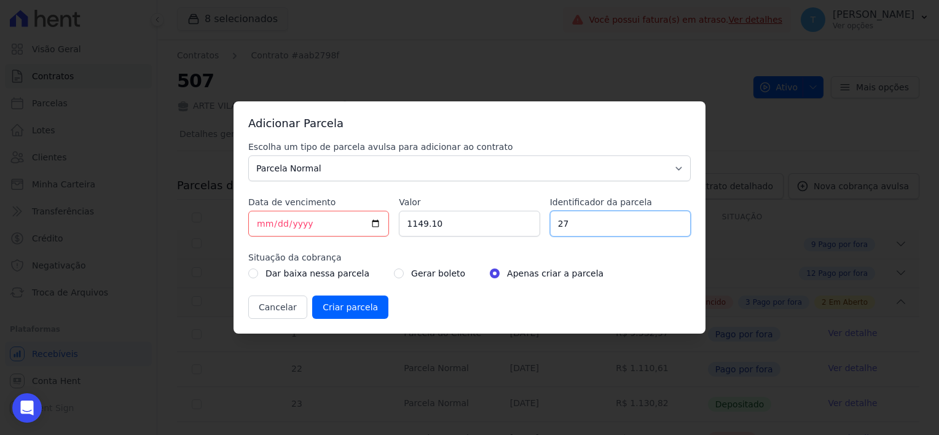
type input "27"
click at [394, 273] on input "radio" at bounding box center [399, 274] width 10 height 10
radio input "true"
click at [269, 308] on button "Cancelar" at bounding box center [277, 307] width 59 height 23
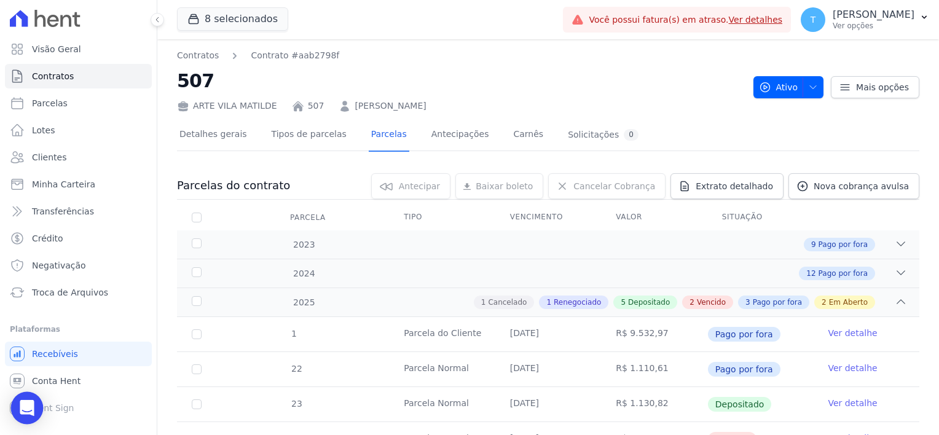
click at [30, 419] on div "Open Intercom Messenger" at bounding box center [27, 408] width 33 height 33
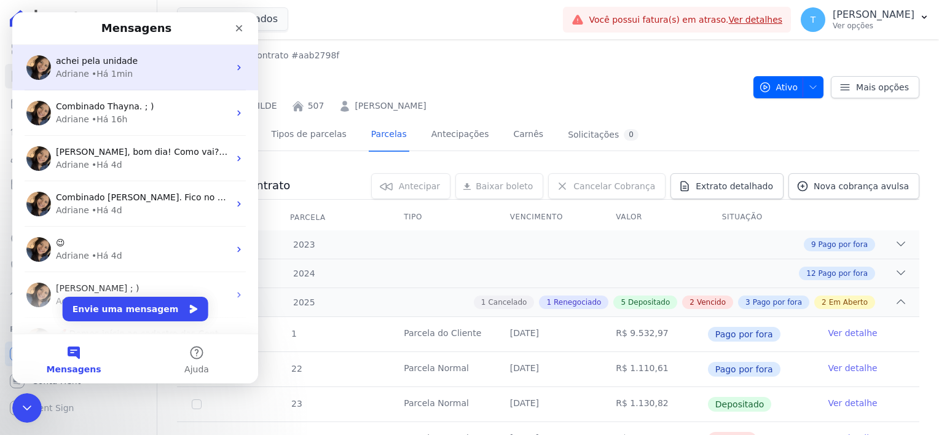
click at [92, 71] on div "• Há 1min" at bounding box center [112, 74] width 41 height 13
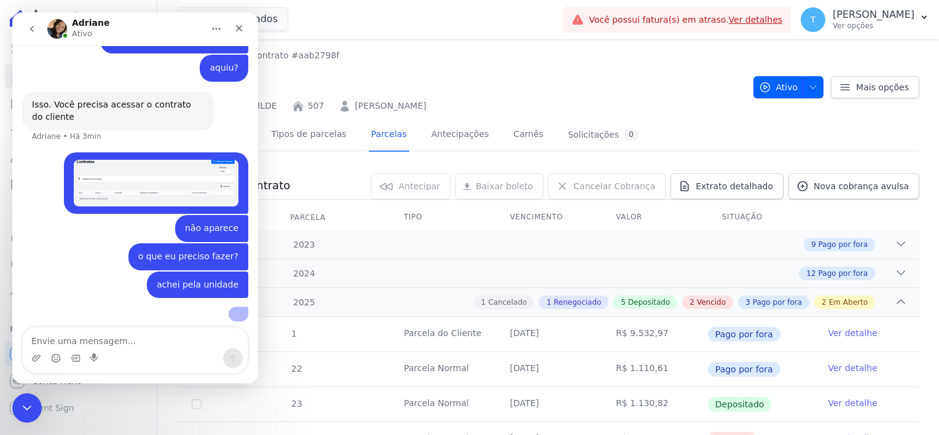
scroll to position [737, 0]
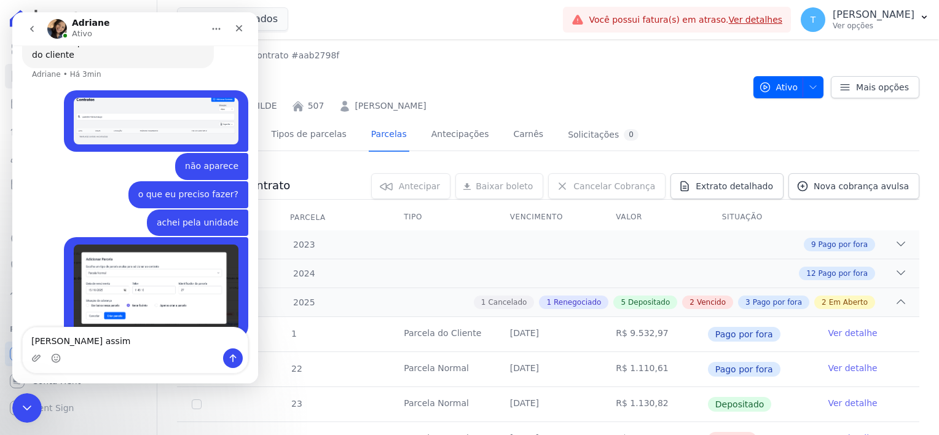
type textarea "gero assim?"
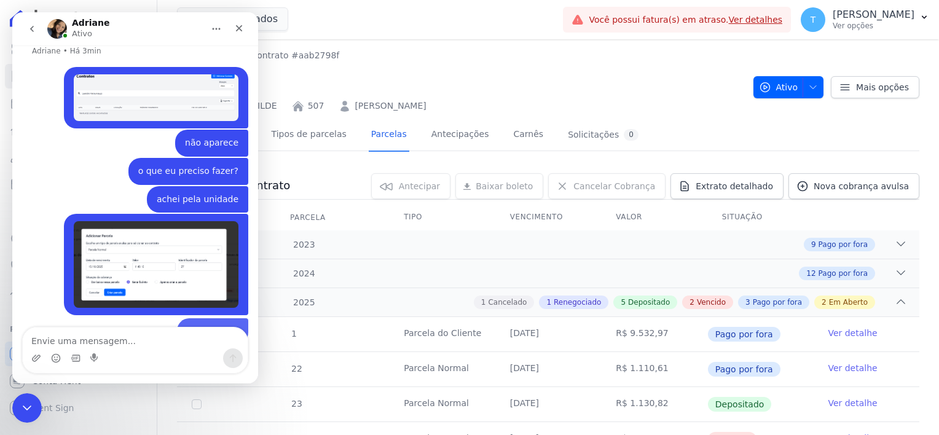
scroll to position [765, 0]
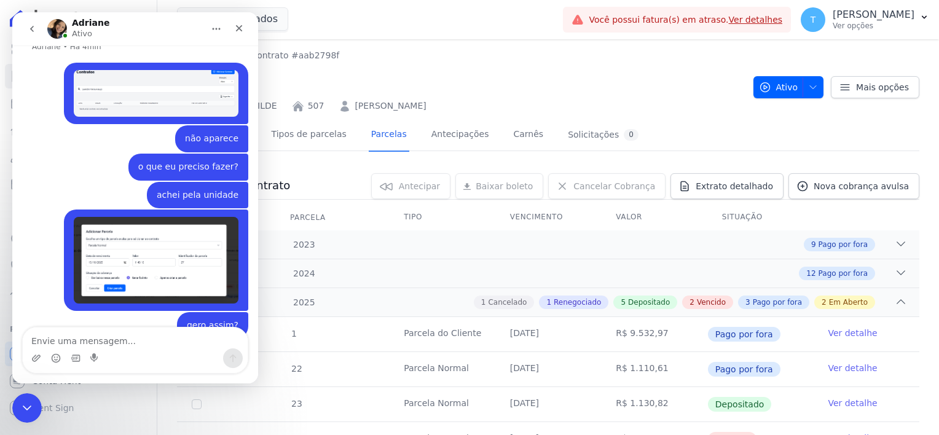
click at [170, 232] on img "Thayna diz…" at bounding box center [156, 260] width 165 height 86
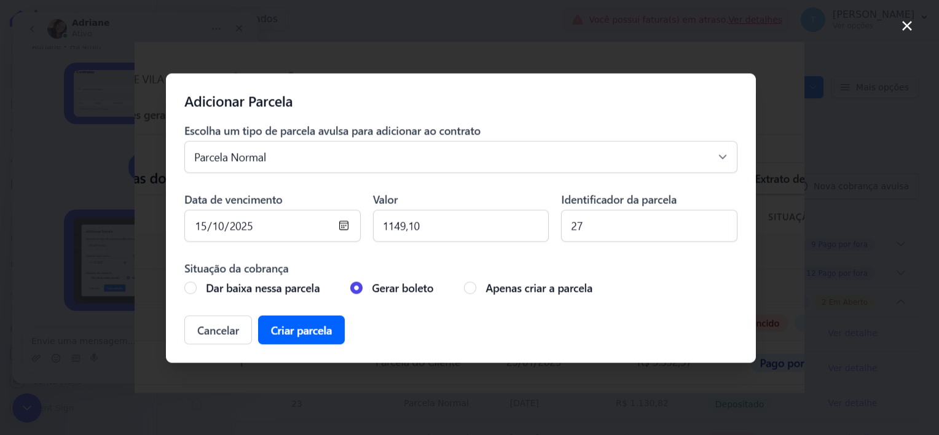
scroll to position [0, 0]
click at [908, 20] on icon "Fechar" at bounding box center [907, 25] width 15 height 15
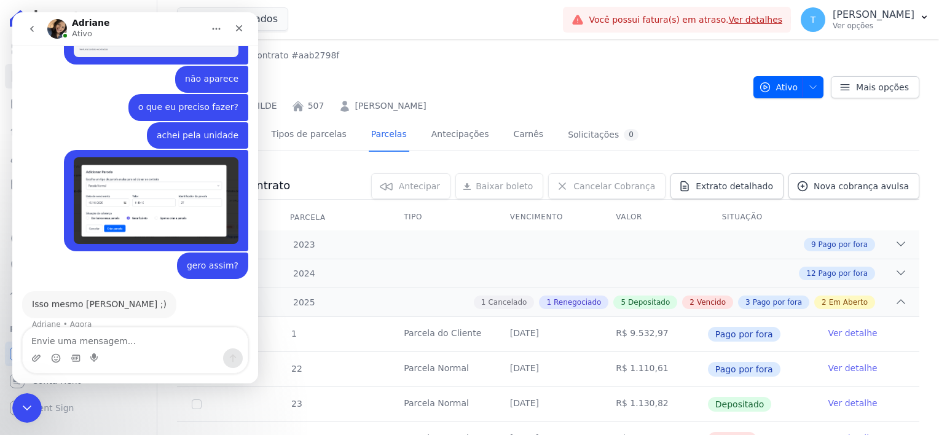
scroll to position [802, 0]
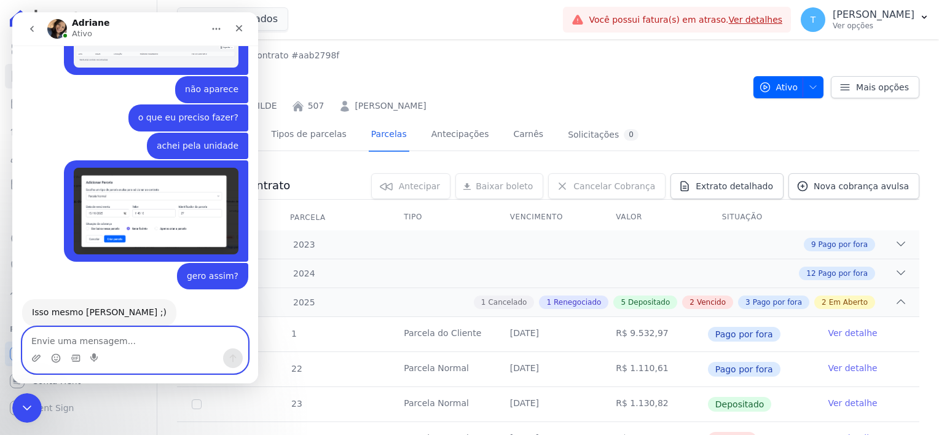
click at [151, 341] on textarea "Envie uma mensagem..." at bounding box center [135, 338] width 225 height 21
type textarea "obrigada"
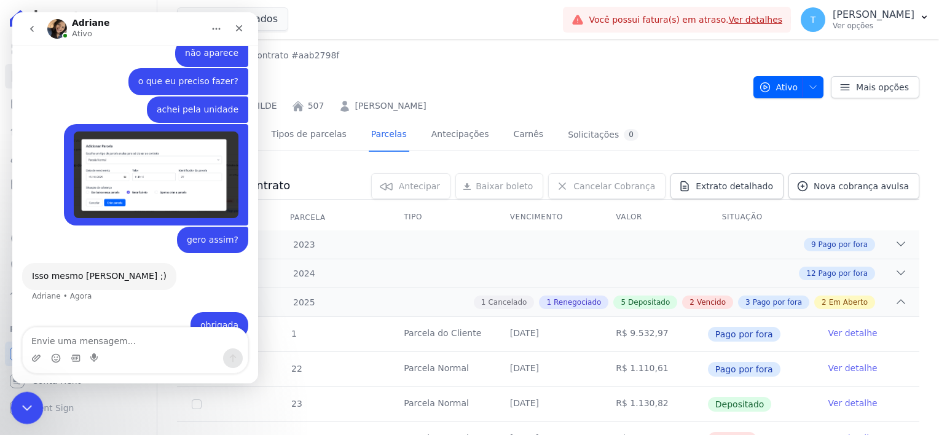
click at [17, 414] on div "Encerramento do Messenger da Intercom" at bounding box center [24, 405] width 29 height 29
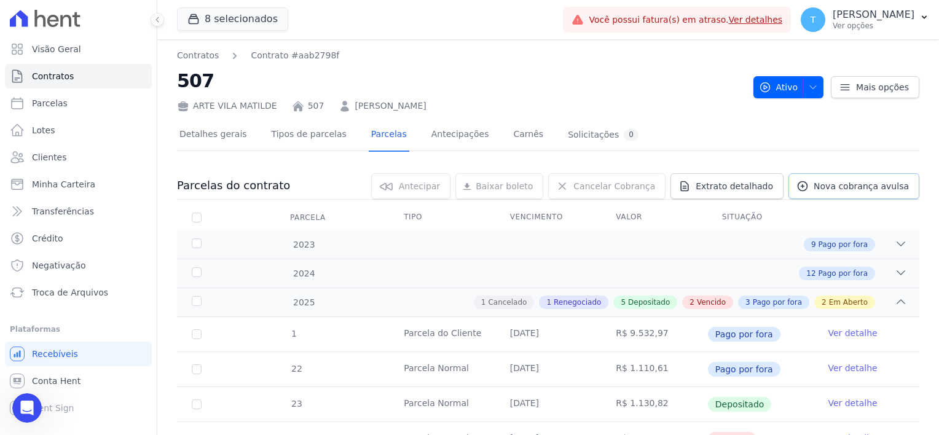
click at [855, 193] on link "Nova cobrança avulsa" at bounding box center [854, 186] width 131 height 26
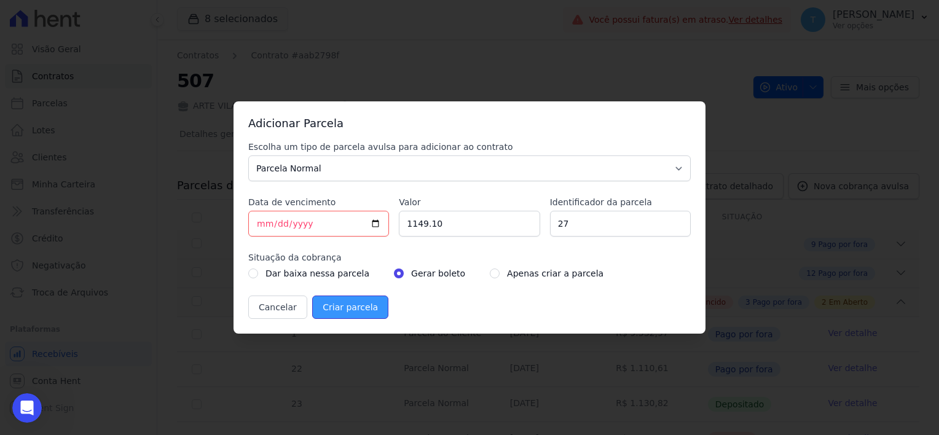
click at [337, 312] on input "Criar parcela" at bounding box center [350, 307] width 76 height 23
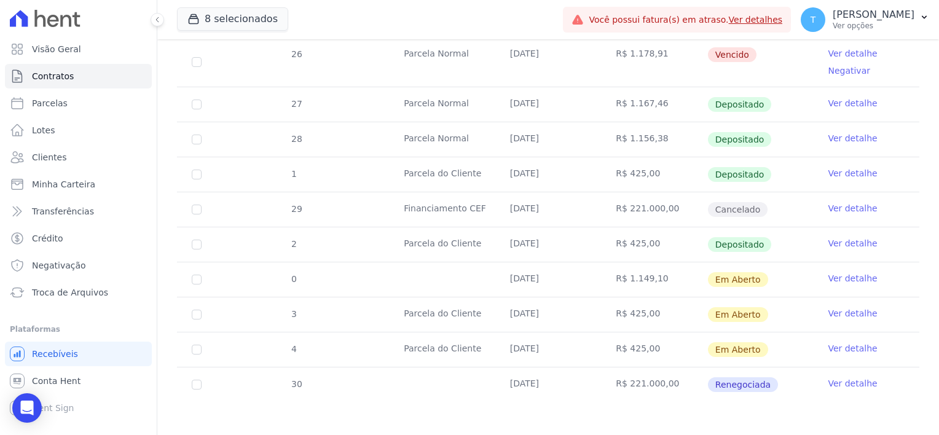
scroll to position [470, 0]
click at [841, 278] on link "Ver detalhe" at bounding box center [852, 278] width 49 height 12
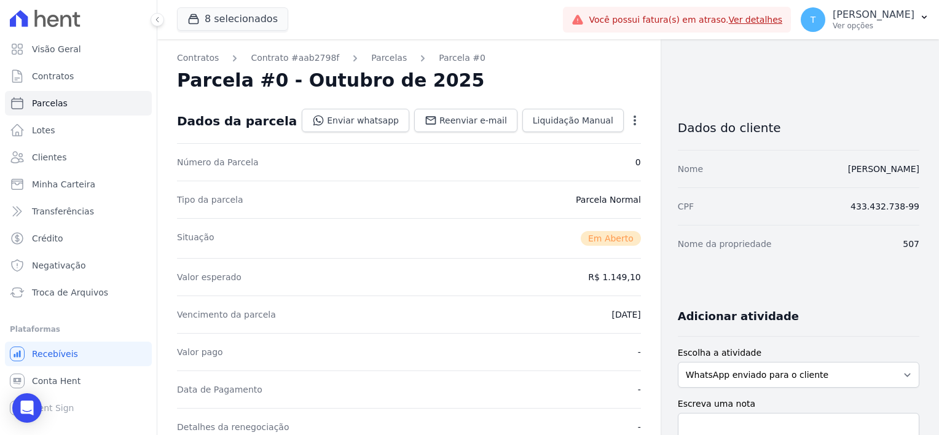
click at [629, 117] on icon "button" at bounding box center [635, 120] width 12 height 12
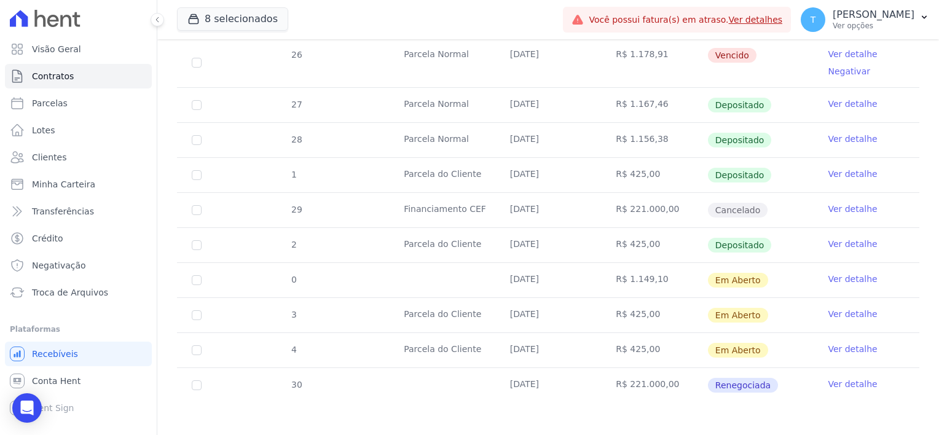
scroll to position [470, 0]
click at [200, 278] on input "checkbox" at bounding box center [197, 279] width 10 height 10
checkbox input "true"
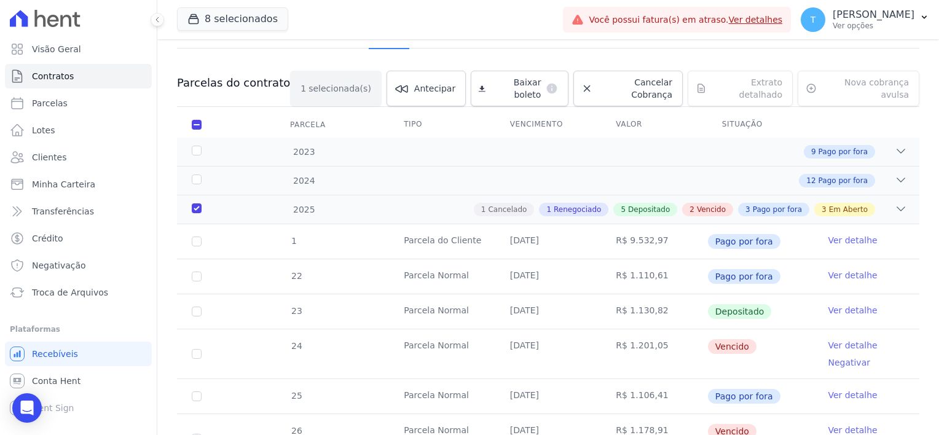
scroll to position [0, 0]
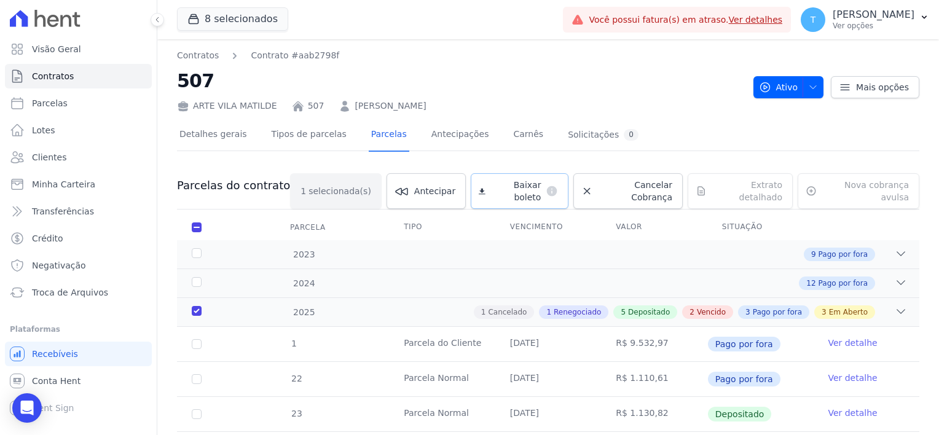
click at [514, 183] on span "Baixar boleto" at bounding box center [515, 191] width 51 height 25
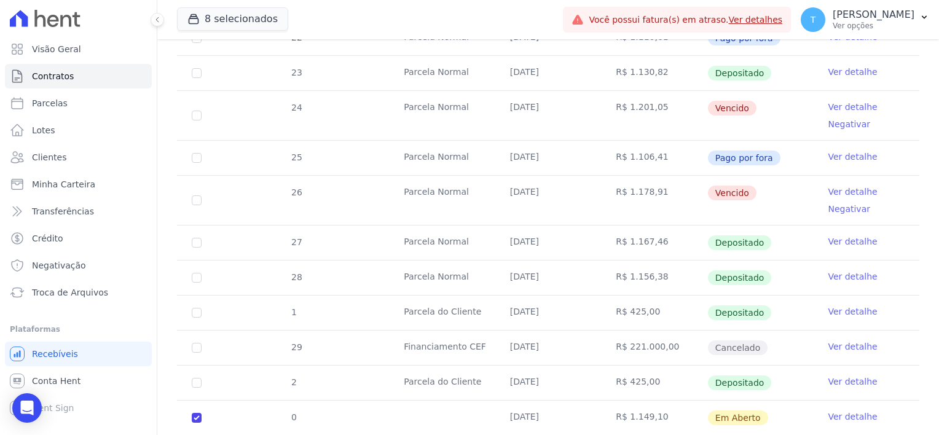
scroll to position [470, 0]
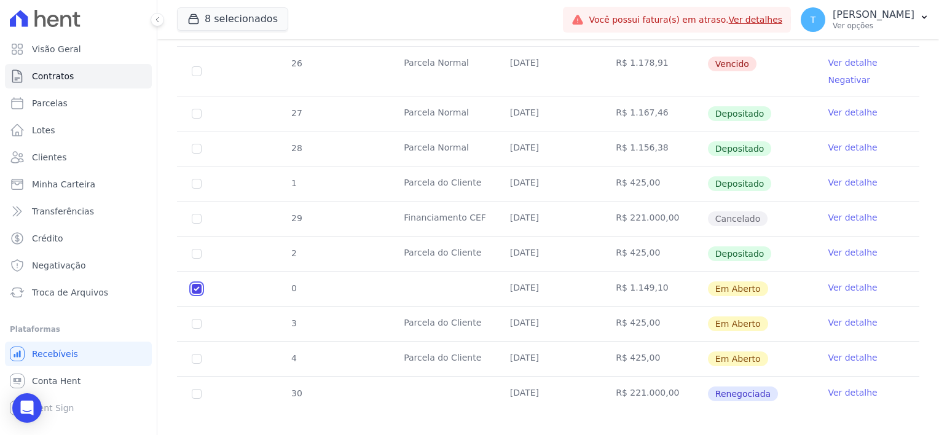
click at [192, 284] on input "checkbox" at bounding box center [197, 289] width 10 height 10
checkbox input "false"
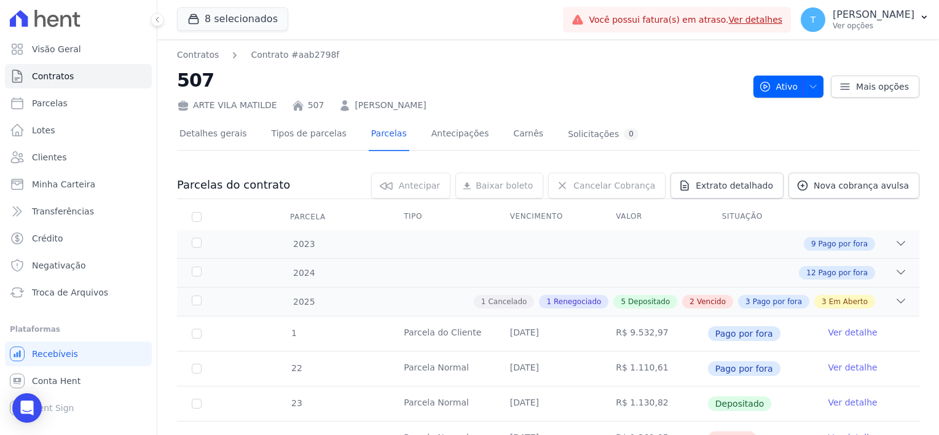
scroll to position [0, 0]
click at [848, 185] on span "Nova cobrança avulsa" at bounding box center [861, 186] width 95 height 12
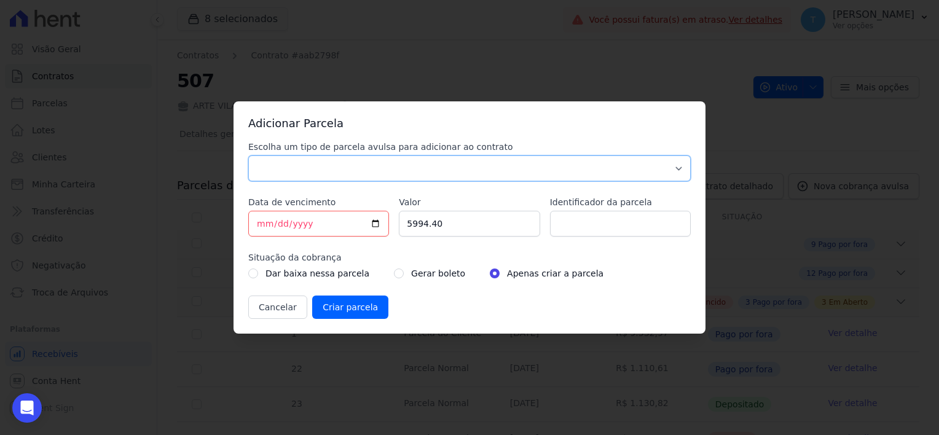
click at [328, 165] on select "Parcela Normal Sinal Caução Intercalada Chaves Pré Chaves Pós Chaves Taxas Quit…" at bounding box center [469, 168] width 442 height 26
select select "standard"
click at [248, 155] on select "Parcela Normal Sinal Caução Intercalada Chaves Pré Chaves Pós Chaves Taxas Quit…" at bounding box center [469, 168] width 442 height 26
click at [377, 226] on input "[DATE]" at bounding box center [318, 224] width 141 height 26
type input "2025-10-15"
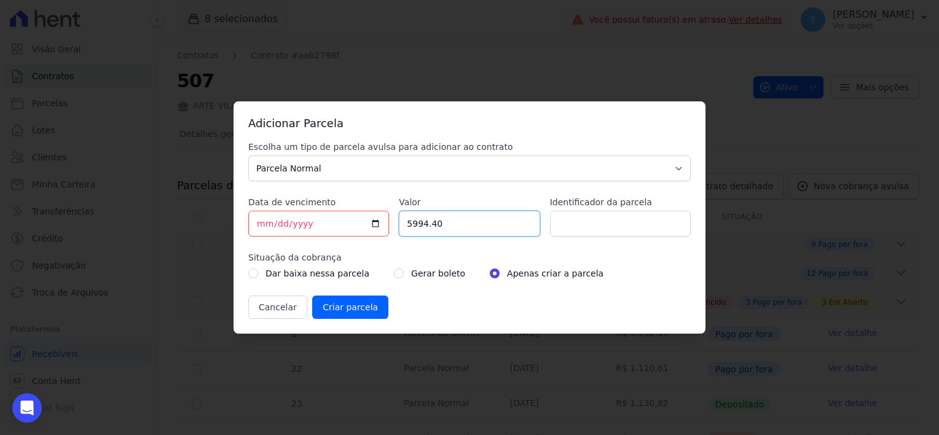
drag, startPoint x: 450, startPoint y: 229, endPoint x: 383, endPoint y: 229, distance: 66.4
click at [383, 229] on div "Escolha um tipo de parcela avulsa para adicionar ao contrato Parcela Normal Sin…" at bounding box center [469, 230] width 442 height 178
click at [447, 216] on input "5994.40" at bounding box center [469, 224] width 141 height 26
drag, startPoint x: 449, startPoint y: 223, endPoint x: 379, endPoint y: 221, distance: 70.7
click at [379, 221] on div "Escolha um tipo de parcela avulsa para adicionar ao contrato Parcela Normal Sin…" at bounding box center [469, 230] width 442 height 178
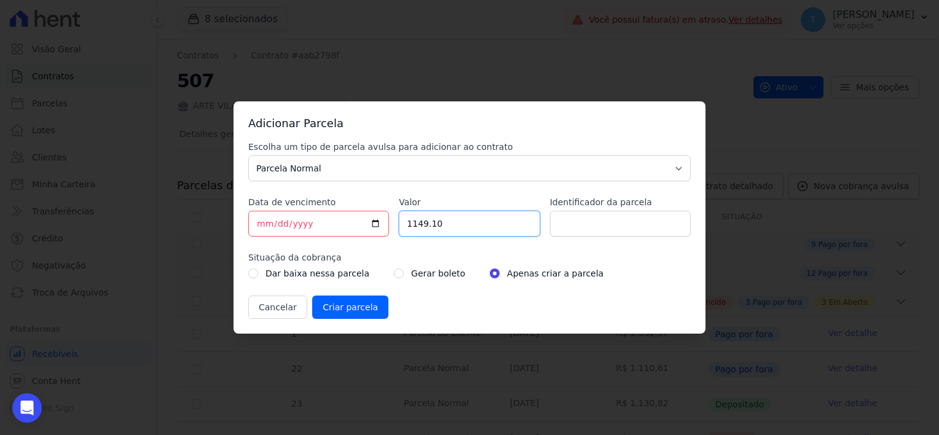
type input "1149.10"
type input "28"
click at [394, 274] on input "radio" at bounding box center [399, 274] width 10 height 10
radio input "true"
click at [353, 312] on input "Criar parcela" at bounding box center [350, 307] width 76 height 23
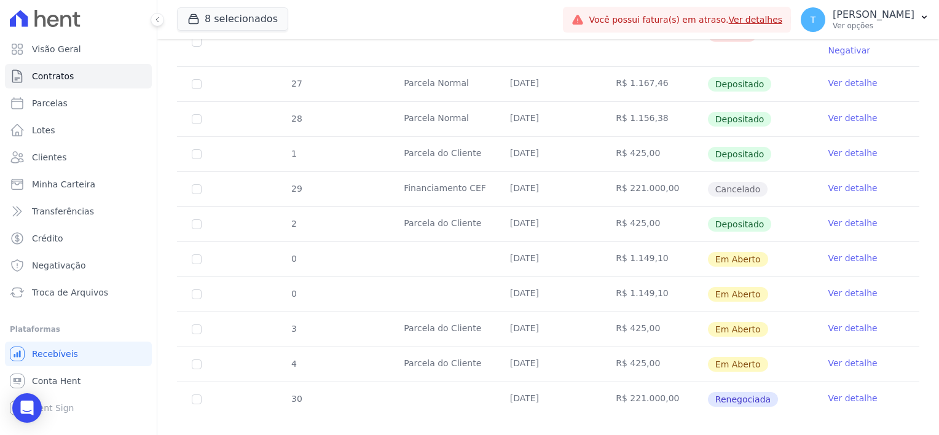
scroll to position [492, 0]
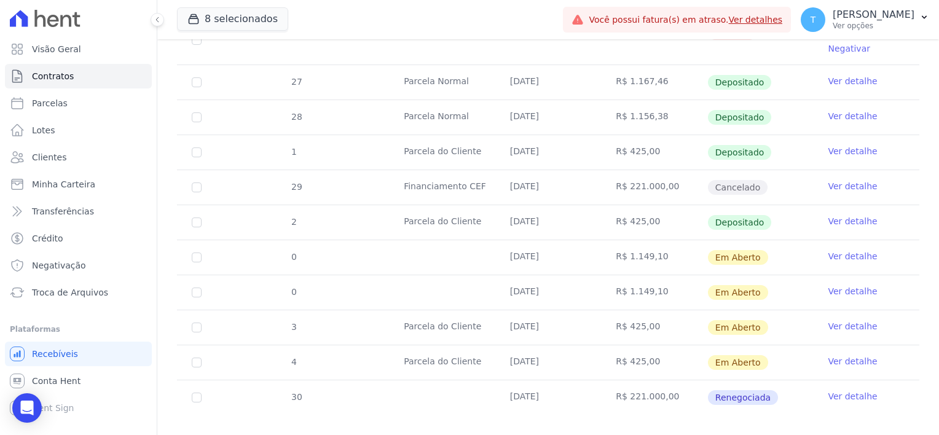
click at [848, 291] on link "Ver detalhe" at bounding box center [852, 291] width 49 height 12
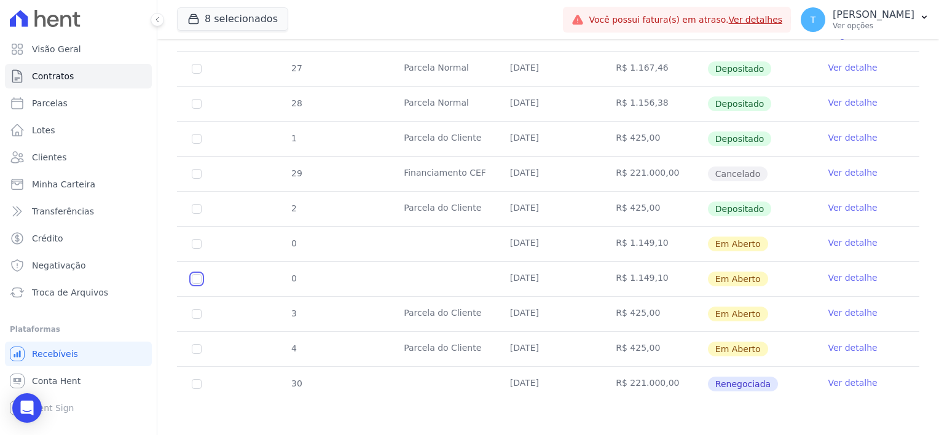
click at [199, 276] on input "checkbox" at bounding box center [197, 279] width 10 height 10
checkbox input "true"
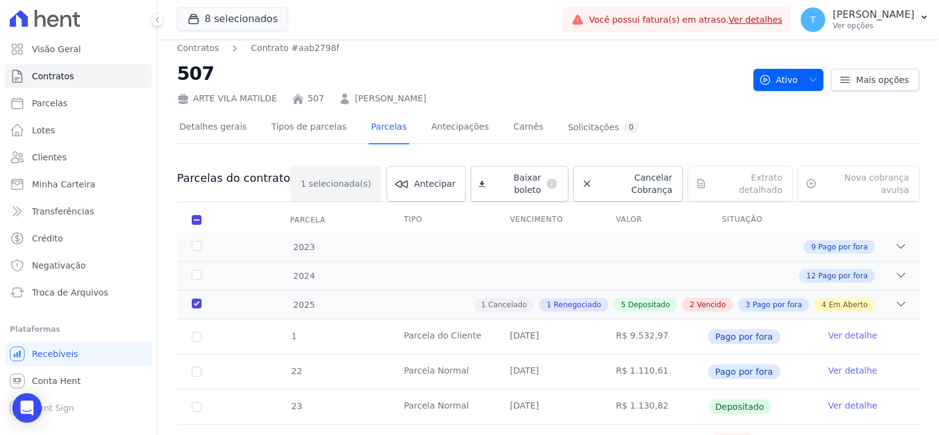
scroll to position [0, 0]
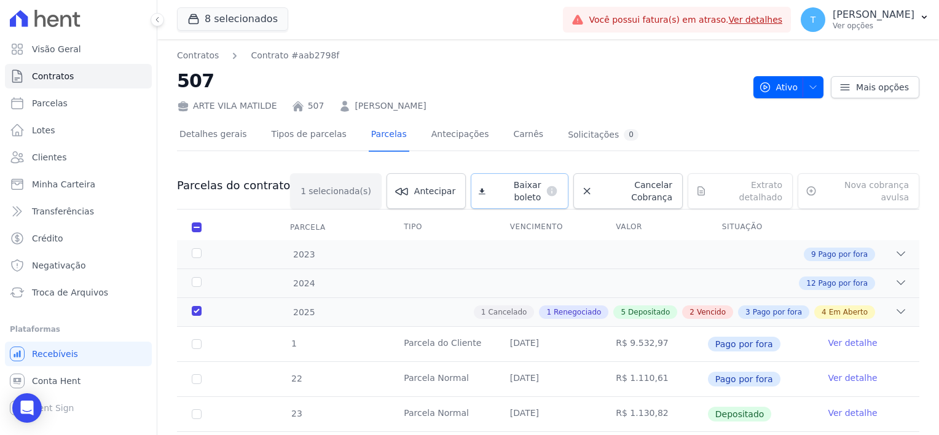
click at [522, 186] on span "Baixar boleto" at bounding box center [515, 191] width 51 height 25
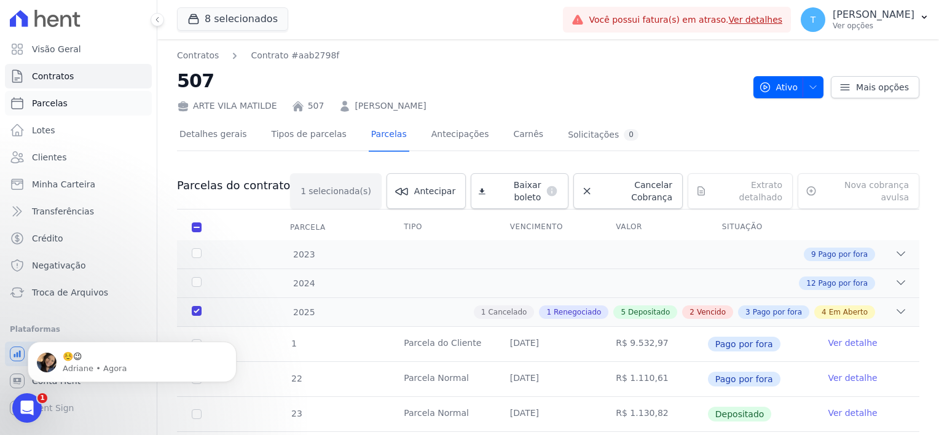
click at [57, 105] on span "Parcelas" at bounding box center [50, 103] width 36 height 12
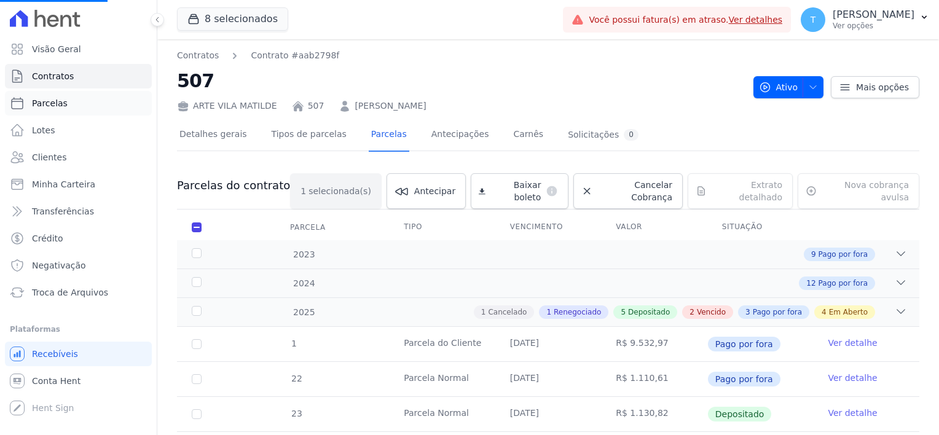
select select
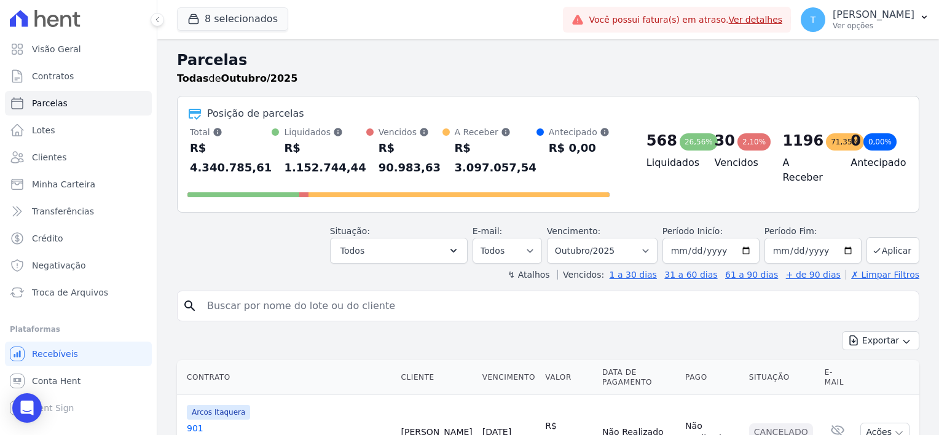
click at [256, 294] on input "search" at bounding box center [557, 306] width 714 height 25
paste input "Leandro Vieira Araujo"
type input "Leandro Vieira Araujo"
select select
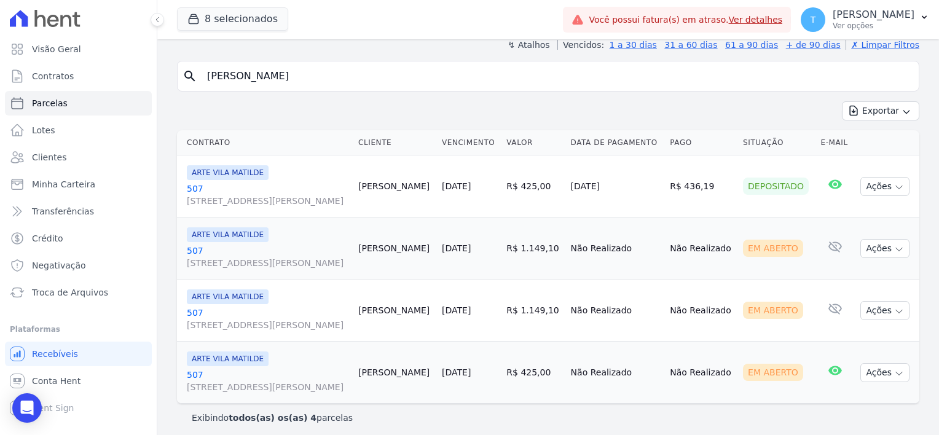
scroll to position [111, 0]
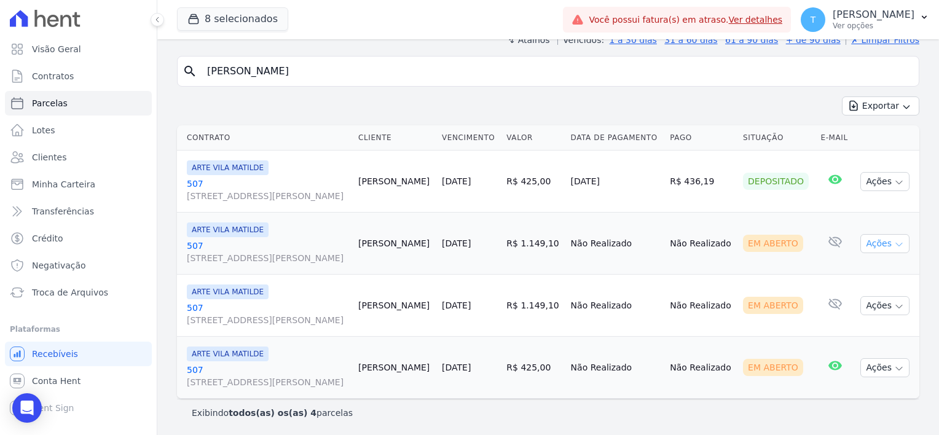
click at [894, 241] on icon "button" at bounding box center [899, 245] width 10 height 10
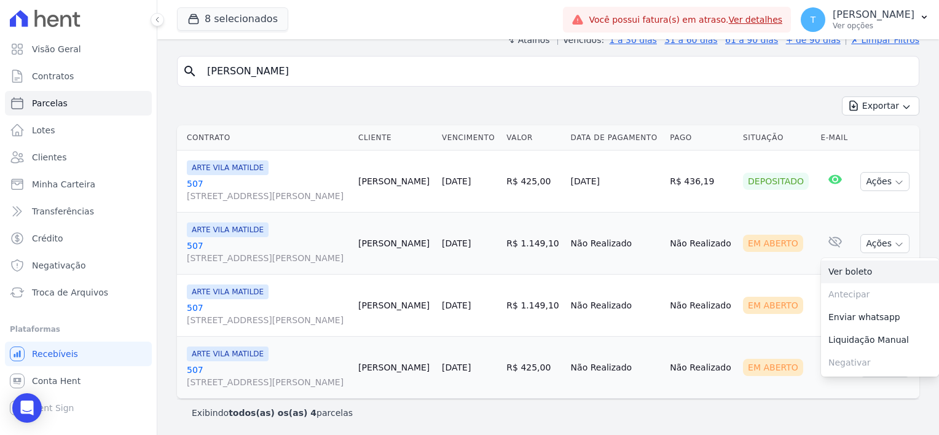
click at [868, 275] on link "Ver boleto" at bounding box center [880, 272] width 118 height 23
click at [604, 286] on td "Não Realizado" at bounding box center [616, 306] width 100 height 62
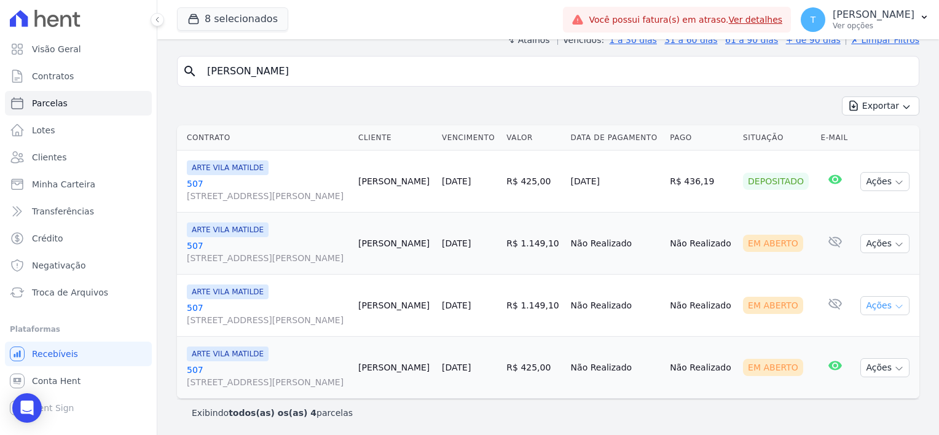
click at [895, 300] on button "Ações" at bounding box center [884, 305] width 49 height 19
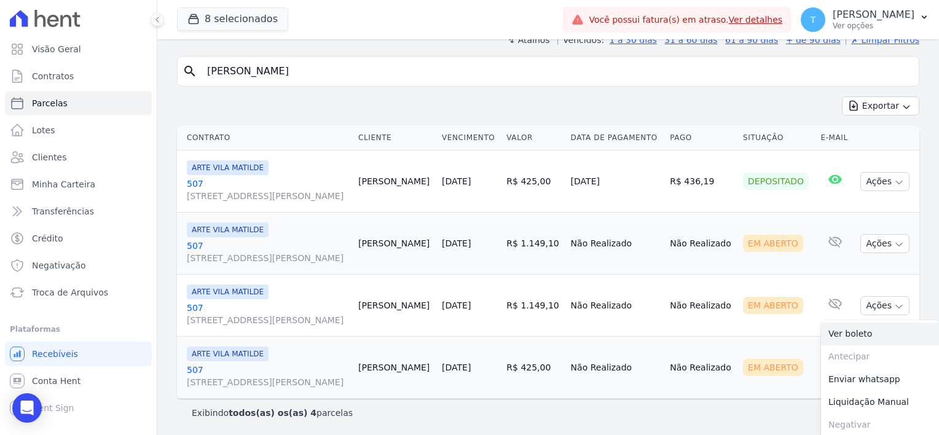
click at [863, 328] on link "Ver boleto" at bounding box center [880, 334] width 118 height 23
click at [65, 71] on span "Contratos" at bounding box center [53, 76] width 42 height 12
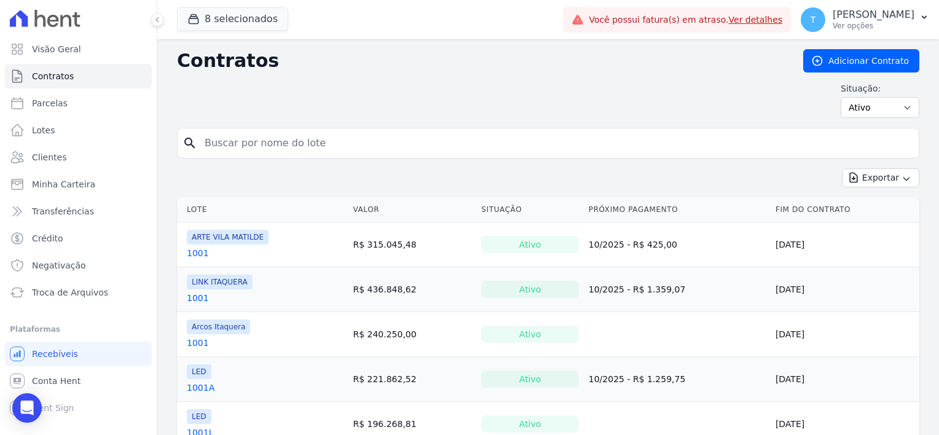
click at [248, 141] on input "search" at bounding box center [555, 143] width 717 height 25
type input "2203"
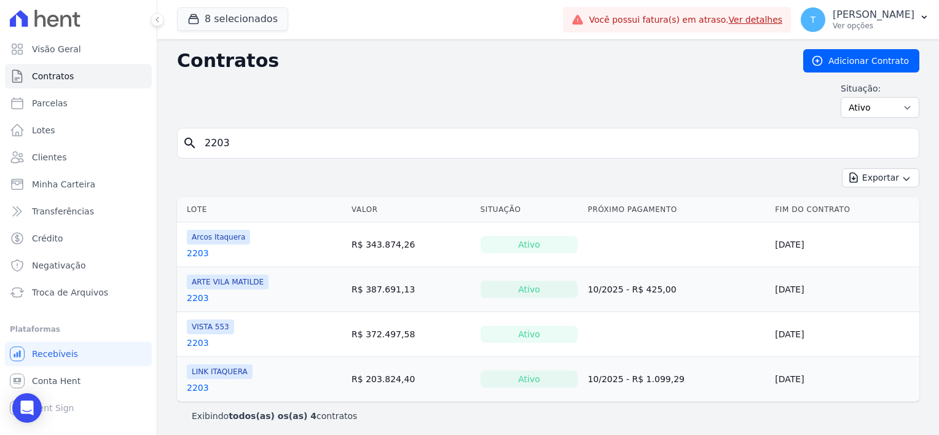
click at [190, 295] on link "2203" at bounding box center [198, 298] width 22 height 12
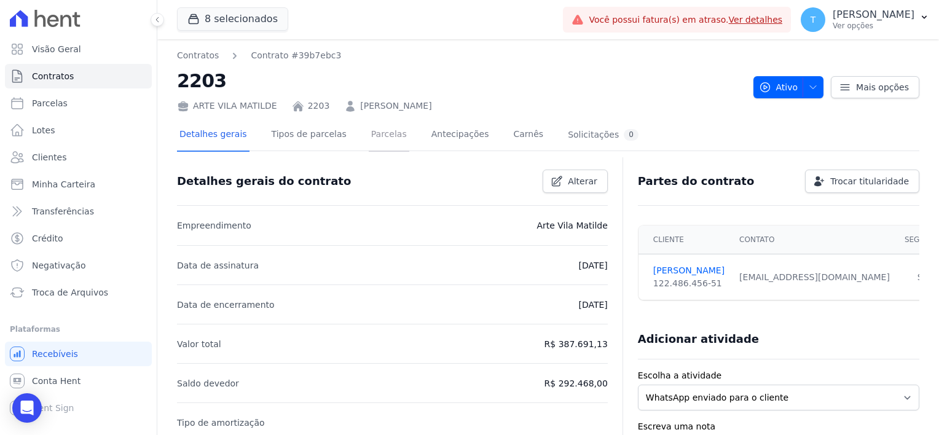
click at [371, 133] on link "Parcelas" at bounding box center [389, 135] width 41 height 33
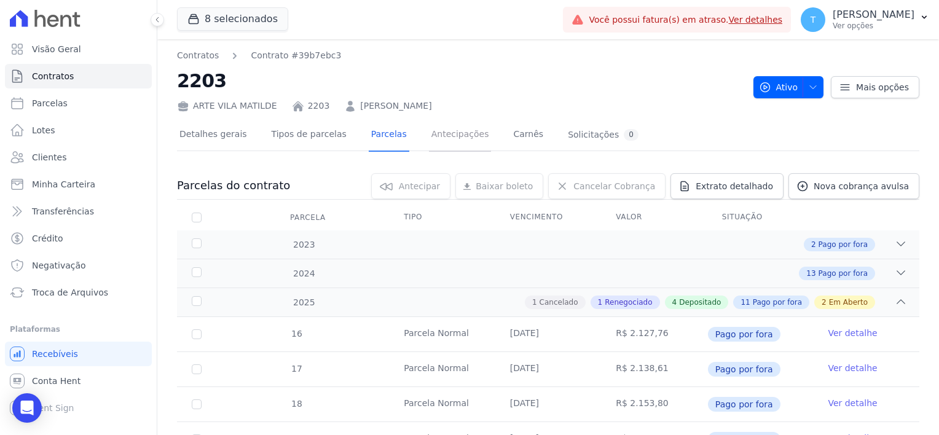
click at [439, 133] on link "Antecipações" at bounding box center [460, 135] width 63 height 33
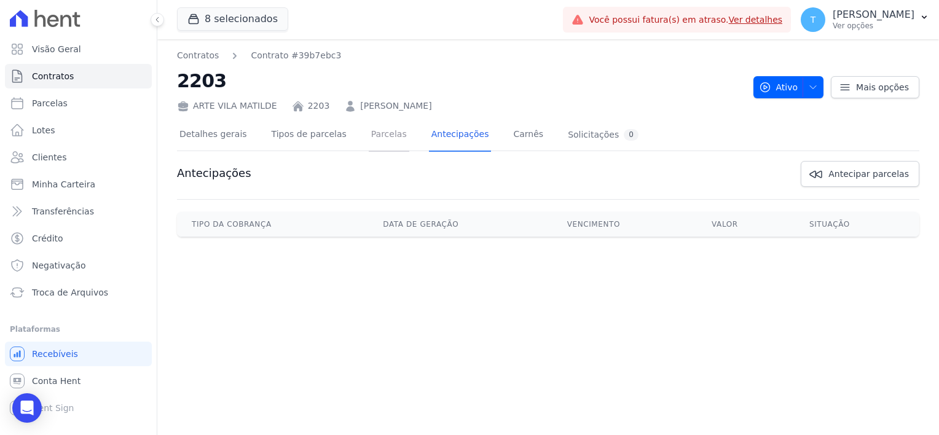
click at [372, 138] on link "Parcelas" at bounding box center [389, 135] width 41 height 33
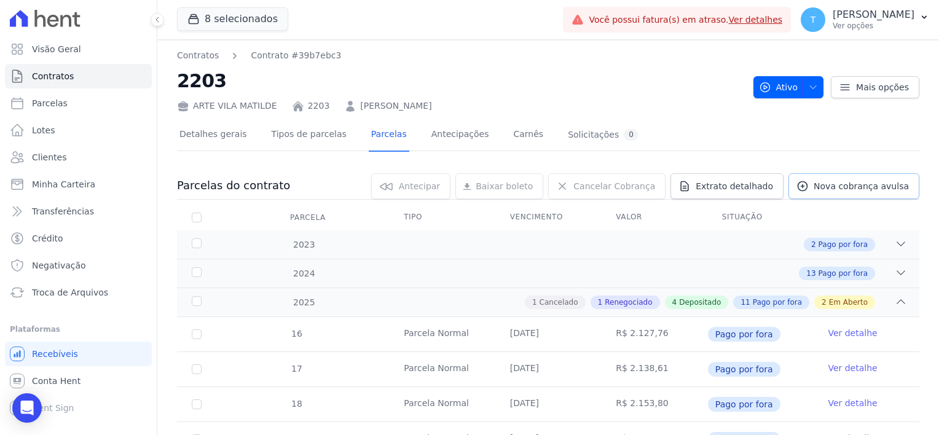
click at [814, 181] on span "Nova cobrança avulsa" at bounding box center [861, 186] width 95 height 12
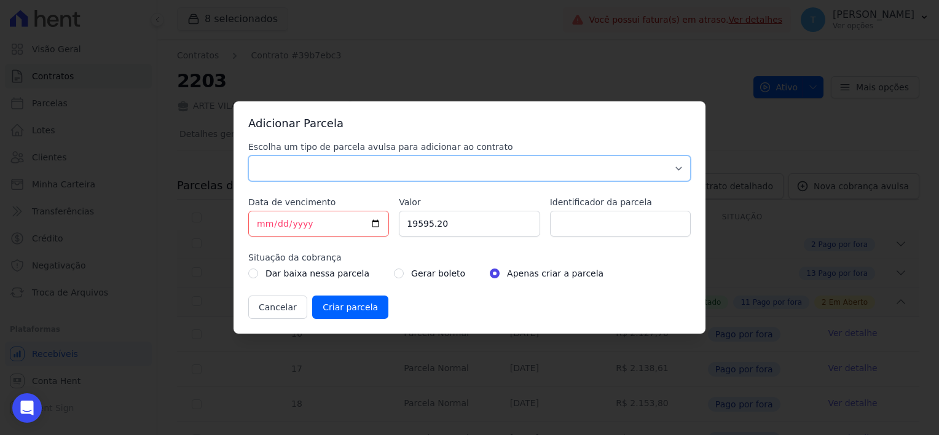
click at [372, 177] on select "Parcela Normal Sinal Caução Intercalada Chaves Pré Chaves Pós Chaves Taxas Quit…" at bounding box center [469, 168] width 442 height 26
select select "advance"
click at [248, 155] on select "Parcela Normal Sinal Caução Intercalada Chaves Pré Chaves Pós Chaves Taxas Quit…" at bounding box center [469, 168] width 442 height 26
click at [373, 228] on input "[DATE]" at bounding box center [318, 224] width 141 height 26
type input "2025-10-30"
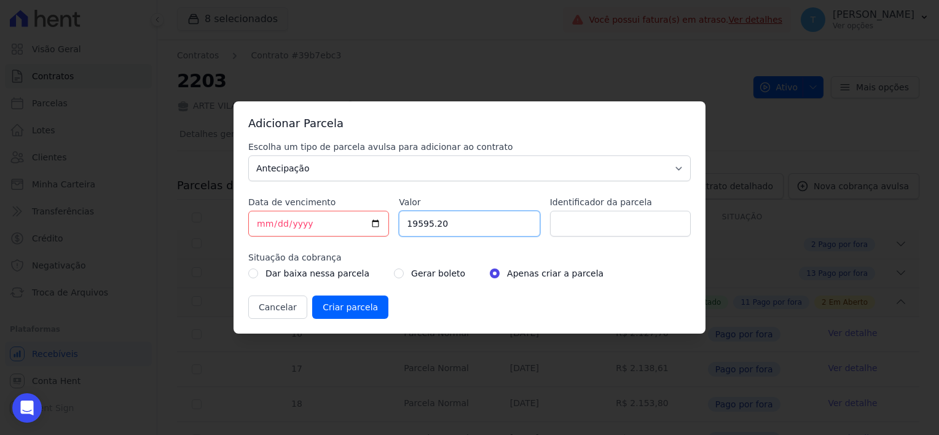
click at [455, 224] on input "19595.20" at bounding box center [469, 224] width 141 height 26
drag, startPoint x: 472, startPoint y: 219, endPoint x: 398, endPoint y: 222, distance: 74.4
click at [398, 222] on div "Escolha um tipo de parcela avulsa para adicionar ao contrato Parcela Normal Sin…" at bounding box center [469, 230] width 442 height 178
type input "30000.00"
drag, startPoint x: 564, startPoint y: 240, endPoint x: 570, endPoint y: 227, distance: 14.6
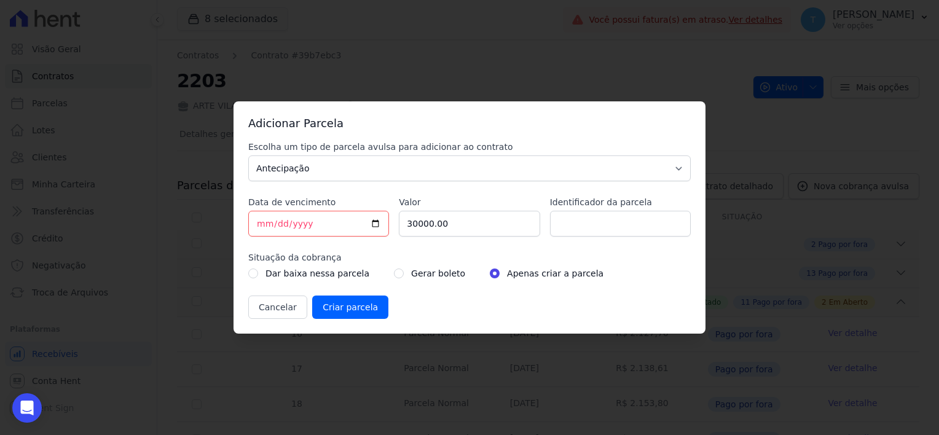
click at [566, 234] on div "Escolha um tipo de parcela avulsa para adicionar ao contrato Parcela Normal Sin…" at bounding box center [469, 230] width 442 height 178
click at [571, 224] on input "Identificador da parcela" at bounding box center [620, 224] width 141 height 26
type input "2"
type input "30"
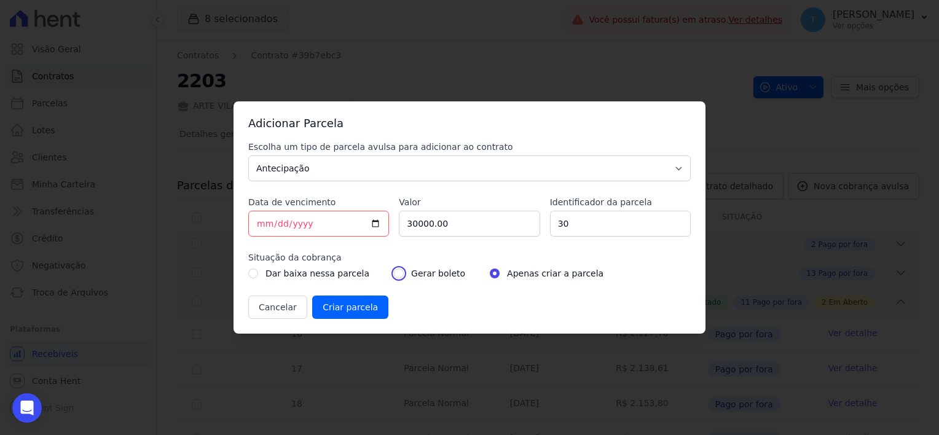
click at [394, 275] on input "radio" at bounding box center [399, 274] width 10 height 10
radio input "true"
drag, startPoint x: 592, startPoint y: 226, endPoint x: 543, endPoint y: 230, distance: 48.7
click at [543, 230] on div "Escolha um tipo de parcela avulsa para adicionar ao contrato Parcela Normal Sin…" at bounding box center [469, 230] width 442 height 178
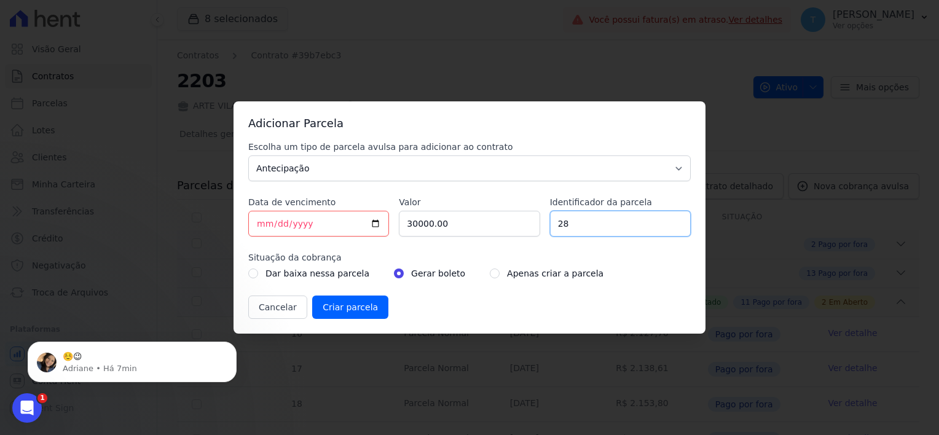
type input "28"
click at [352, 309] on input "Criar parcela" at bounding box center [350, 307] width 76 height 23
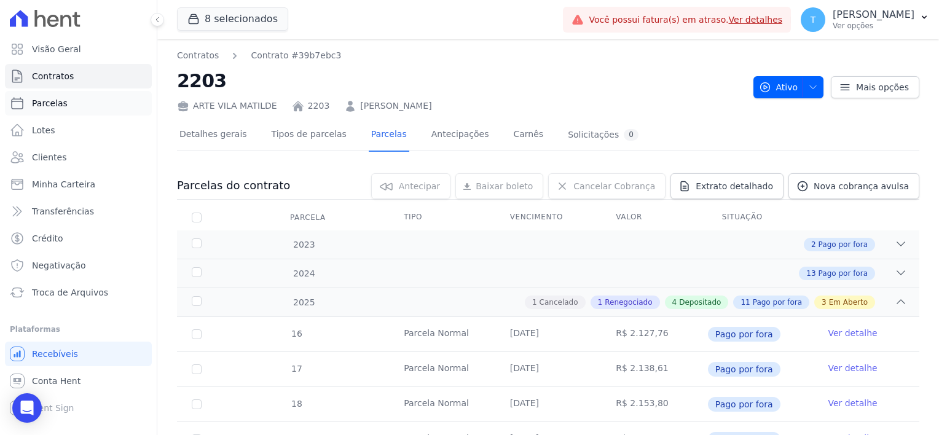
click at [50, 107] on span "Parcelas" at bounding box center [50, 103] width 36 height 12
select select
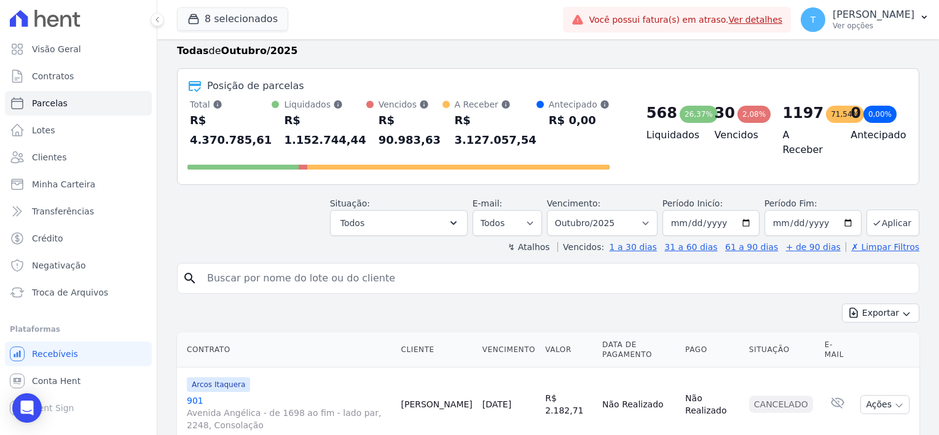
scroll to position [61, 0]
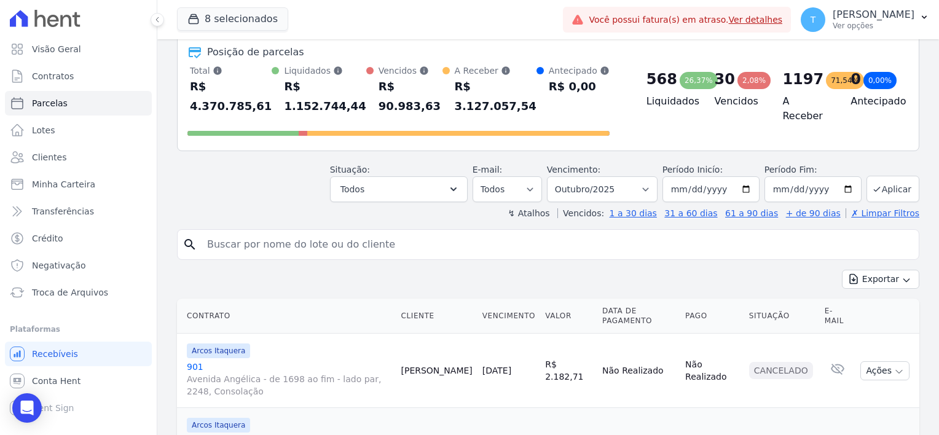
click at [425, 232] on input "search" at bounding box center [557, 244] width 714 height 25
paste input "Arthur Freitas"
type input "Arthur Freitas"
select select
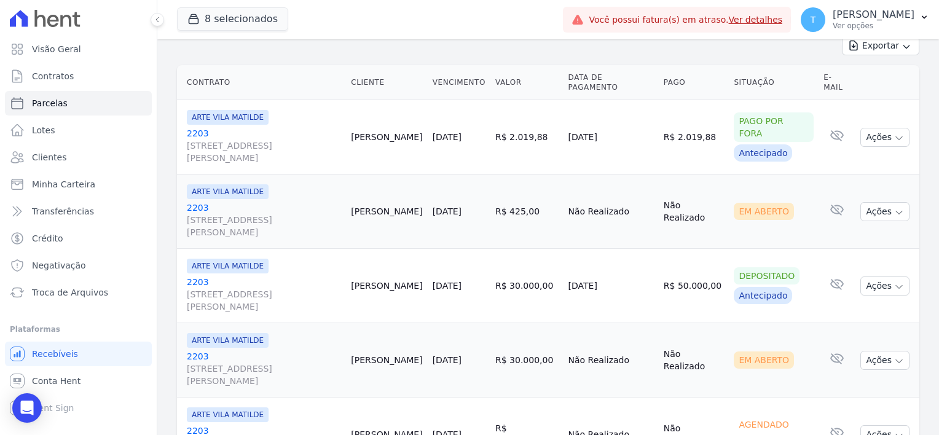
scroll to position [172, 0]
click at [894, 355] on icon "button" at bounding box center [899, 360] width 10 height 10
click at [858, 376] on link "Ver boleto" at bounding box center [880, 387] width 118 height 23
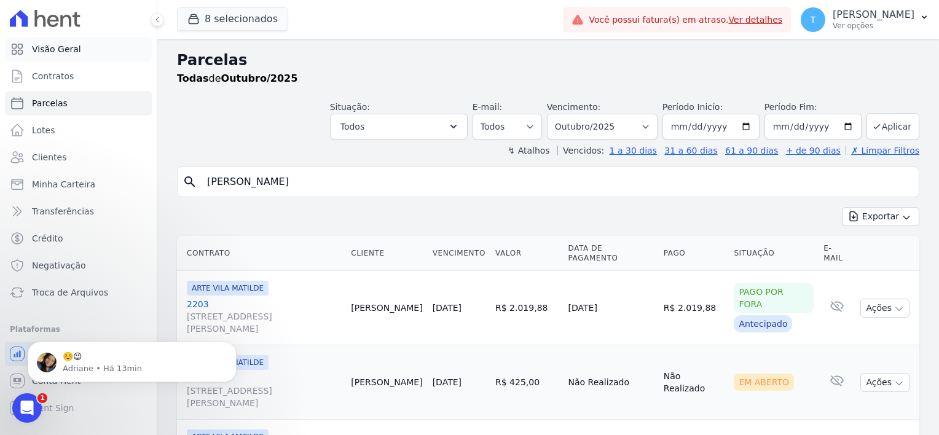
scroll to position [0, 0]
click at [66, 371] on p "Adriane • Há 27min" at bounding box center [142, 368] width 159 height 11
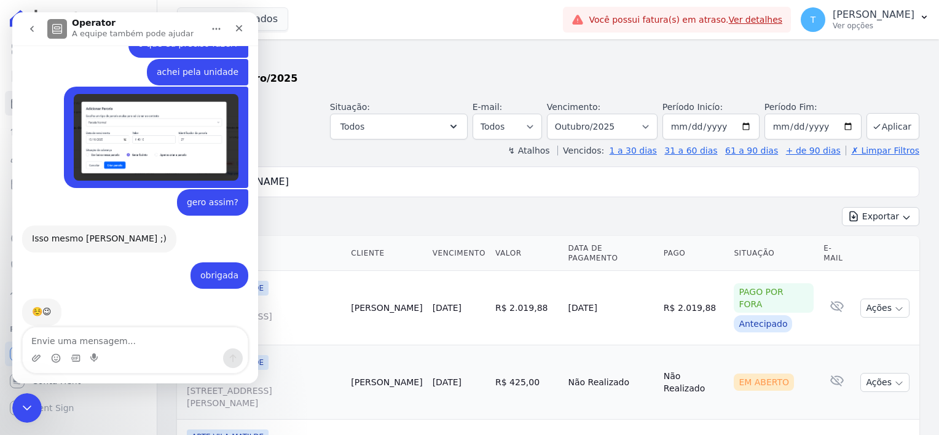
scroll to position [875, 0]
click at [34, 27] on icon "go back" at bounding box center [32, 29] width 10 height 10
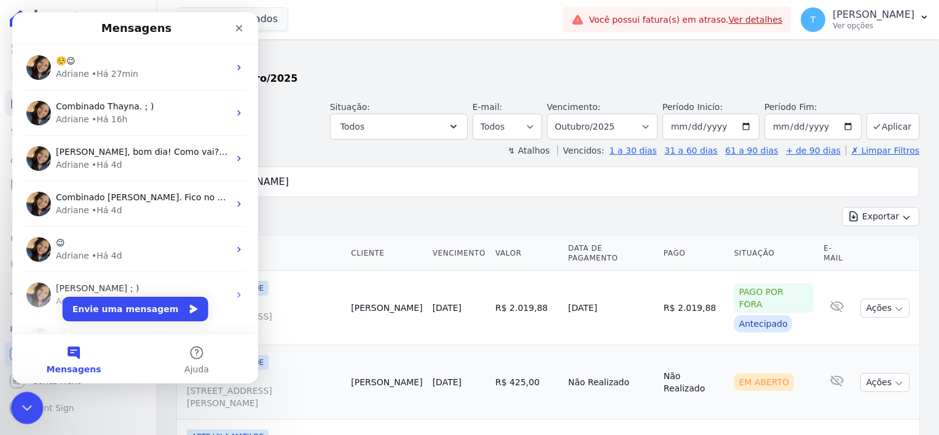
click at [22, 413] on icon "Encerramento do Messenger da Intercom" at bounding box center [25, 406] width 15 height 15
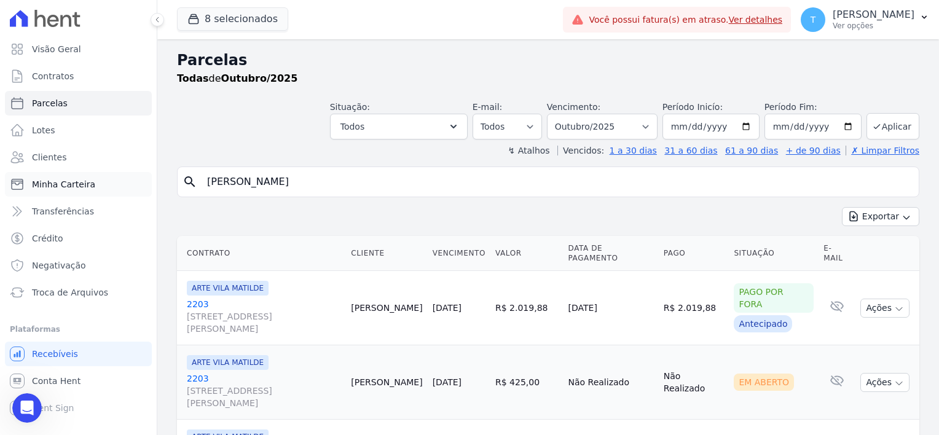
click at [73, 187] on span "Minha Carteira" at bounding box center [63, 184] width 63 height 12
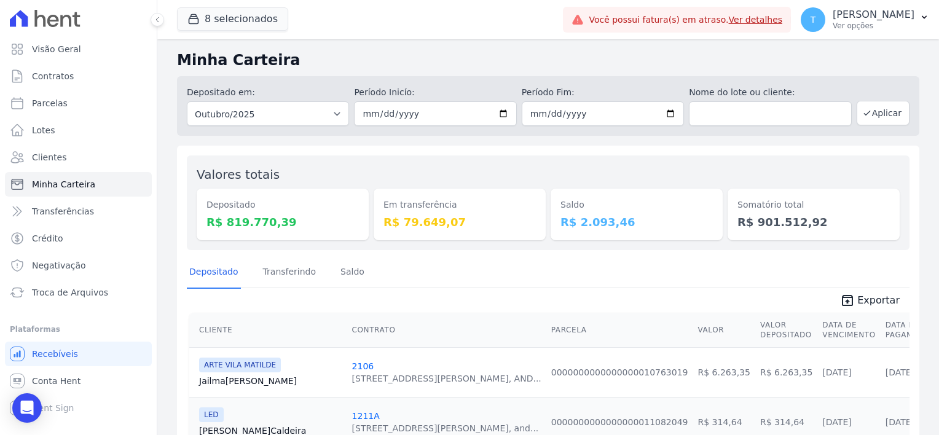
click at [741, 130] on div "Depositado em: Todos os meses Julho/2017 Agosto/2017 Setembro/2017 Outubro/2017…" at bounding box center [548, 106] width 742 height 60
click at [499, 112] on input "[DATE]" at bounding box center [435, 113] width 162 height 25
type input "2025-01-01"
click at [740, 112] on input "text" at bounding box center [770, 113] width 162 height 25
paste input "Aguida Furtunata de Araujo"
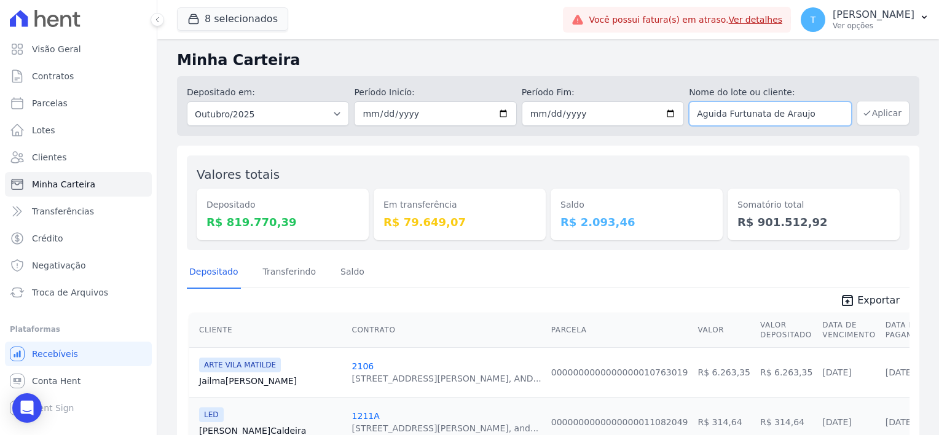
type input "Aguida Furtunata de Araujo"
click at [878, 113] on button "Aplicar" at bounding box center [883, 113] width 53 height 25
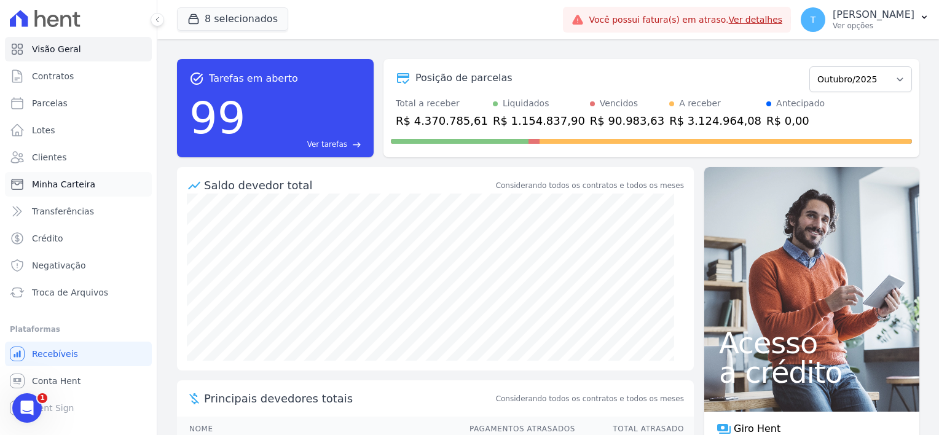
click at [73, 188] on span "Minha Carteira" at bounding box center [63, 184] width 63 height 12
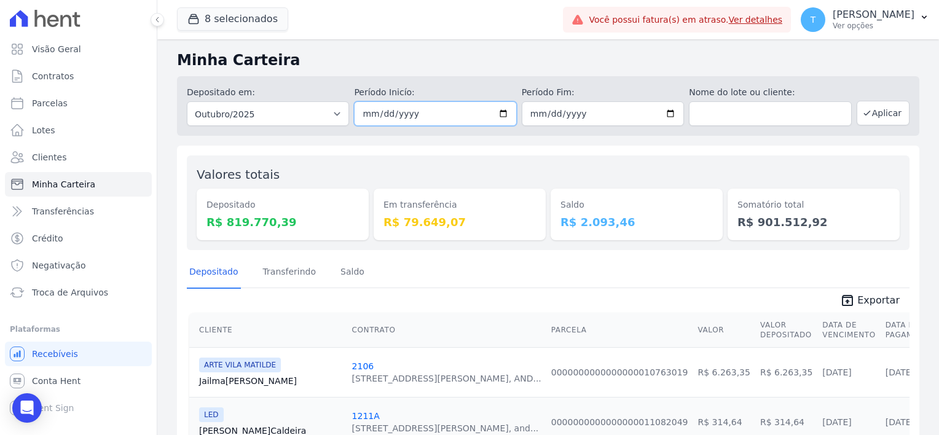
click at [499, 115] on input "[DATE]" at bounding box center [435, 113] width 162 height 25
type input "[DATE]"
click at [737, 114] on input "text" at bounding box center [770, 113] width 162 height 25
paste input "Aguida Furtunata de Araujo"
type input "Aguida Furtunata de Araujo"
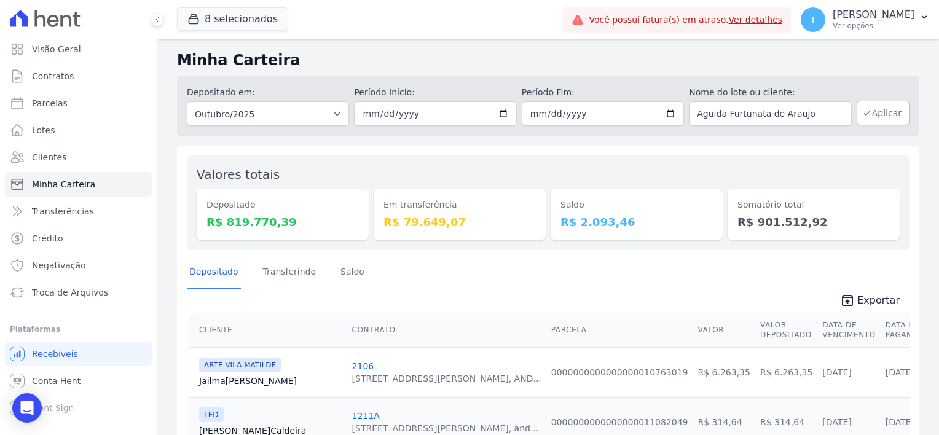
click at [863, 118] on button "Aplicar" at bounding box center [883, 113] width 53 height 25
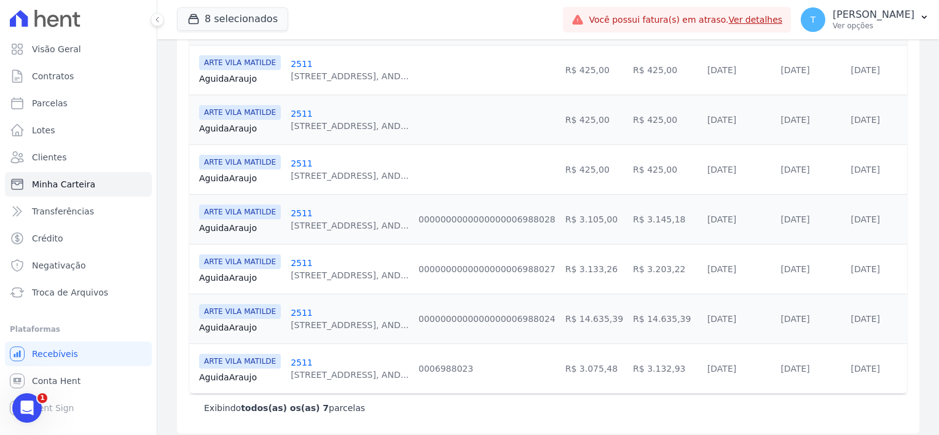
scroll to position [307, 0]
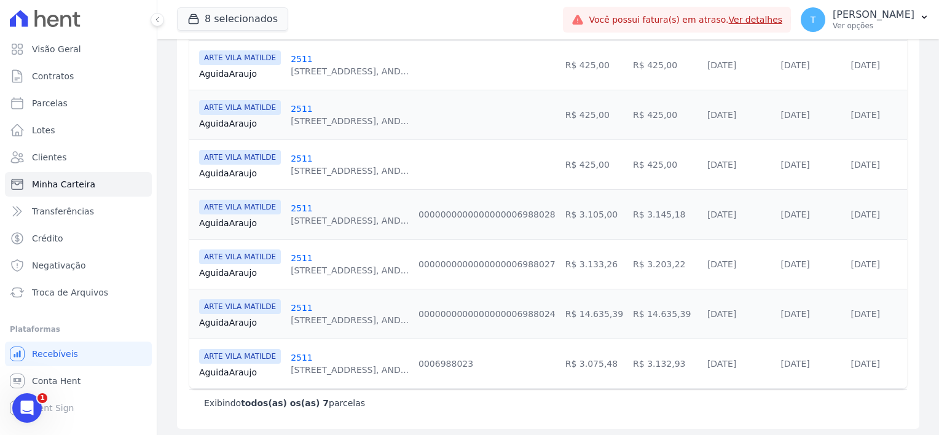
click at [238, 222] on link "Aguida Araujo" at bounding box center [240, 223] width 82 height 12
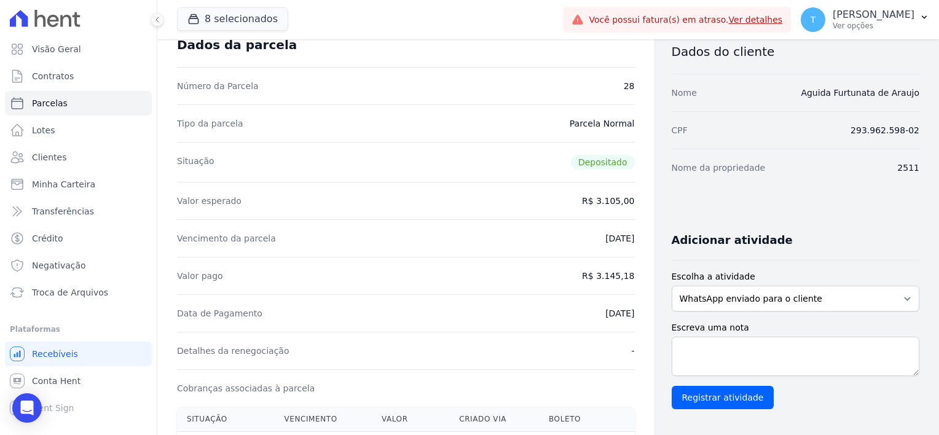
scroll to position [61, 0]
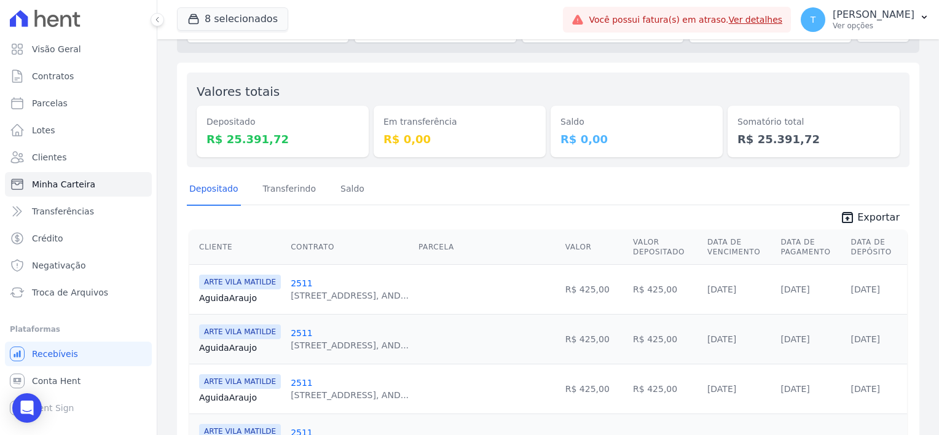
scroll to position [246, 0]
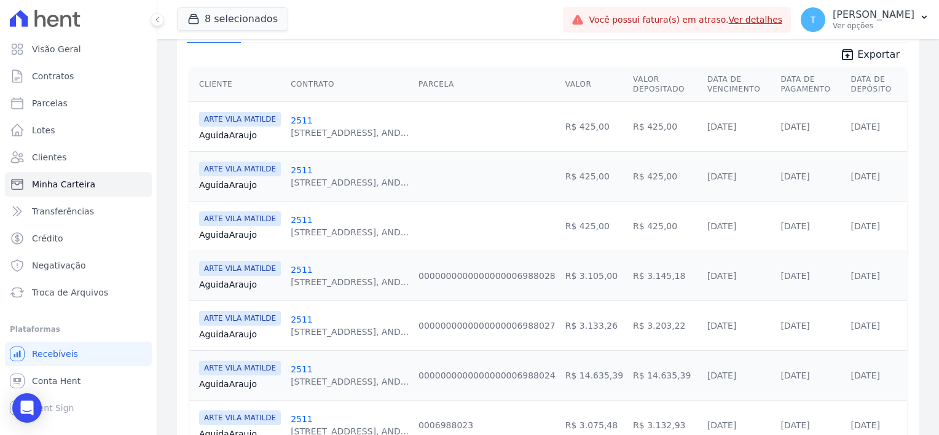
click at [242, 337] on link "Aguida Araujo" at bounding box center [240, 334] width 82 height 12
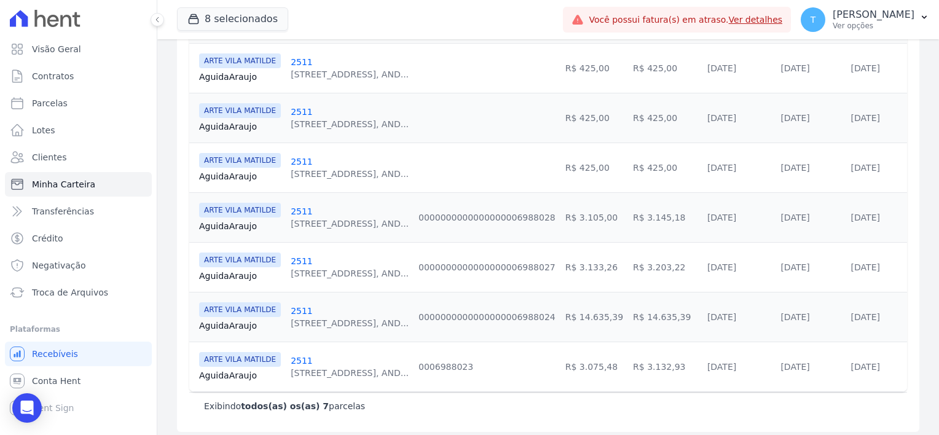
scroll to position [307, 0]
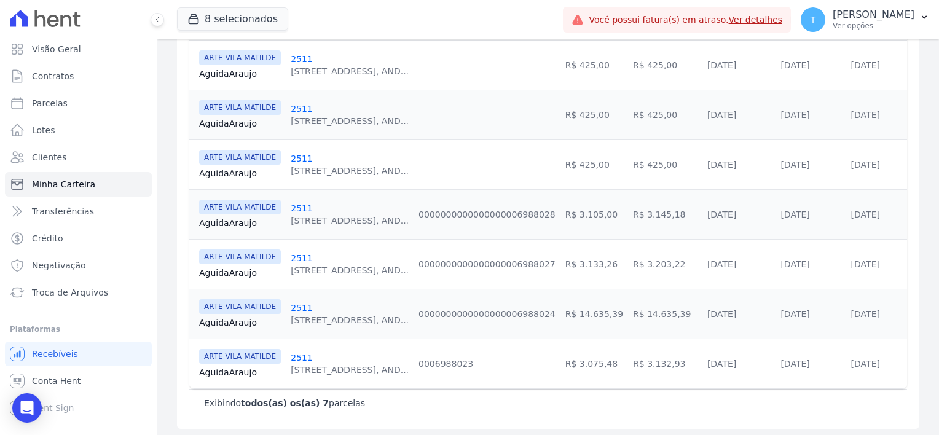
click at [243, 270] on link "Aguida Araujo" at bounding box center [240, 273] width 82 height 12
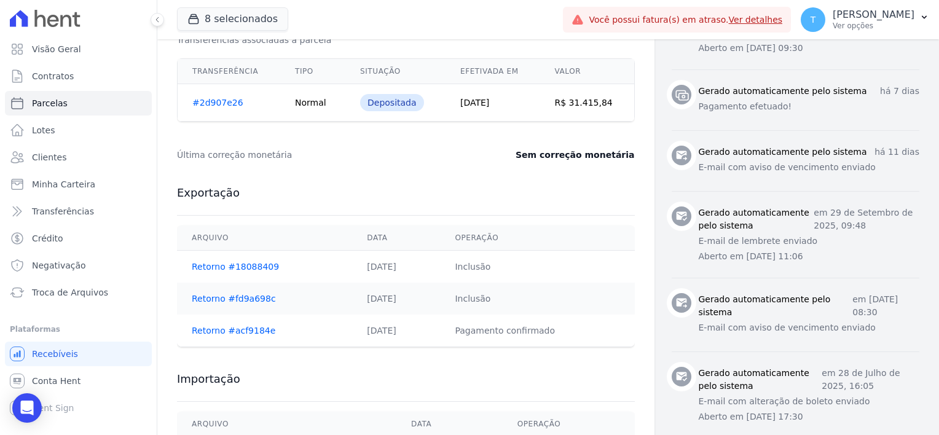
scroll to position [553, 0]
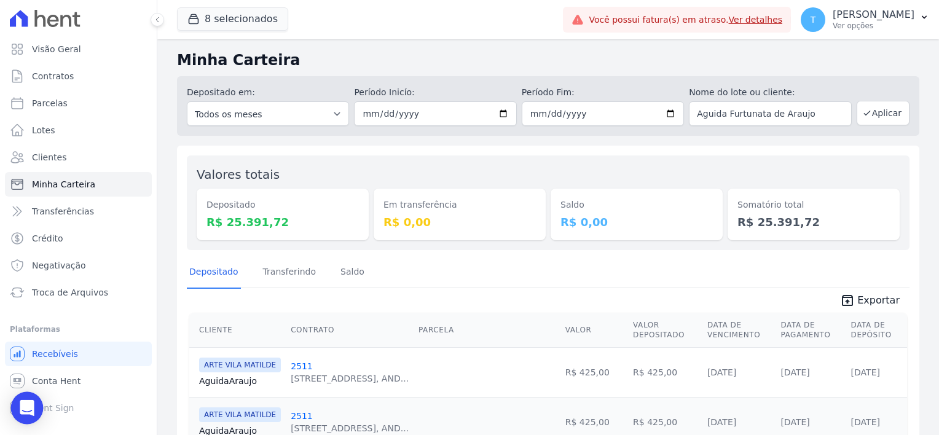
click at [24, 415] on div "Open Intercom Messenger" at bounding box center [27, 408] width 33 height 33
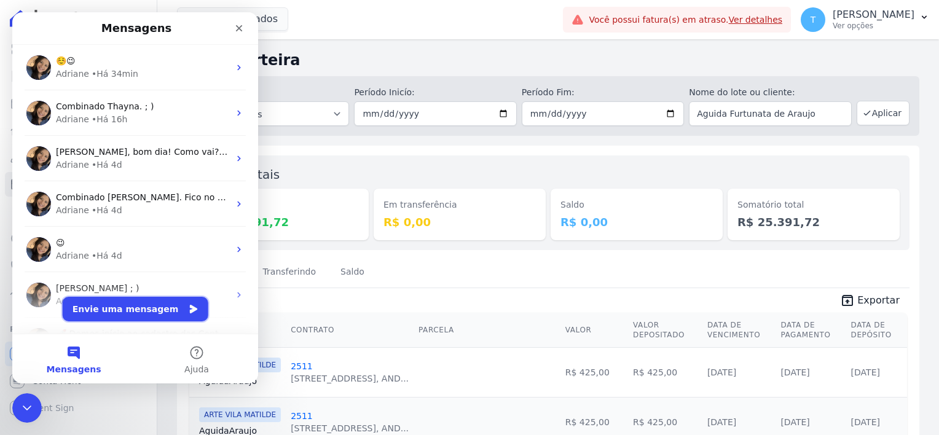
click at [104, 307] on button "Envie uma mensagem" at bounding box center [136, 309] width 146 height 25
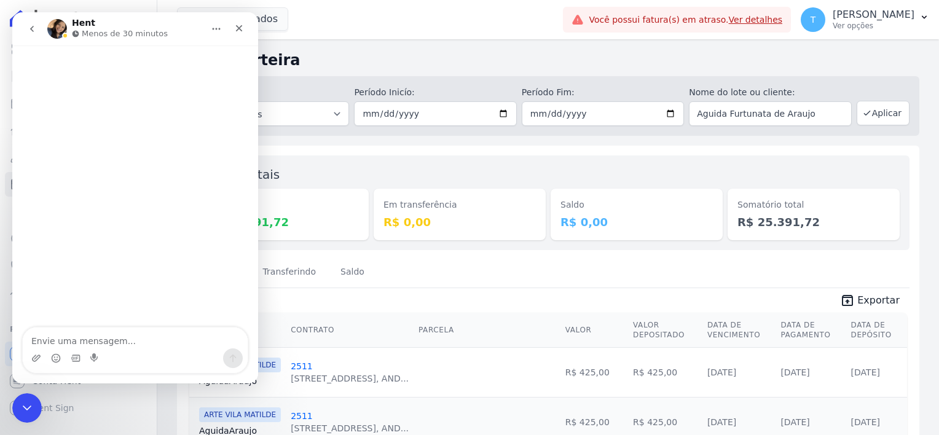
click at [103, 335] on textarea "Envie uma mensagem..." at bounding box center [135, 338] width 225 height 21
type textarea "[PERSON_NAME], pode me ajudar pf"
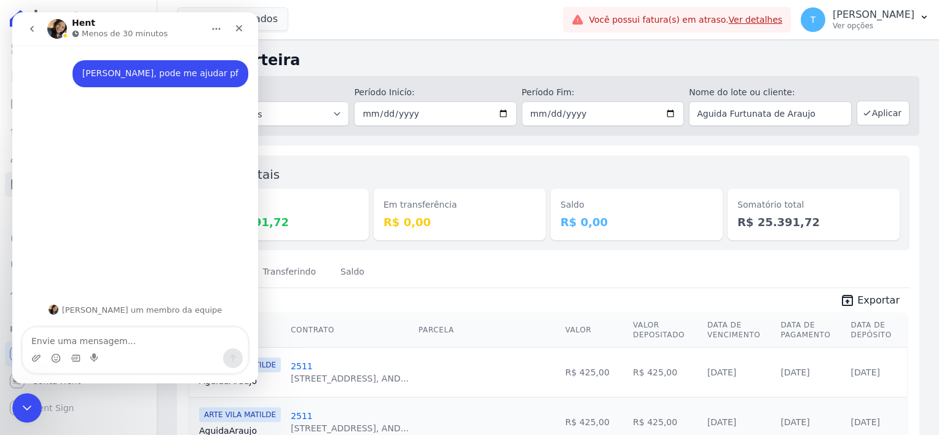
type textarea "Aguida Furtunata de Araujo"
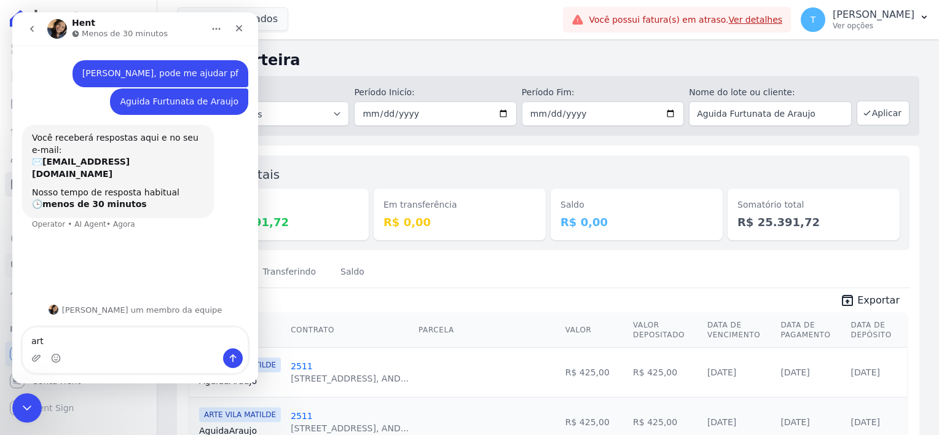
type textarea "arte"
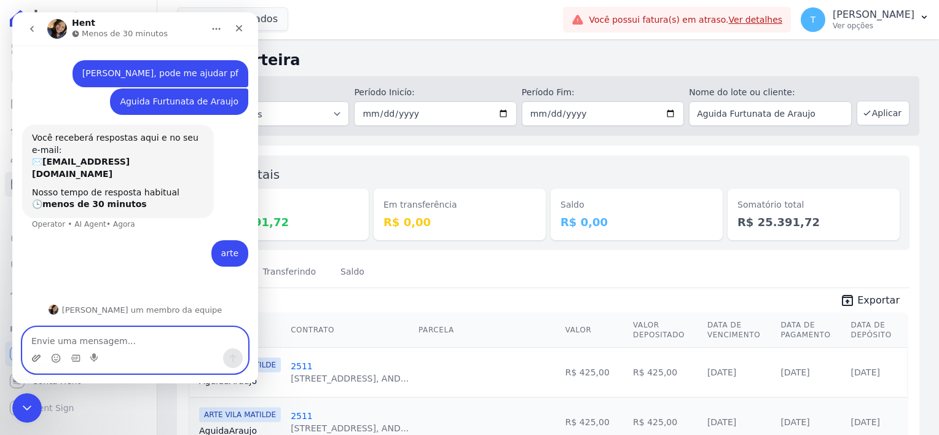
click at [35, 359] on icon "Upload do anexo" at bounding box center [36, 358] width 9 height 7
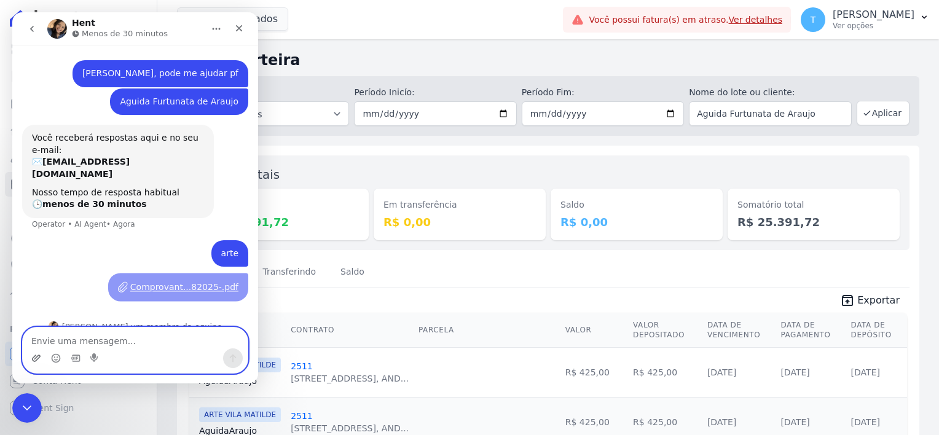
scroll to position [4, 0]
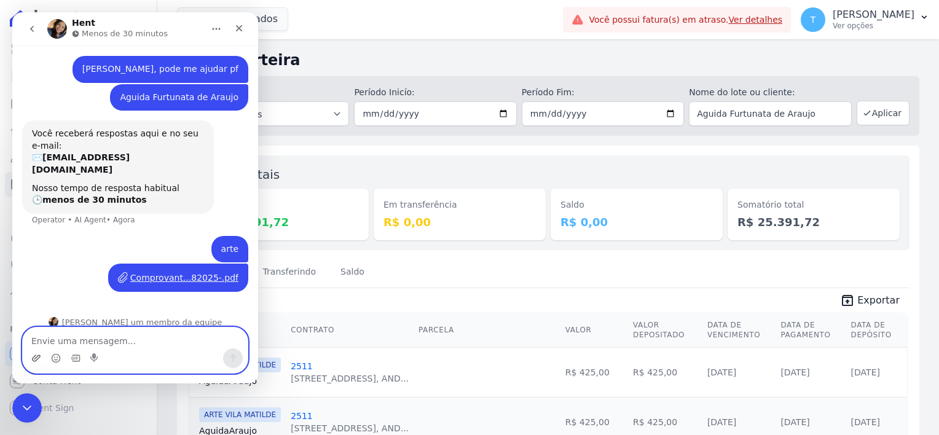
click at [34, 356] on icon "Upload do anexo" at bounding box center [36, 358] width 10 height 10
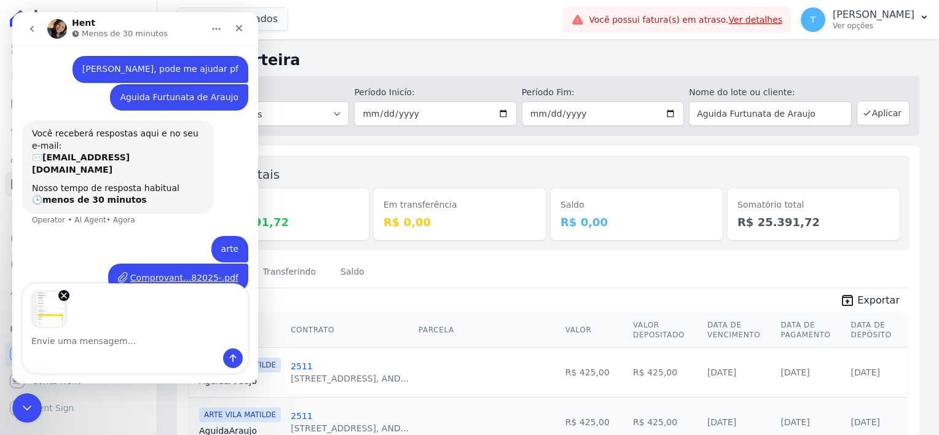
scroll to position [48, 0]
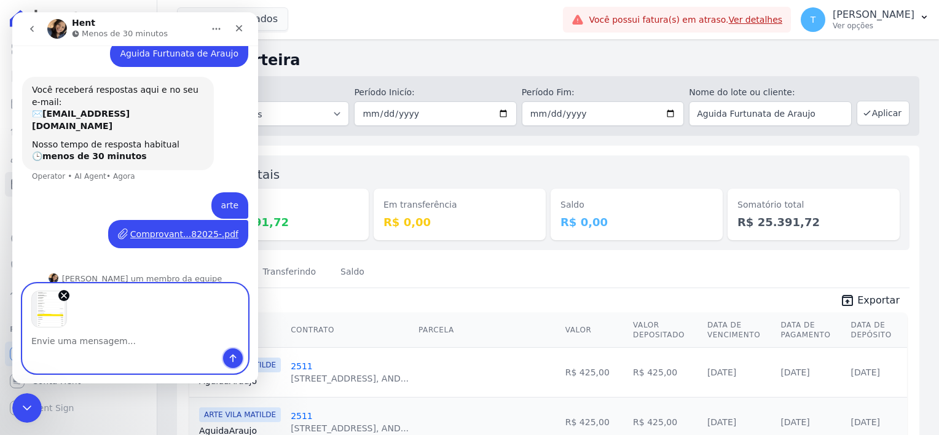
click at [242, 359] on button "Enviar uma mensagem" at bounding box center [233, 358] width 20 height 20
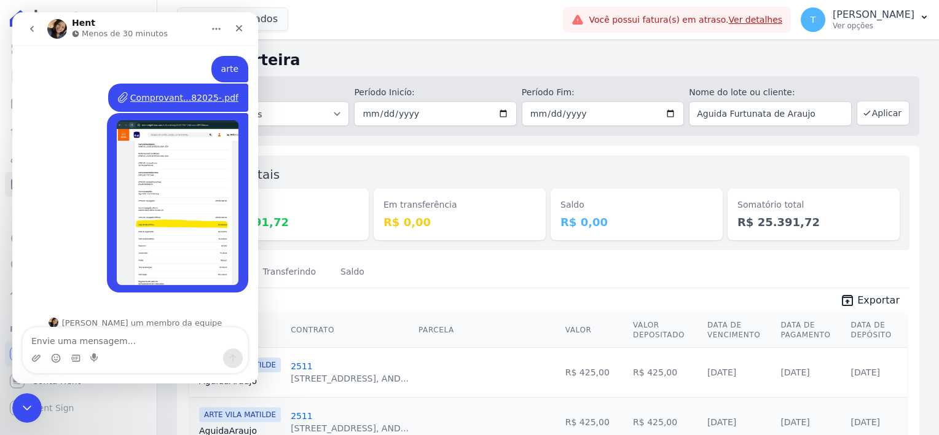
click at [90, 344] on textarea "Envie uma mensagem..." at bounding box center [135, 338] width 225 height 21
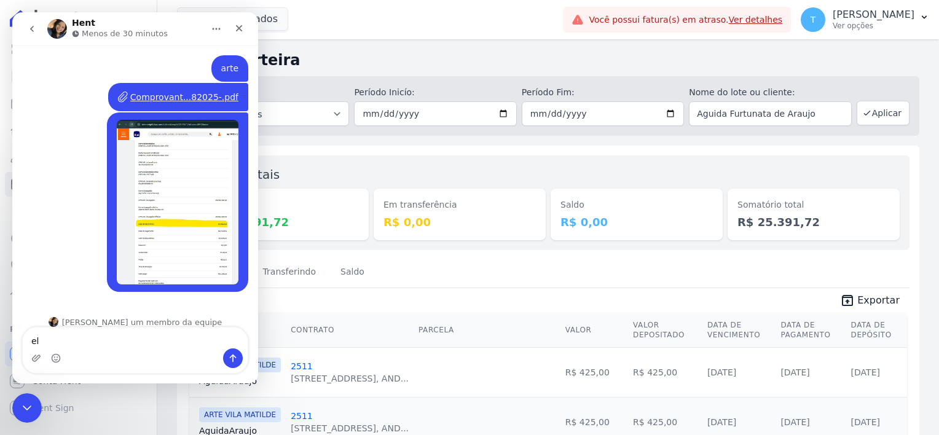
type textarea "e"
type textarea "Poderia verificar, nao identifiquei esse pagamento"
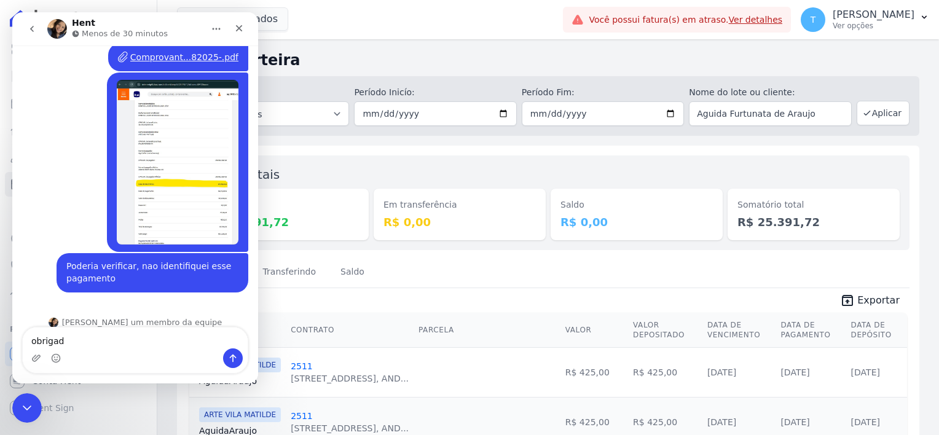
type textarea "obrigada"
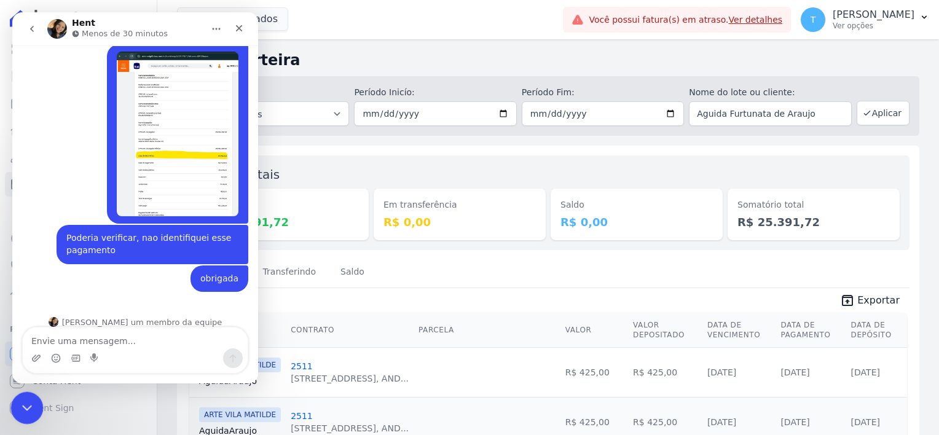
click at [21, 403] on icon "Encerramento do Messenger da Intercom" at bounding box center [25, 406] width 15 height 15
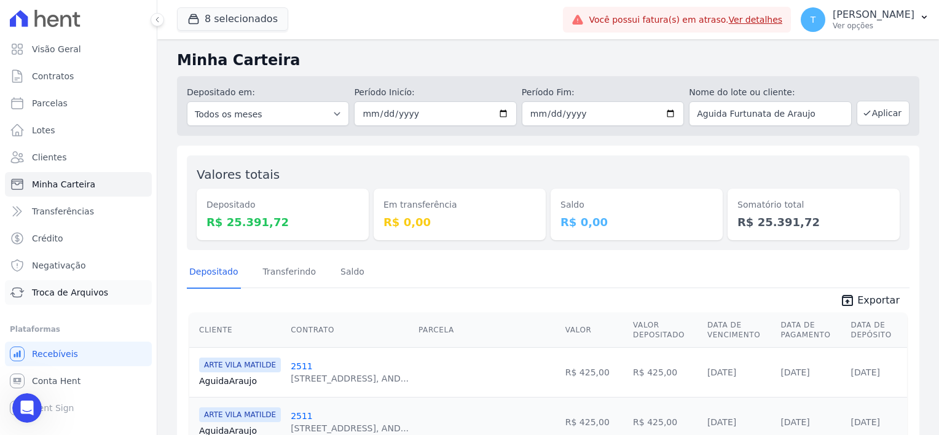
click at [86, 291] on span "Troca de Arquivos" at bounding box center [70, 292] width 76 height 12
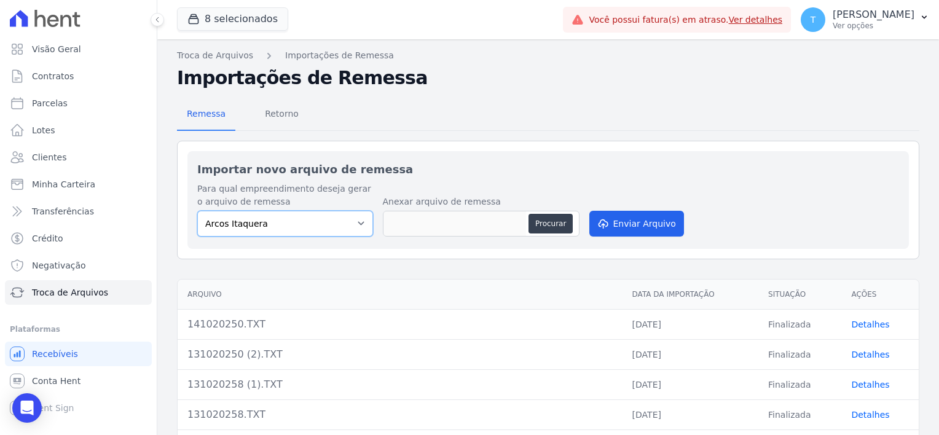
click at [324, 221] on select "Arcos Itaquera [GEOGRAPHIC_DATA] Inspire BOSQUE CLUB ARTE [GEOGRAPHIC_DATA] 553…" at bounding box center [285, 224] width 176 height 26
select select "6db872fb-8a6f-44ae-826c-42d53d77f19e"
click at [197, 211] on select "Arcos Itaquera [GEOGRAPHIC_DATA] Inspire BOSQUE CLUB ARTE [GEOGRAPHIC_DATA] 553…" at bounding box center [285, 224] width 176 height 26
click at [554, 224] on button "Procurar" at bounding box center [551, 224] width 44 height 20
type input "141020255.TXT"
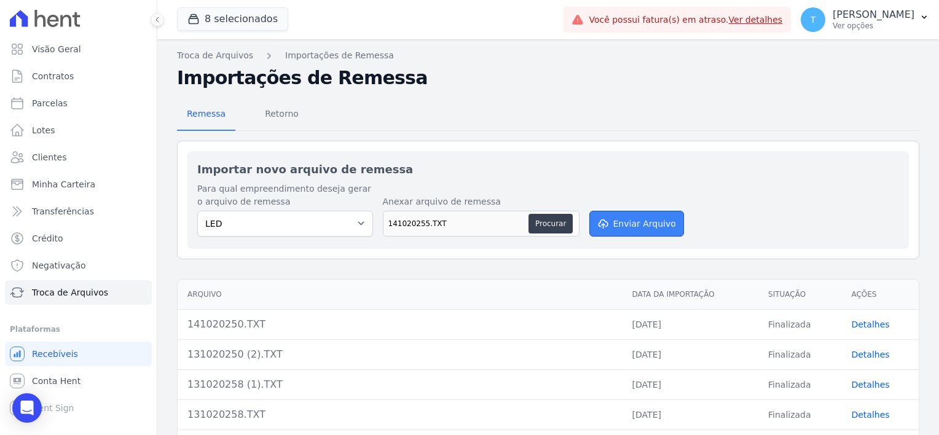
click at [633, 217] on button "Enviar Arquivo" at bounding box center [636, 224] width 95 height 26
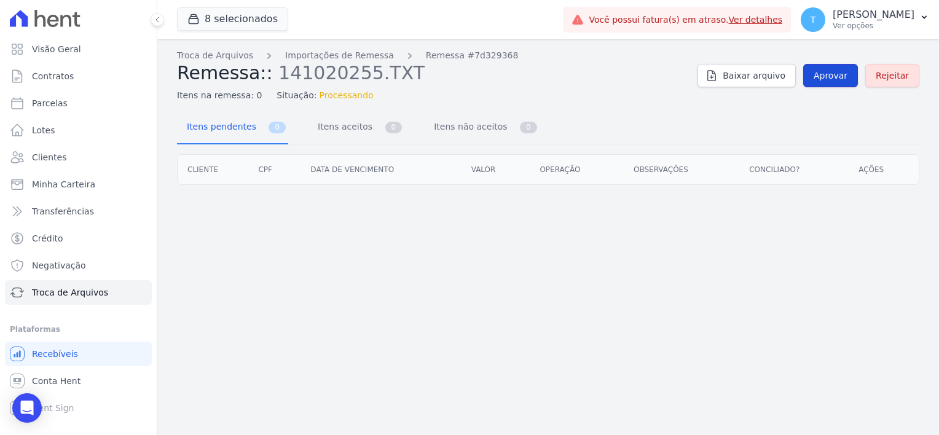
click at [827, 74] on span "Aprovar" at bounding box center [831, 75] width 34 height 12
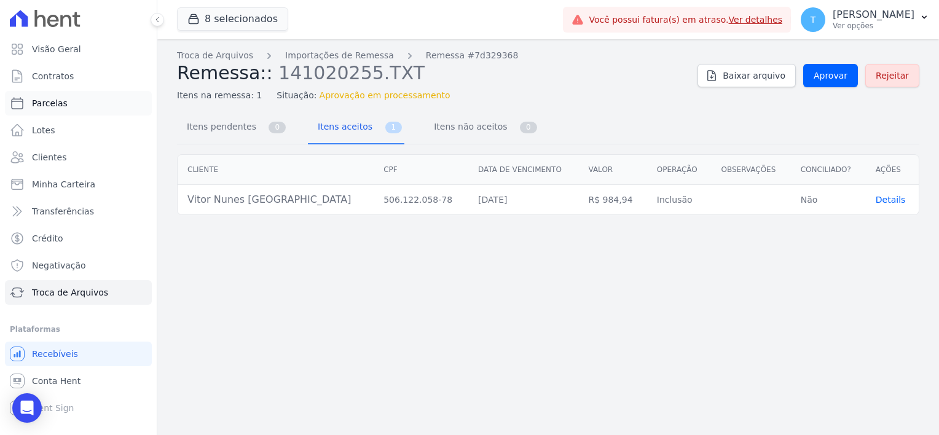
click at [63, 106] on span "Parcelas" at bounding box center [50, 103] width 36 height 12
select select
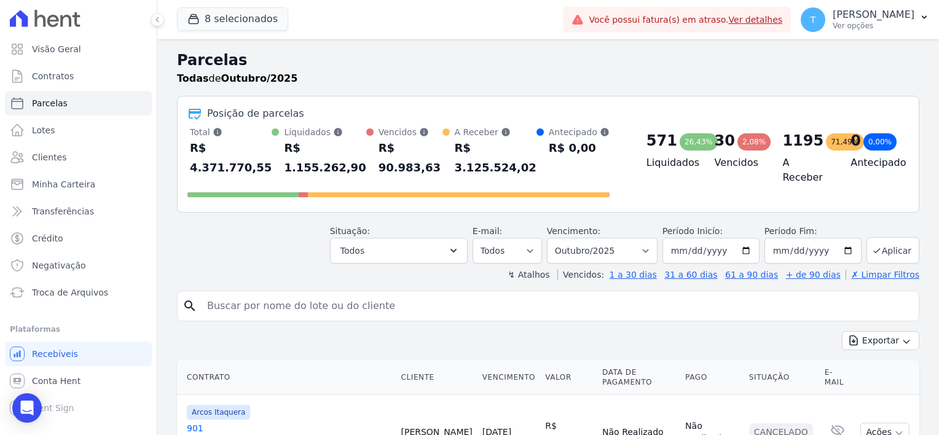
click at [258, 294] on input "search" at bounding box center [557, 306] width 714 height 25
paste input "Vitor Nunes [GEOGRAPHIC_DATA]"
type input "Vitor Nunes [GEOGRAPHIC_DATA]"
select select
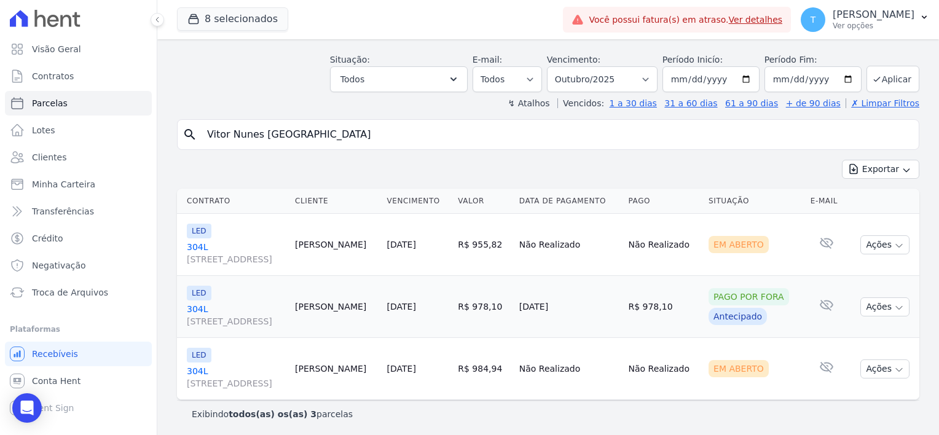
scroll to position [49, 0]
click at [248, 381] on span "[STREET_ADDRESS]" at bounding box center [236, 382] width 98 height 12
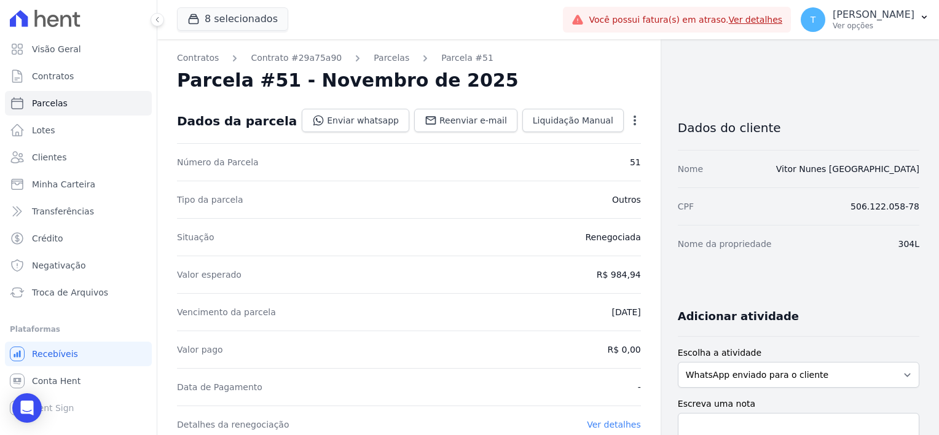
select select
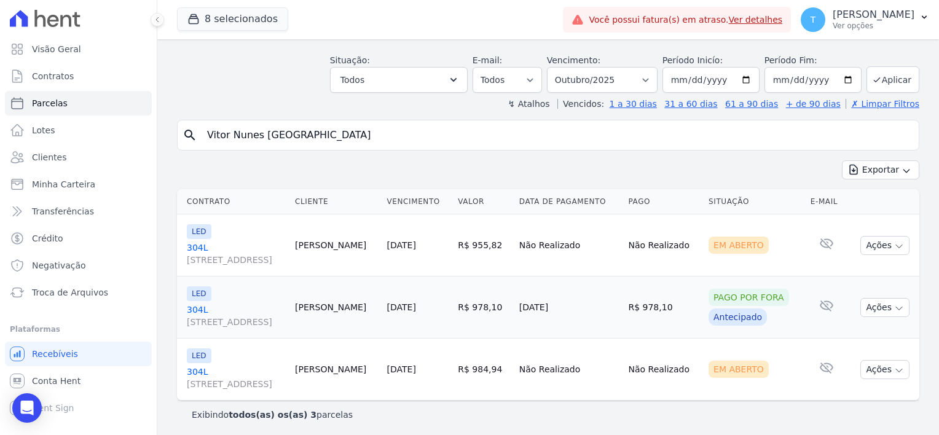
scroll to position [49, 0]
click at [894, 369] on icon "button" at bounding box center [899, 369] width 10 height 10
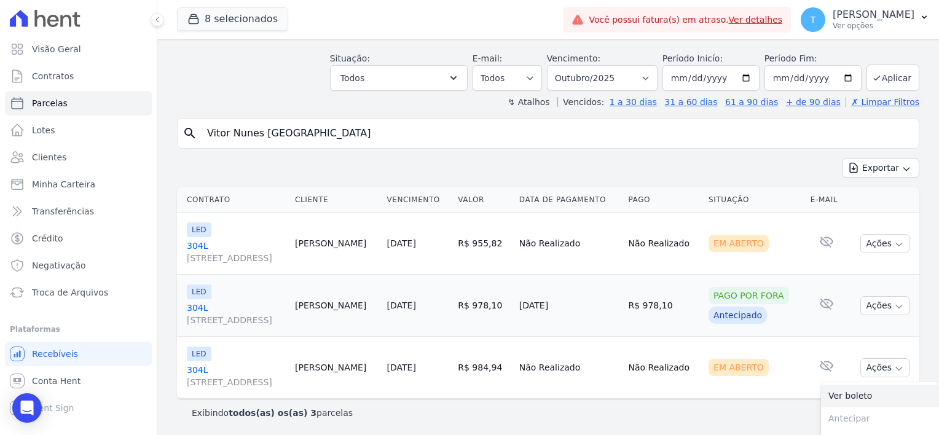
click at [857, 391] on link "Ver boleto" at bounding box center [880, 396] width 118 height 23
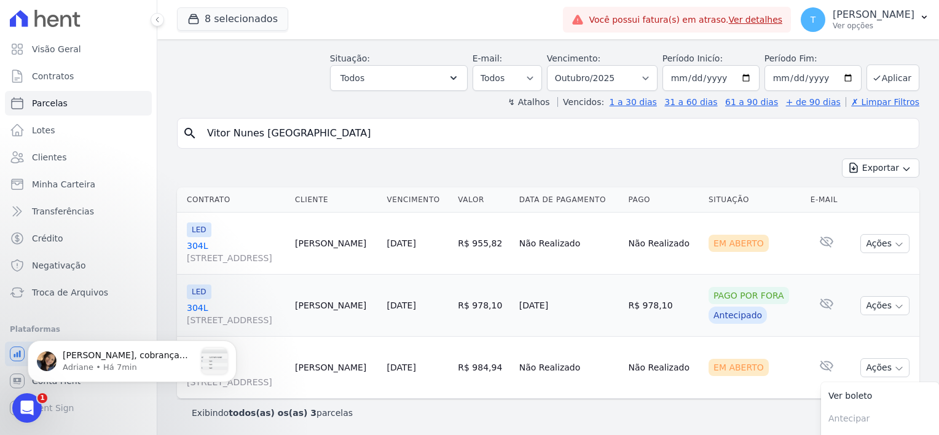
scroll to position [0, 0]
click at [48, 101] on span "Parcelas" at bounding box center [50, 103] width 36 height 12
select select
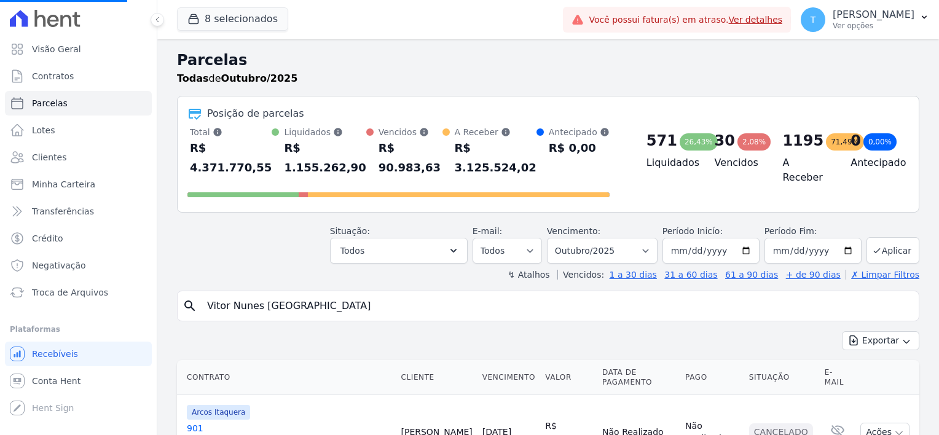
select select
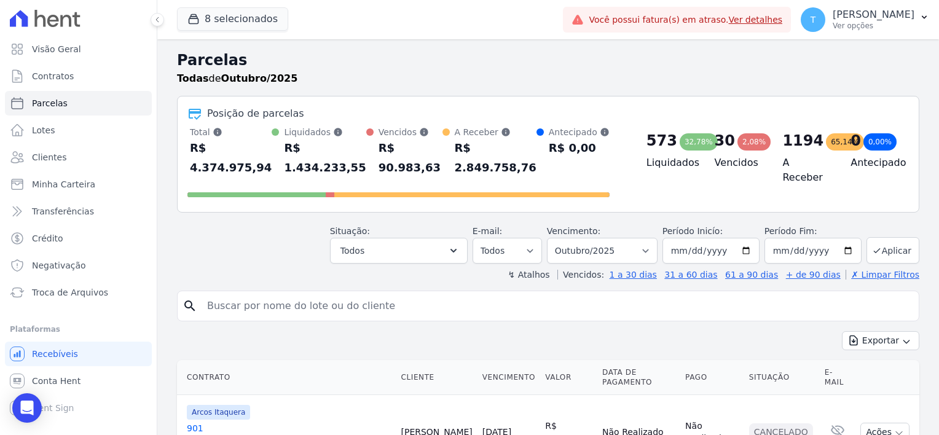
click at [354, 294] on input "search" at bounding box center [557, 306] width 714 height 25
paste input "[PERSON_NAME]"
type input "[PERSON_NAME]"
select select
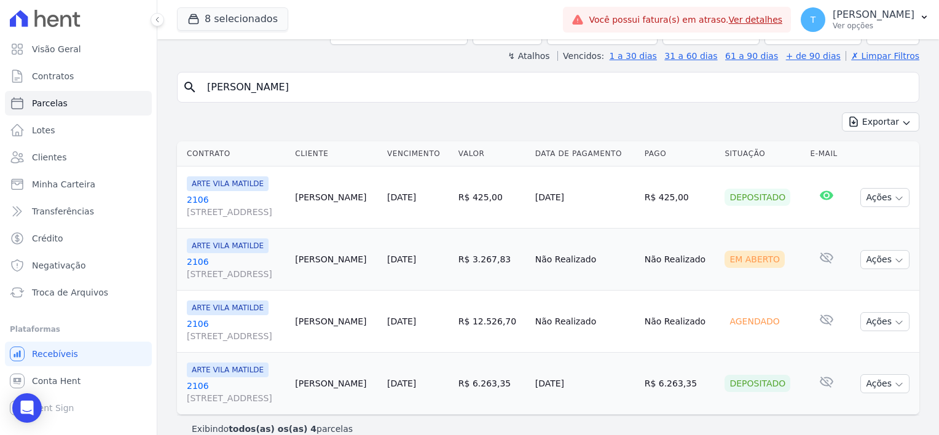
scroll to position [111, 0]
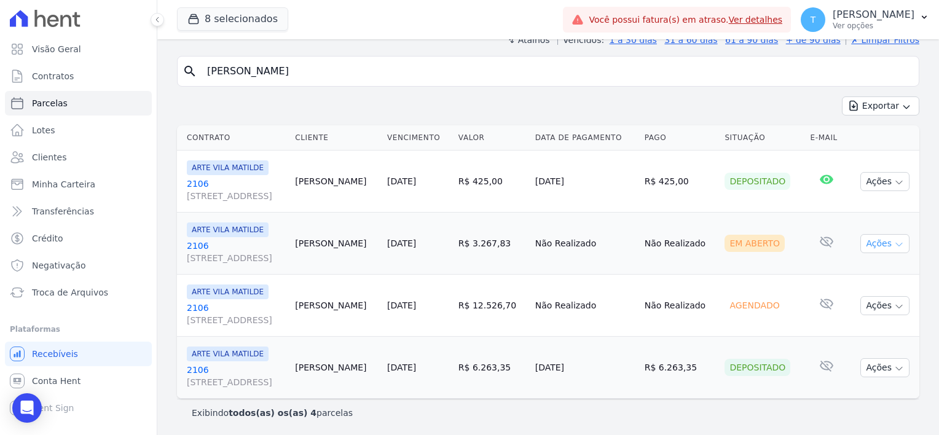
click at [896, 243] on icon "button" at bounding box center [899, 244] width 6 height 3
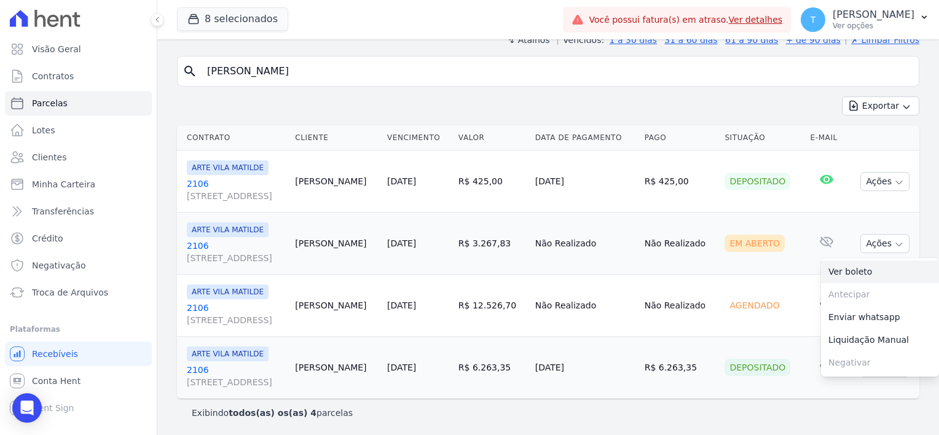
click at [846, 269] on link "Ver boleto" at bounding box center [880, 272] width 118 height 23
click at [76, 293] on span "Troca de Arquivos" at bounding box center [70, 292] width 76 height 12
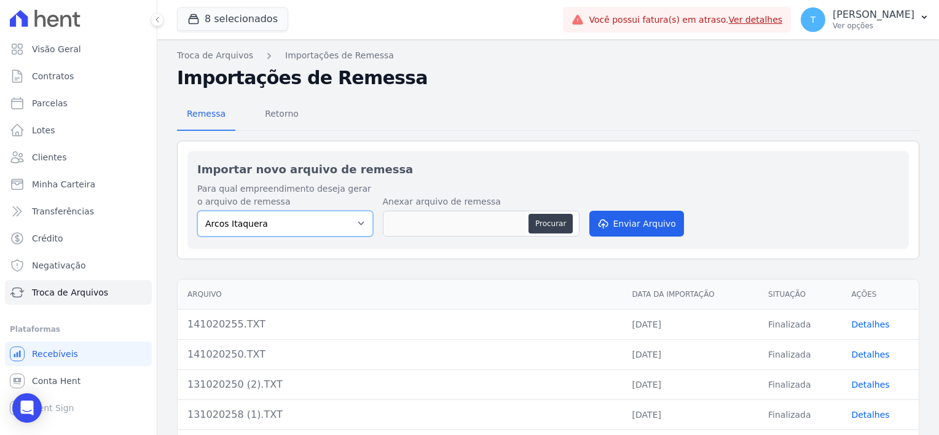
click at [357, 222] on select "Arcos Itaquera [GEOGRAPHIC_DATA] Inspire BOSQUE CLUB ARTE [GEOGRAPHIC_DATA] 553…" at bounding box center [285, 224] width 176 height 26
select select "608a0505-5729-491c-8a4a-236dc5ec7f7f"
click at [197, 211] on select "Arcos Itaquera [GEOGRAPHIC_DATA] Inspire BOSQUE CLUB ARTE [GEOGRAPHIC_DATA] 553…" at bounding box center [285, 224] width 176 height 26
click at [542, 220] on button "Procurar" at bounding box center [551, 224] width 44 height 20
type input "1410202514.TXT"
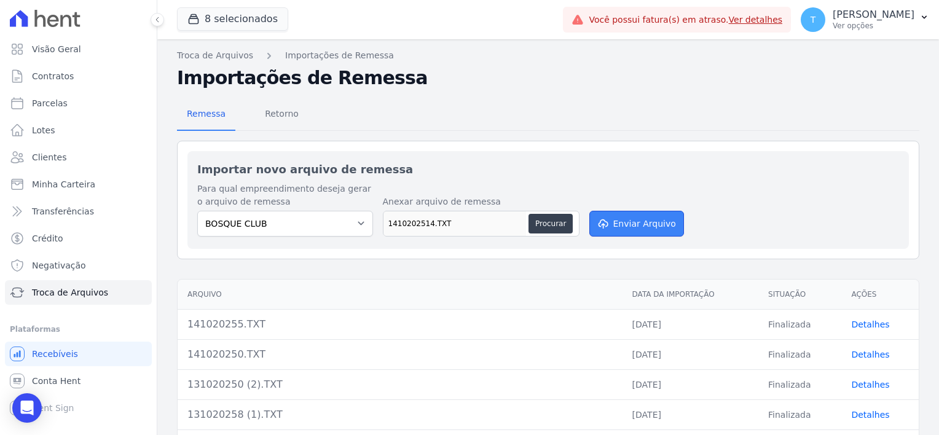
click at [643, 226] on button "Enviar Arquivo" at bounding box center [636, 224] width 95 height 26
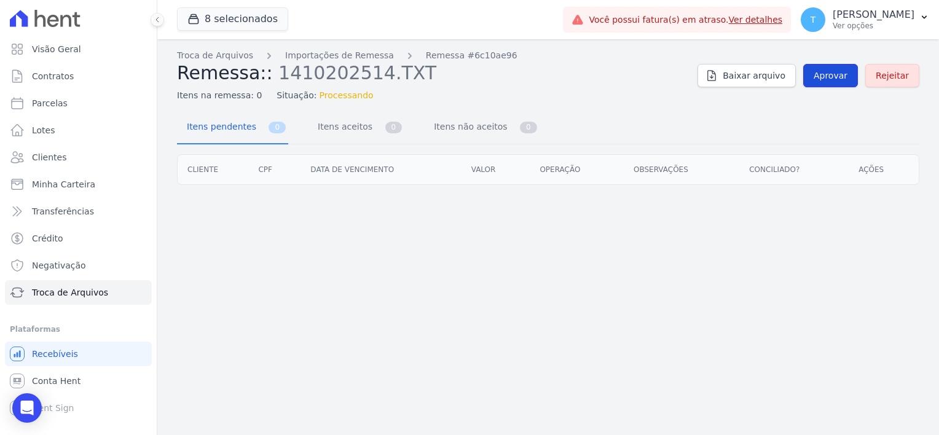
click at [833, 69] on span "Aprovar" at bounding box center [831, 75] width 34 height 12
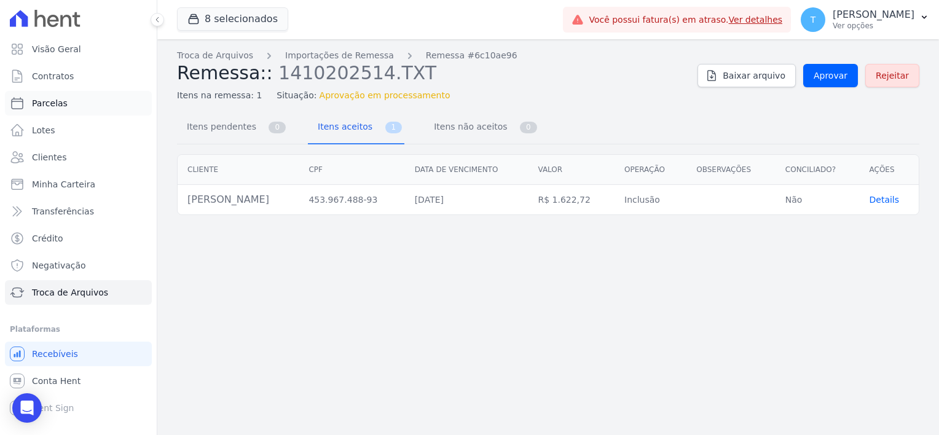
click at [57, 103] on span "Parcelas" at bounding box center [50, 103] width 36 height 12
select select
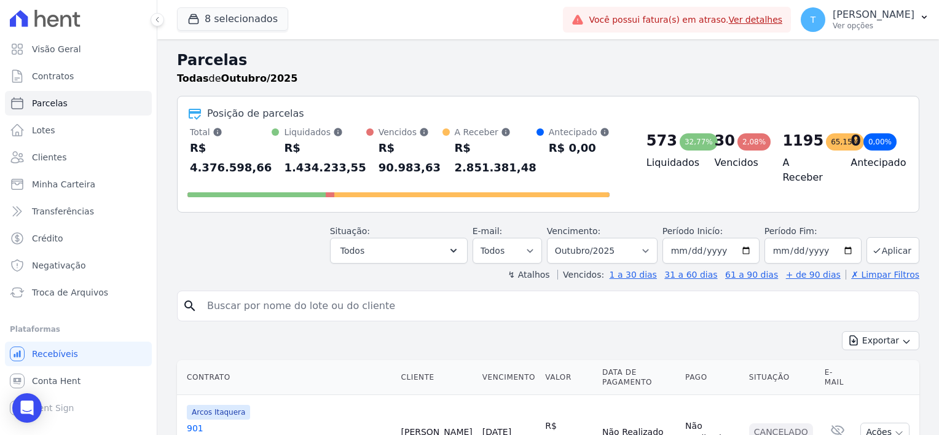
click at [339, 294] on input "search" at bounding box center [557, 306] width 714 height 25
paste input "[PERSON_NAME]"
type input "[PERSON_NAME]"
select select
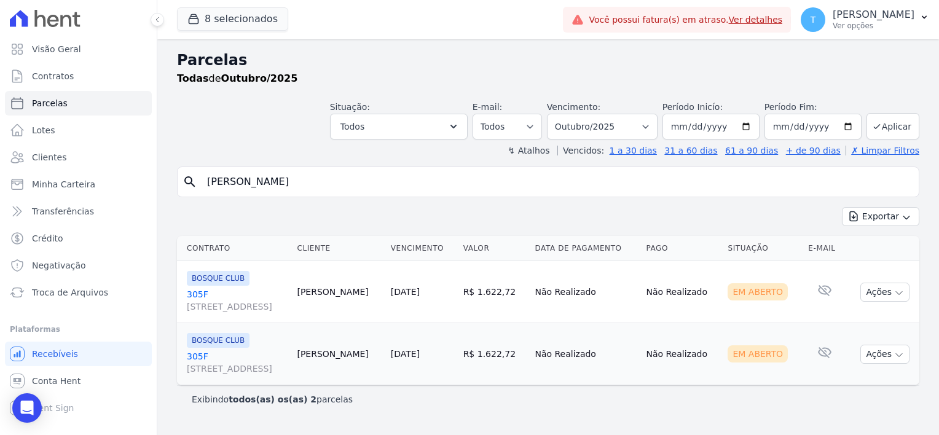
click at [250, 305] on span "[STREET_ADDRESS]" at bounding box center [237, 307] width 100 height 12
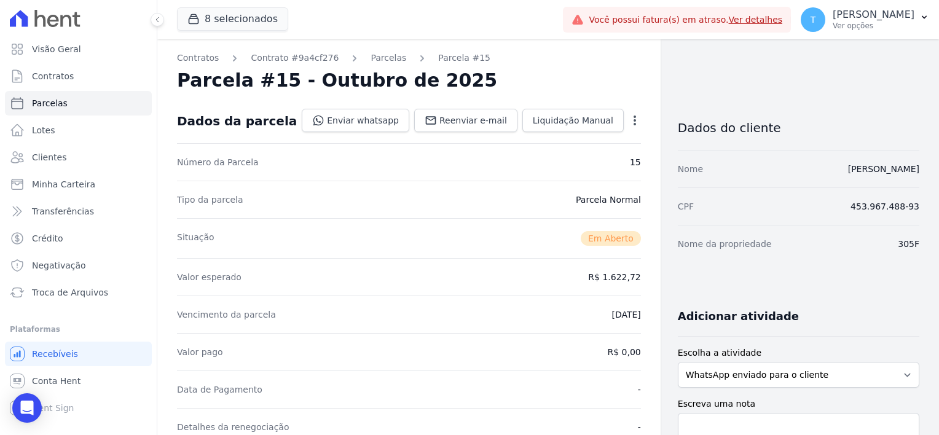
select select
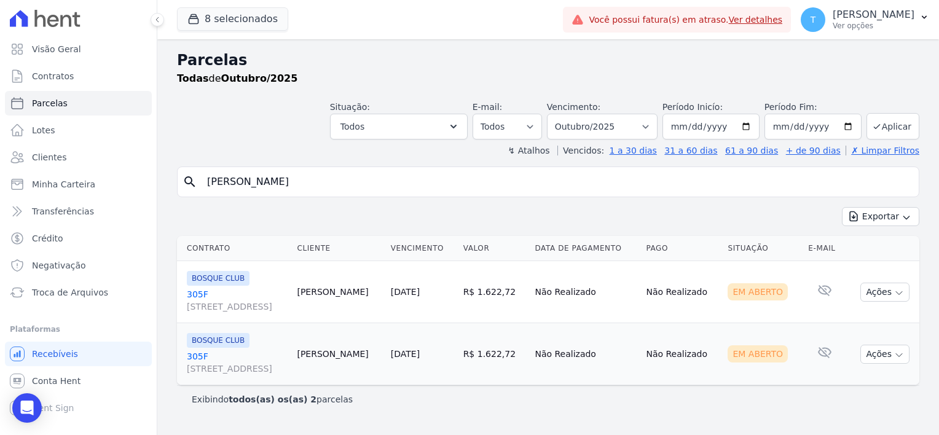
click at [236, 369] on span "[STREET_ADDRESS]" at bounding box center [237, 369] width 100 height 12
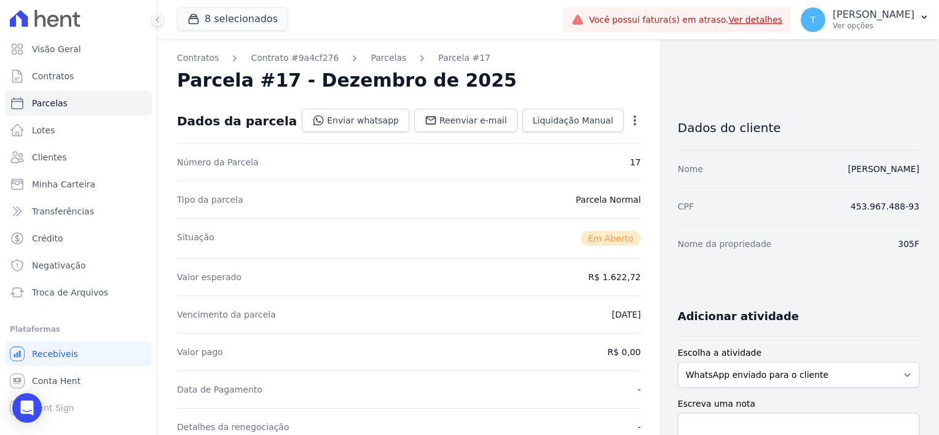
select select
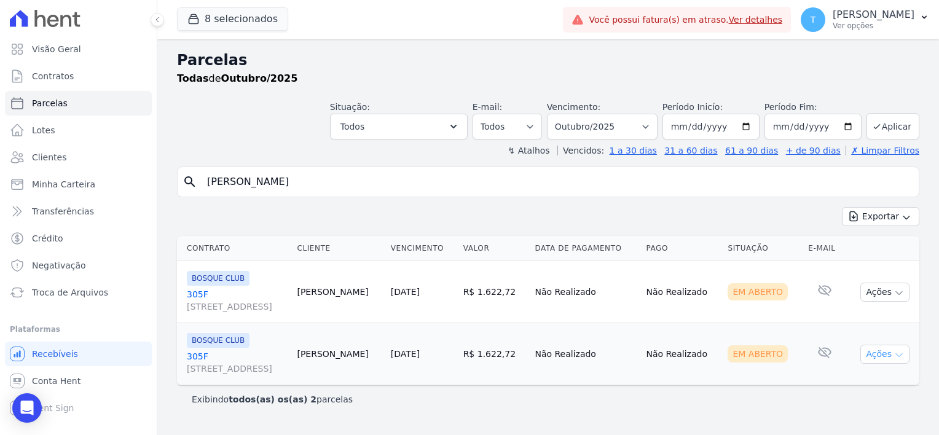
click at [905, 350] on button "Ações" at bounding box center [884, 354] width 49 height 19
click at [866, 383] on link "Ver boleto" at bounding box center [880, 382] width 118 height 23
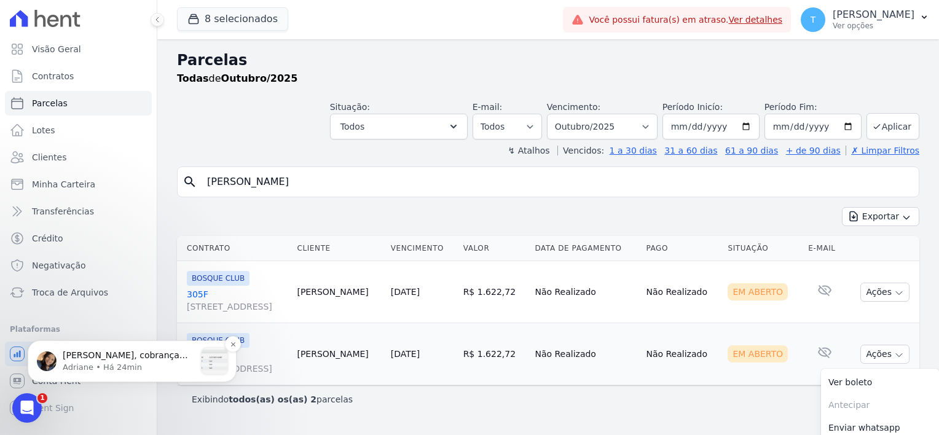
click at [82, 358] on span "[PERSON_NAME], cobrança paga estava associada na parcela com +2 cobranças: Atua…" at bounding box center [128, 391] width 130 height 83
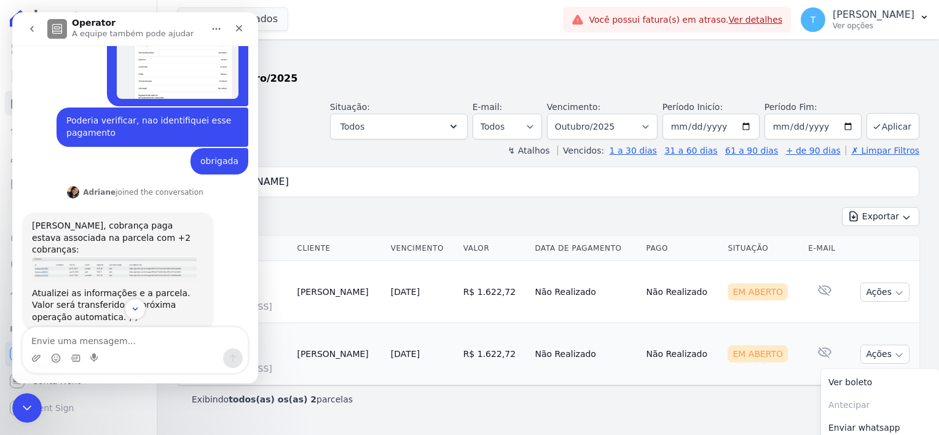
scroll to position [363, 0]
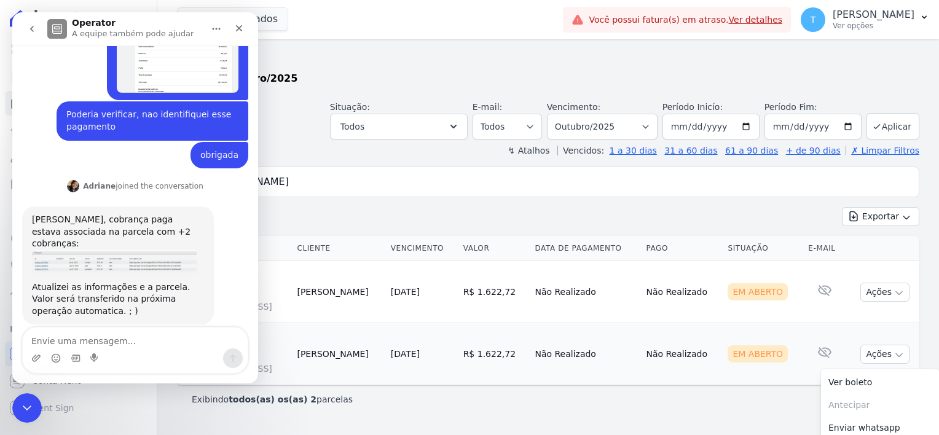
click at [97, 337] on textarea "Envie uma mensagem..." at bounding box center [135, 338] width 225 height 21
type textarea "Obrigada"
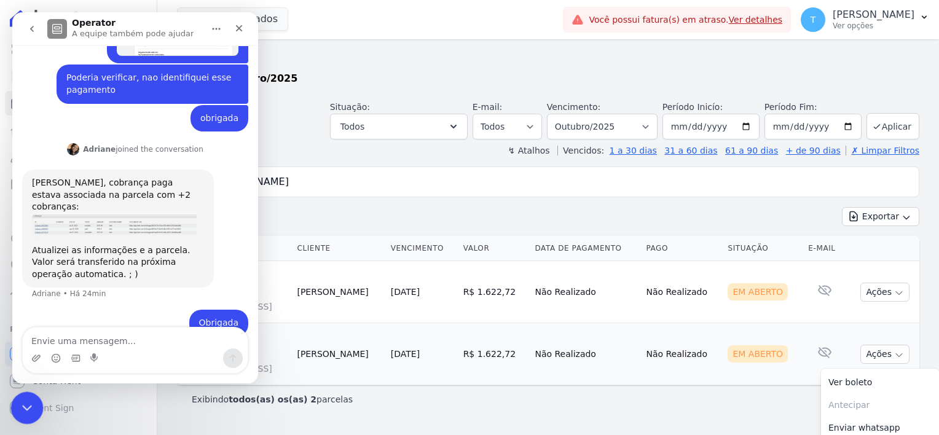
click at [24, 396] on div "Encerramento do Messenger da Intercom" at bounding box center [24, 405] width 29 height 29
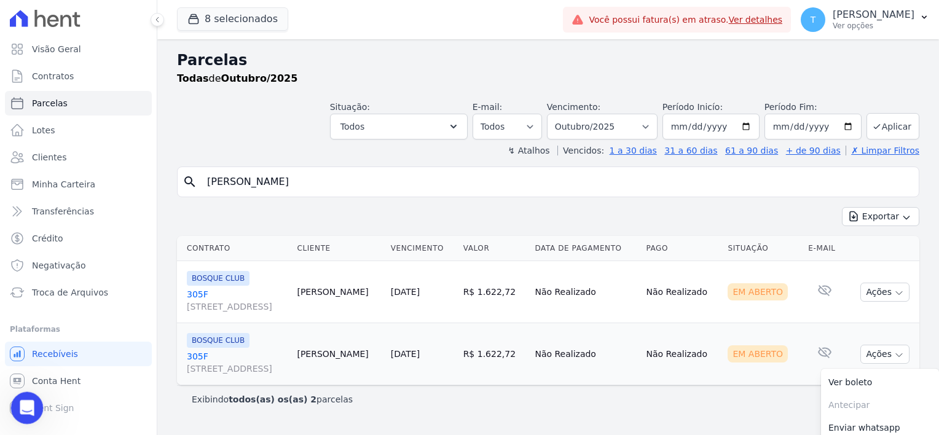
click at [25, 403] on icon "Abertura do Messenger da Intercom" at bounding box center [25, 406] width 20 height 20
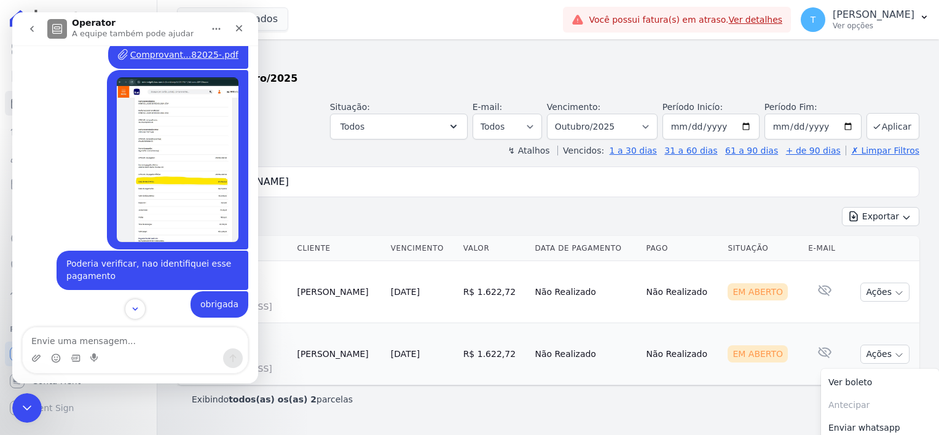
scroll to position [0, 0]
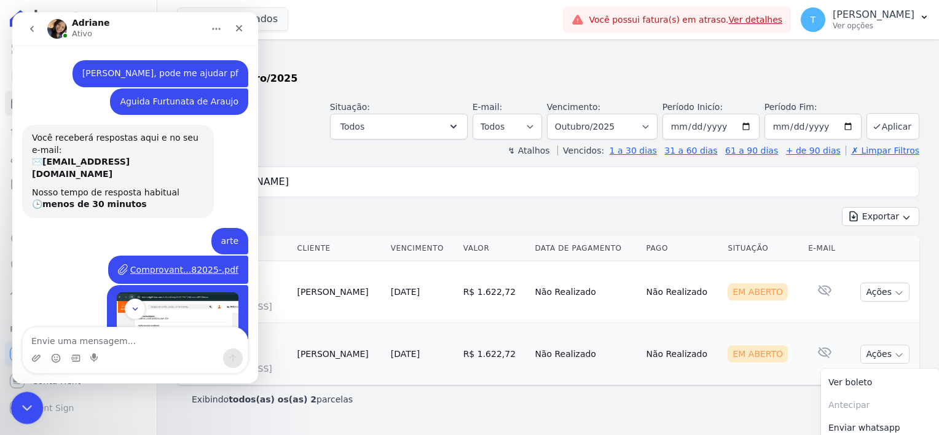
click at [20, 407] on icon "Encerramento do Messenger da Intercom" at bounding box center [25, 406] width 15 height 15
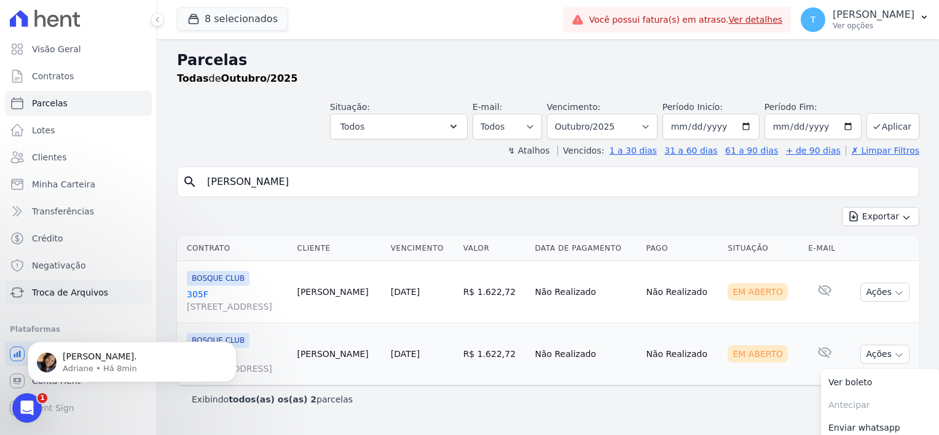
click at [74, 289] on span "Troca de Arquivos" at bounding box center [70, 292] width 76 height 12
